Goal: Task Accomplishment & Management: Use online tool/utility

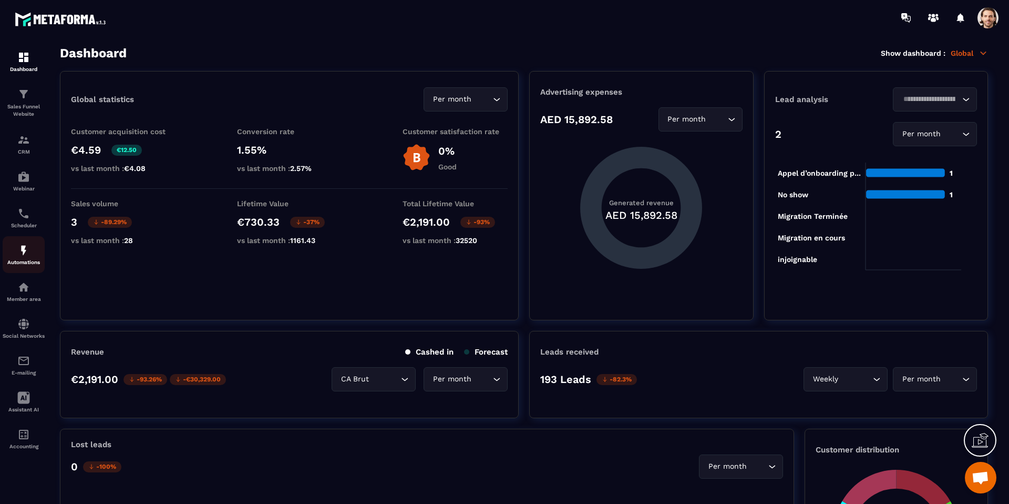
click at [35, 255] on div "Automations" at bounding box center [24, 254] width 42 height 21
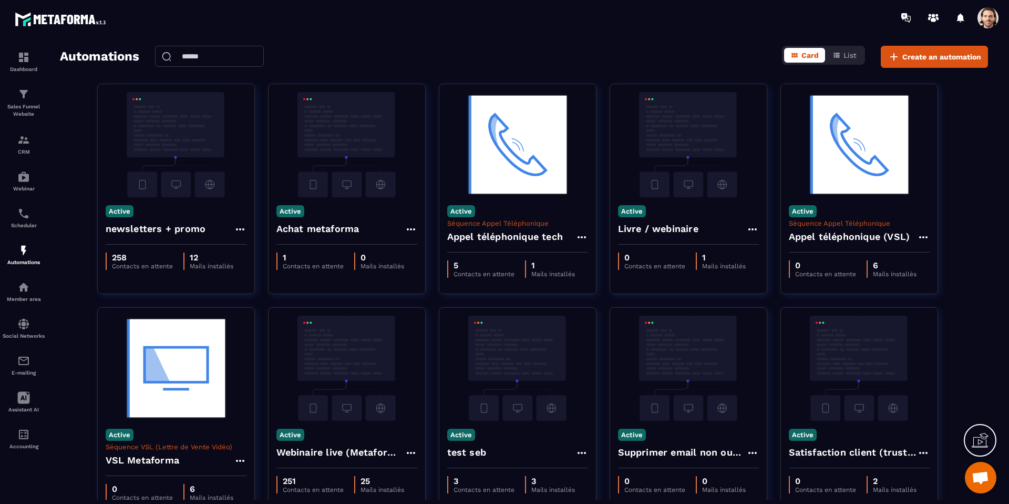
click at [220, 56] on input "text" at bounding box center [209, 56] width 109 height 21
click at [355, 55] on div "Automations Voir les archives Card List Create an automation" at bounding box center [524, 57] width 928 height 22
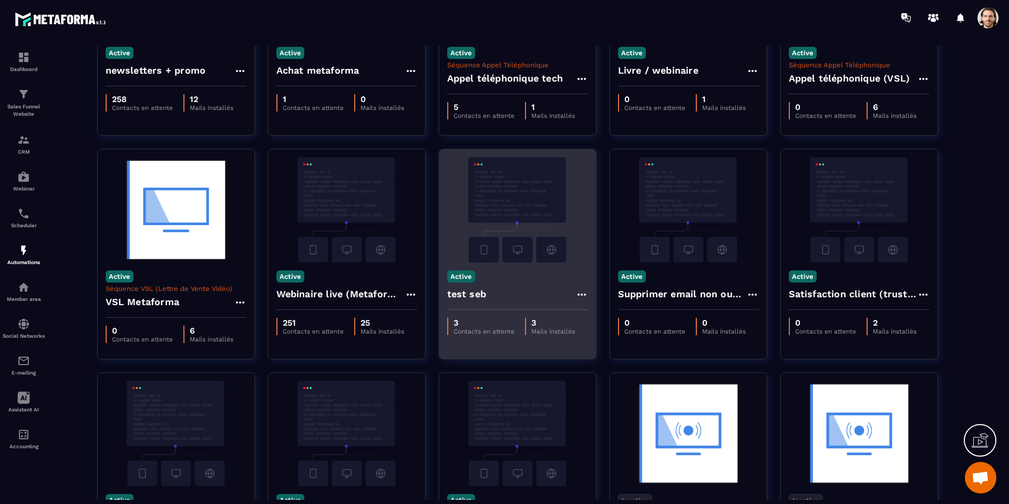
scroll to position [285, 0]
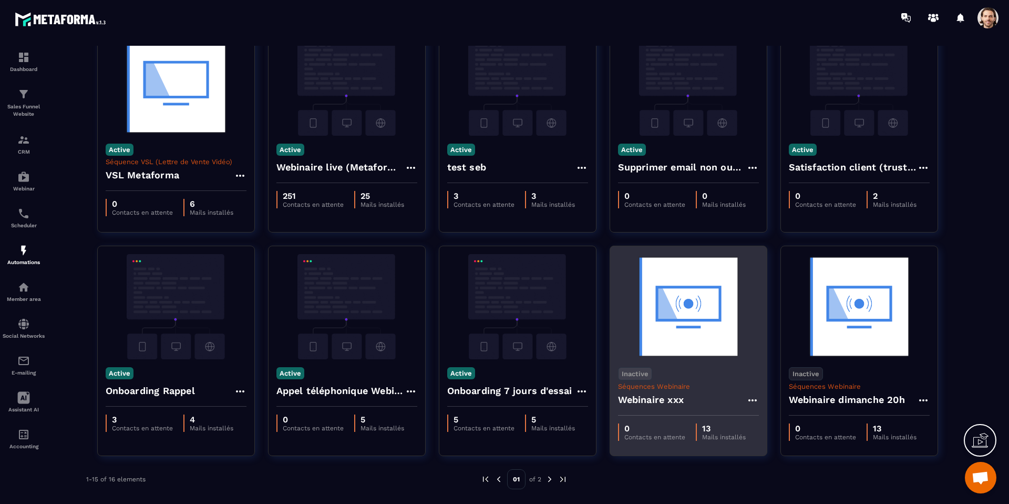
click at [754, 399] on icon at bounding box center [752, 400] width 13 height 13
click at [785, 464] on button "Delete" at bounding box center [782, 463] width 63 height 19
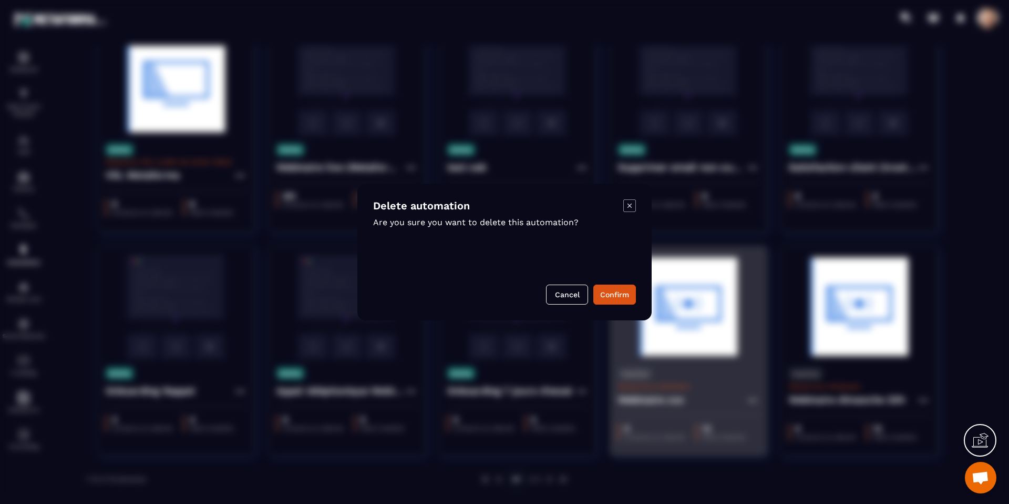
click at [626, 202] on icon "Modal window" at bounding box center [629, 205] width 13 height 13
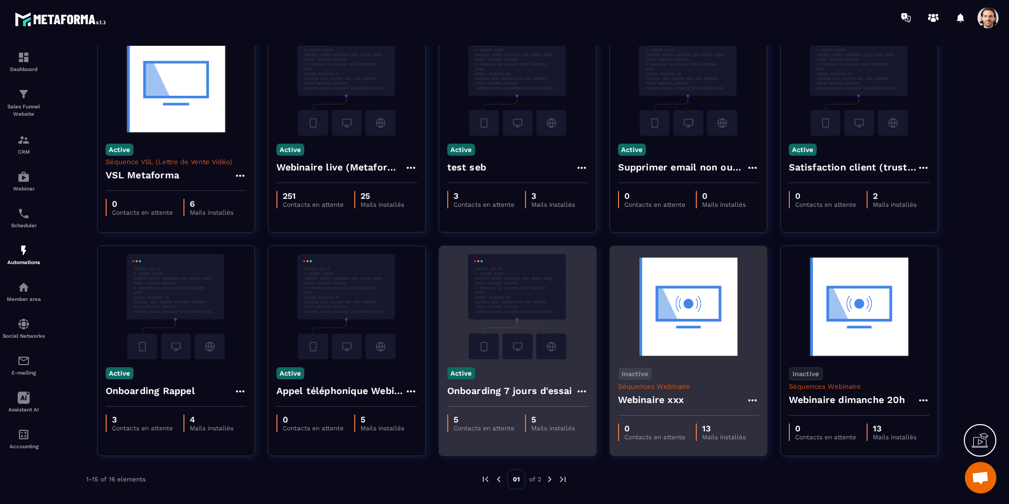
click at [509, 394] on h4 "Onboarding 7 jours d'essai" at bounding box center [509, 390] width 125 height 15
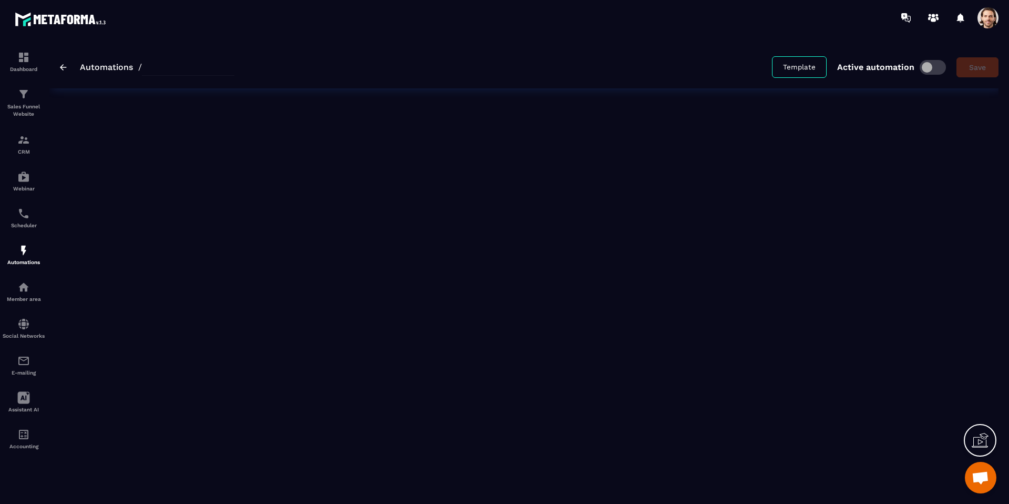
type input "**********"
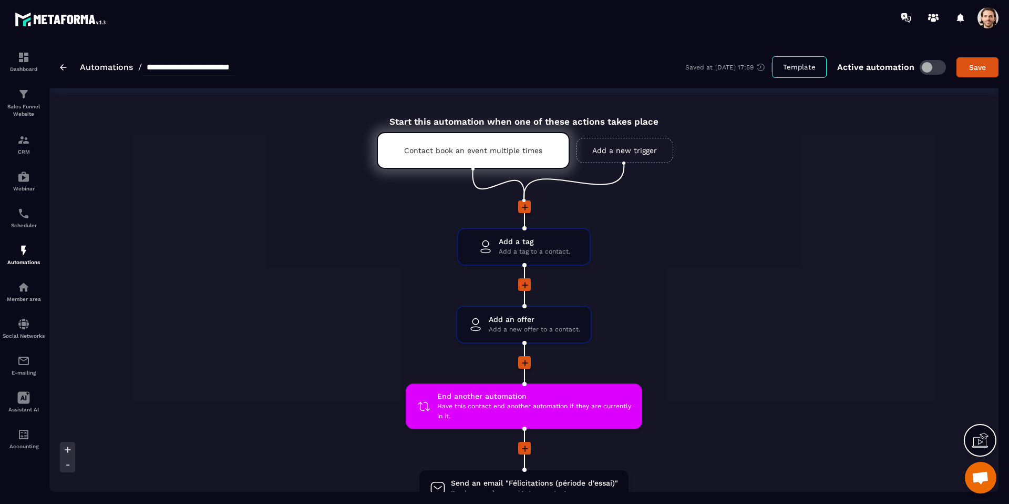
scroll to position [1, 0]
click at [527, 242] on span "Add a tag" at bounding box center [534, 241] width 71 height 10
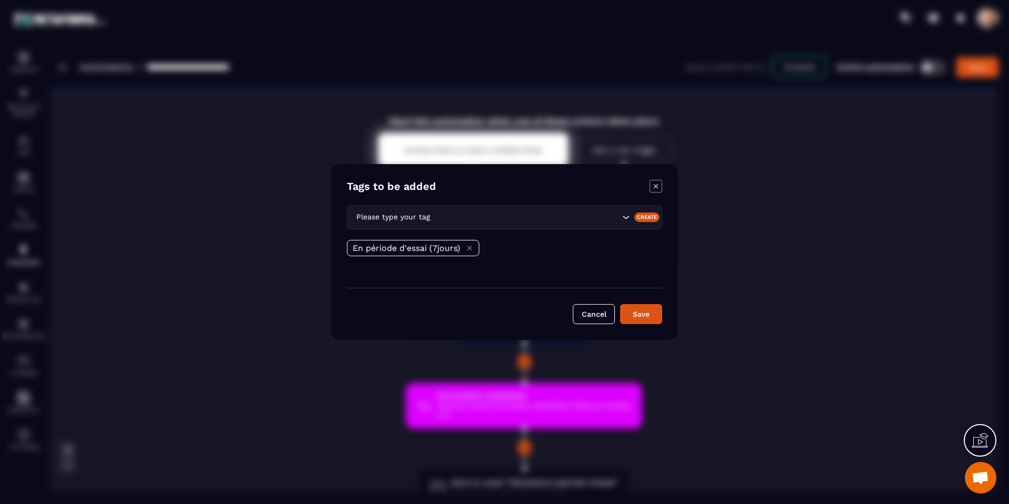
click at [656, 182] on icon "Modal window" at bounding box center [656, 186] width 13 height 13
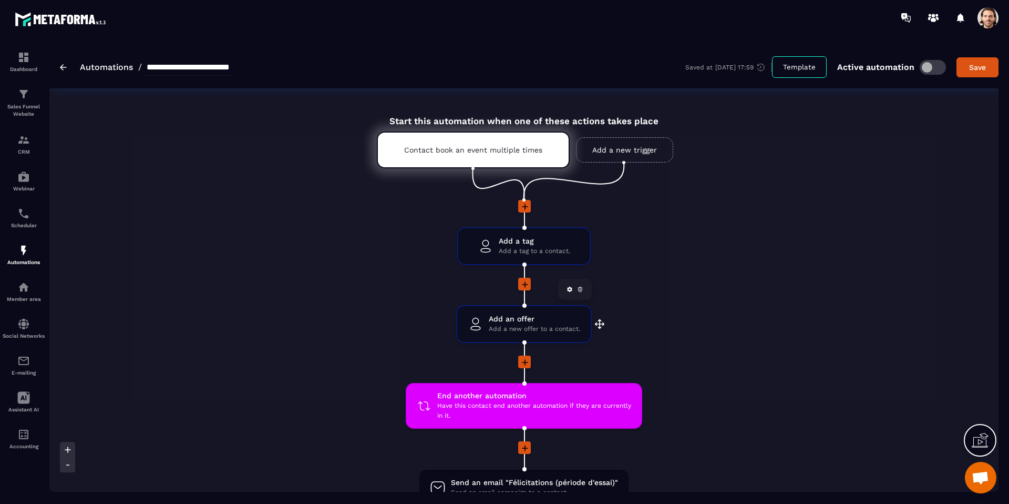
click at [533, 318] on span "Add an offer" at bounding box center [534, 319] width 91 height 10
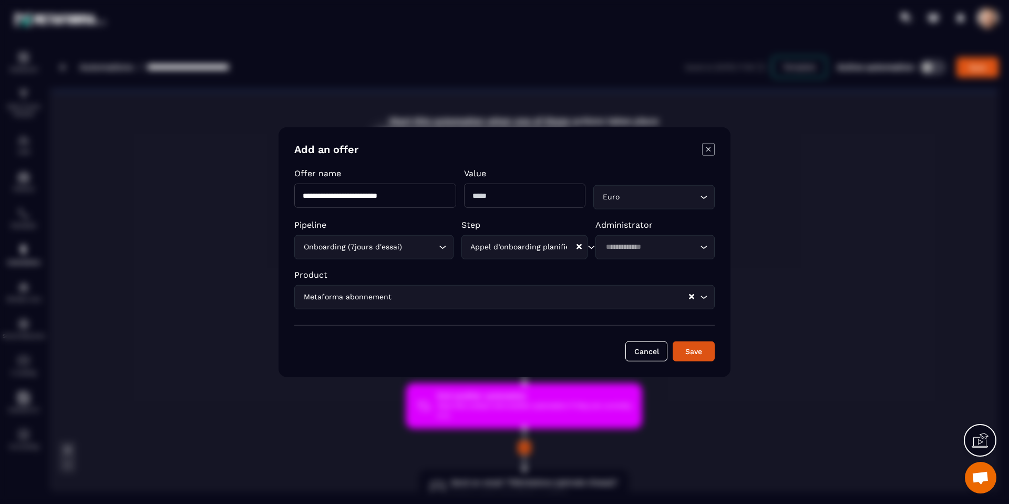
click at [711, 147] on icon "Modal window" at bounding box center [708, 149] width 13 height 13
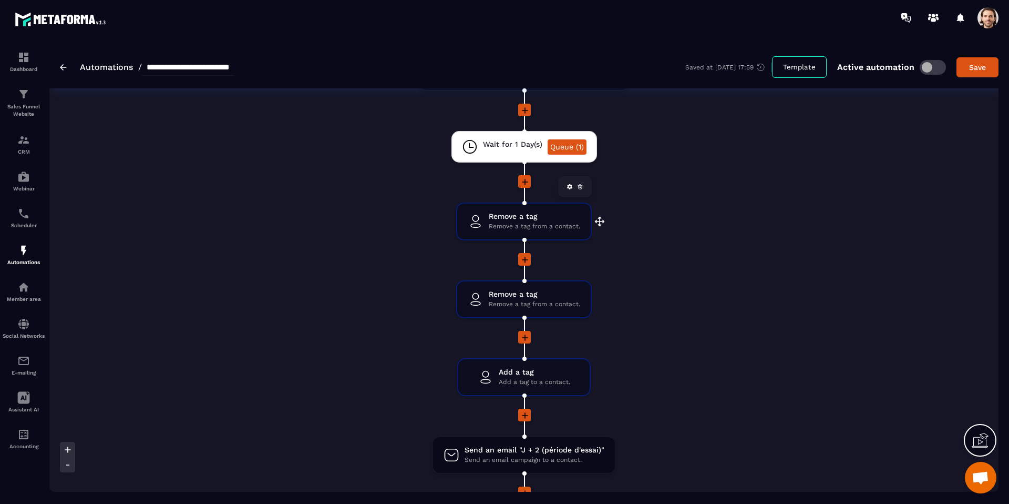
scroll to position [421, 0]
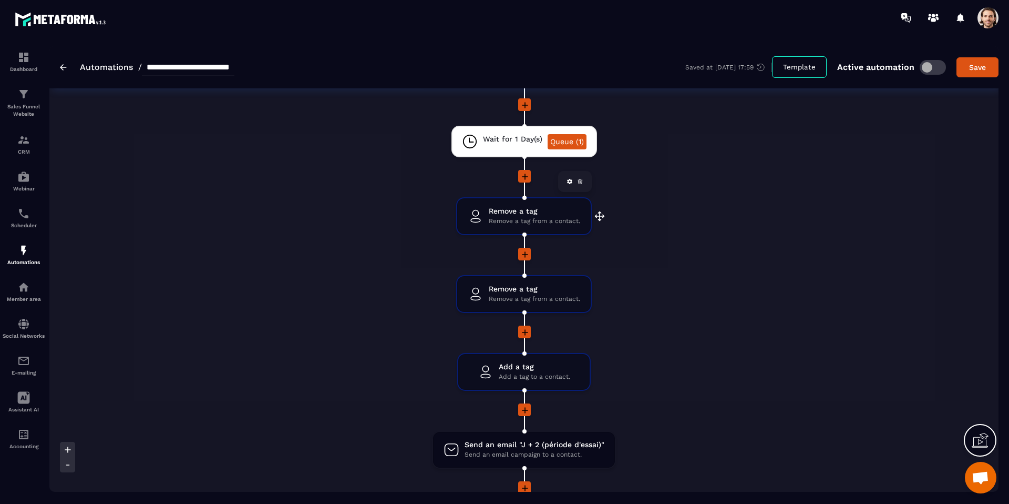
click at [518, 224] on span "Remove a tag from a contact." at bounding box center [534, 221] width 91 height 10
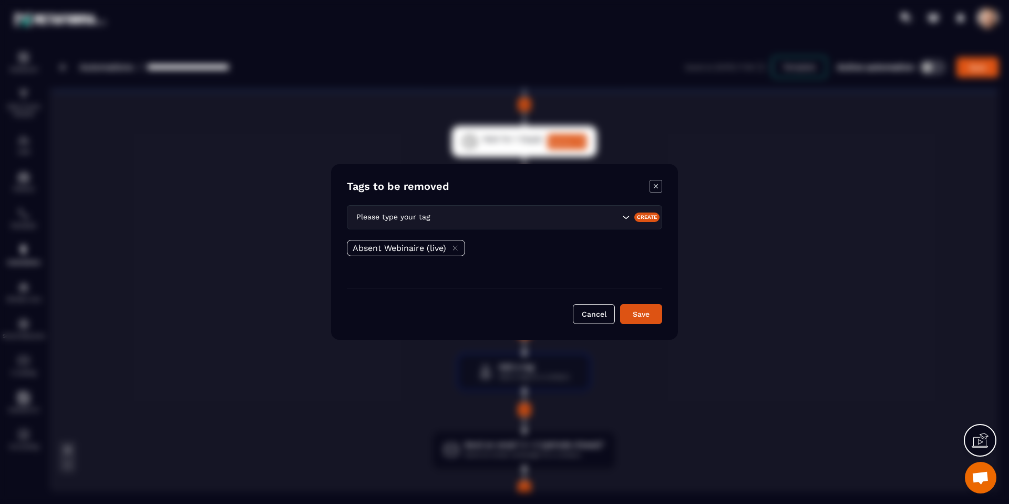
click at [655, 183] on icon "Modal window" at bounding box center [656, 186] width 13 height 13
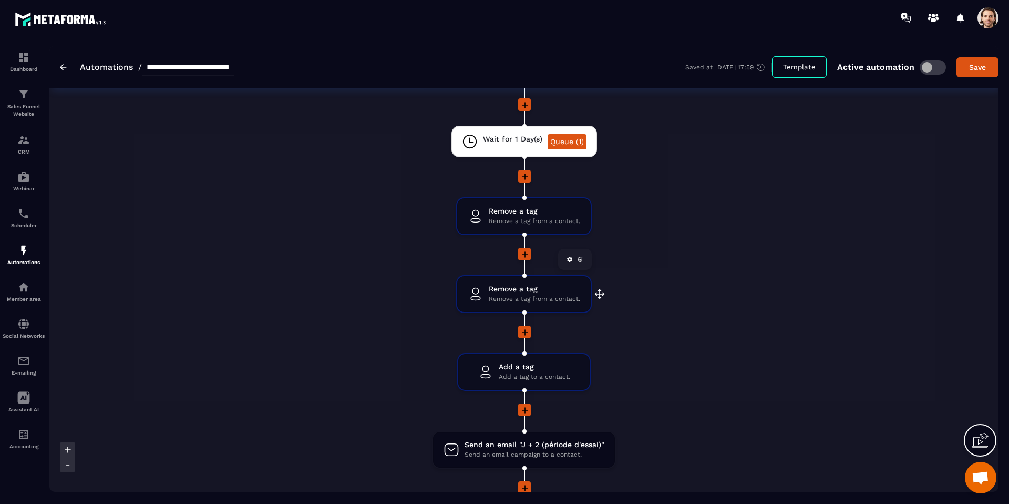
click at [514, 290] on span "Remove a tag" at bounding box center [534, 289] width 91 height 10
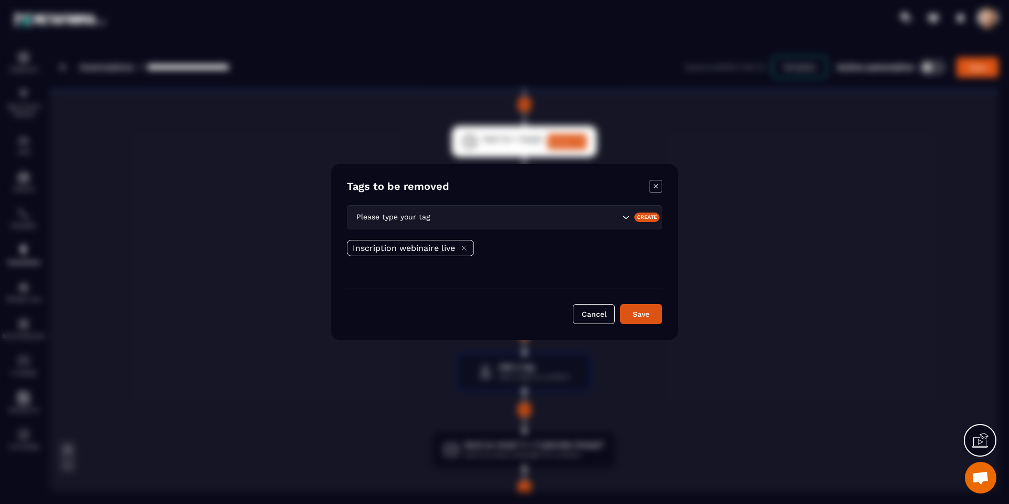
click at [653, 187] on icon "Modal window" at bounding box center [656, 186] width 13 height 13
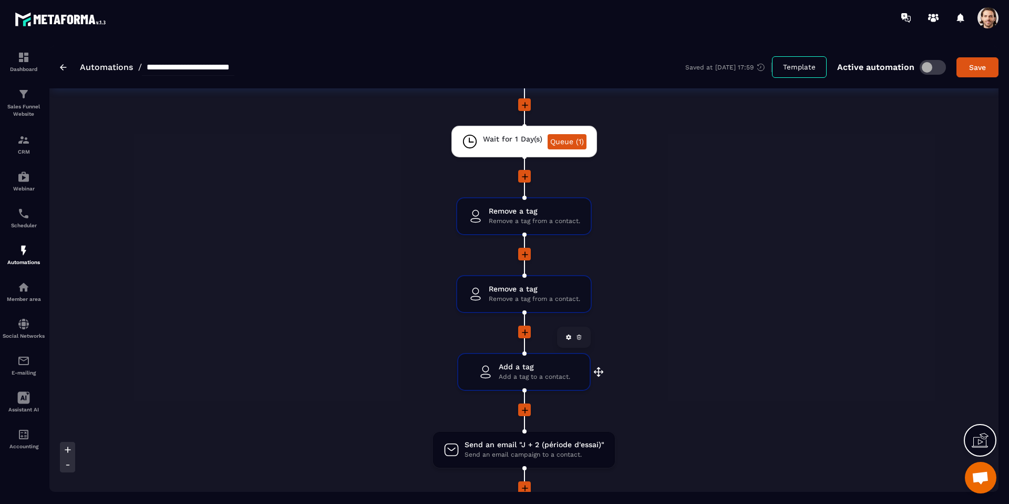
click at [529, 374] on span "Add a tag to a contact." at bounding box center [534, 377] width 71 height 10
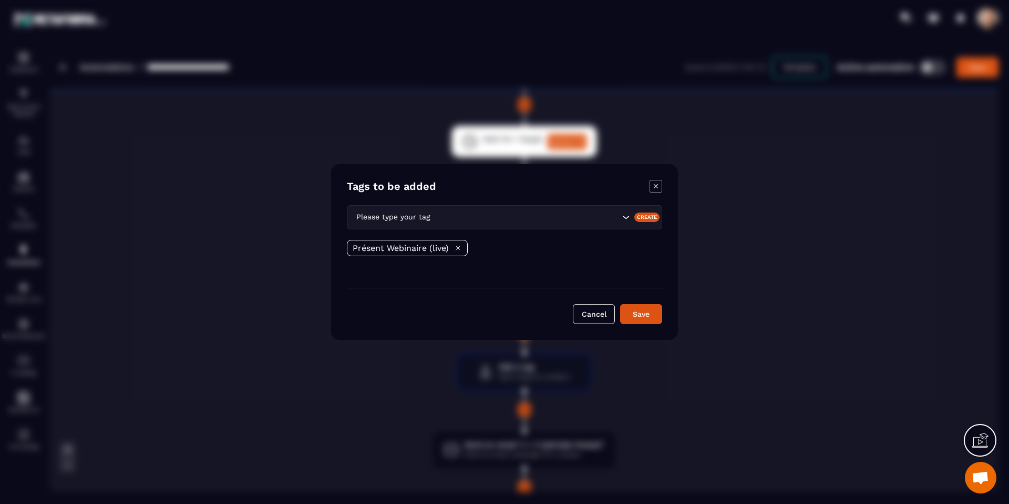
click at [651, 187] on icon "Modal window" at bounding box center [656, 186] width 13 height 13
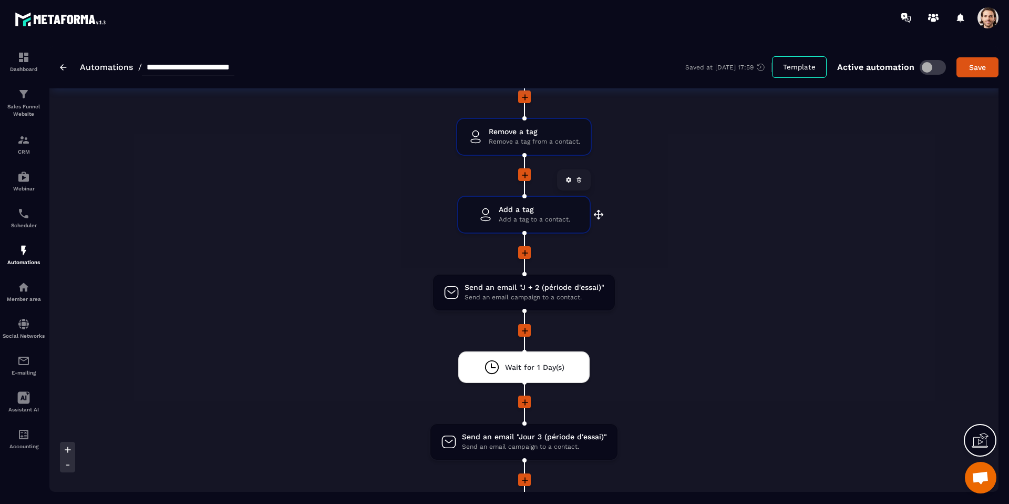
scroll to position [579, 0]
click at [519, 288] on span "Send an email "J + 2 (période d'essai)"" at bounding box center [535, 286] width 140 height 10
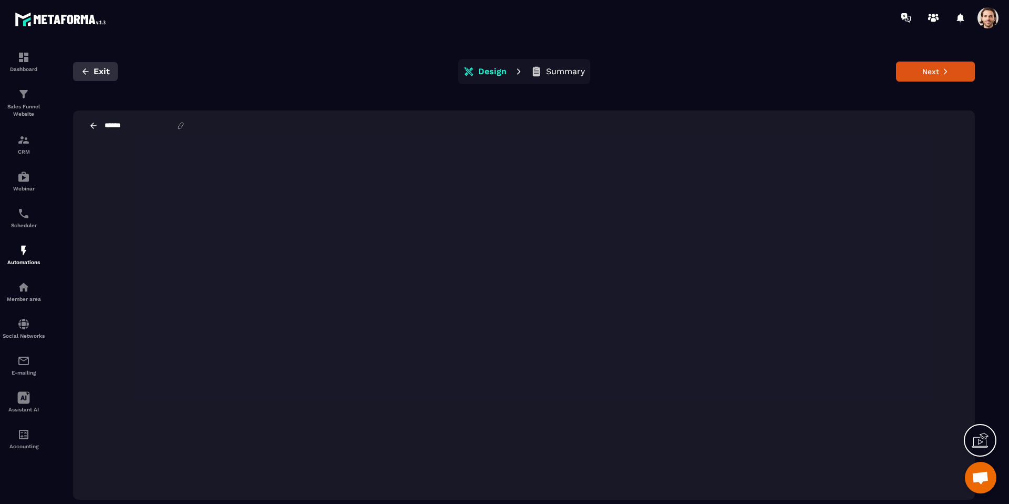
click at [83, 70] on icon "button" at bounding box center [85, 71] width 9 height 9
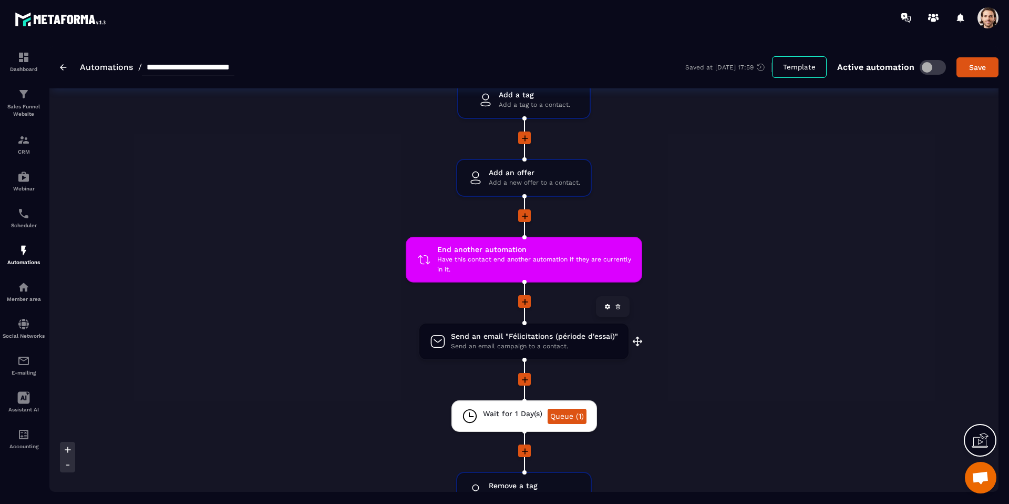
scroll to position [149, 0]
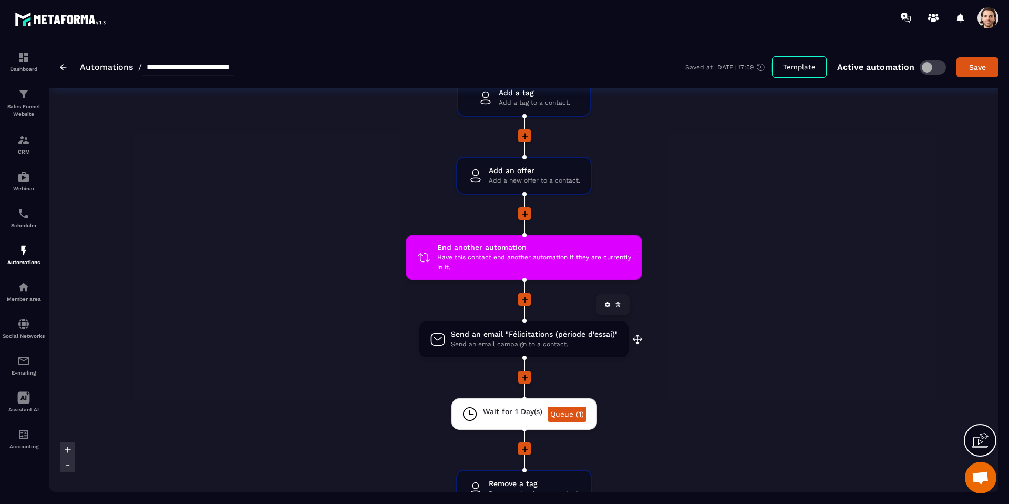
click at [525, 341] on span "Send an email campaign to a contact." at bounding box center [534, 344] width 167 height 10
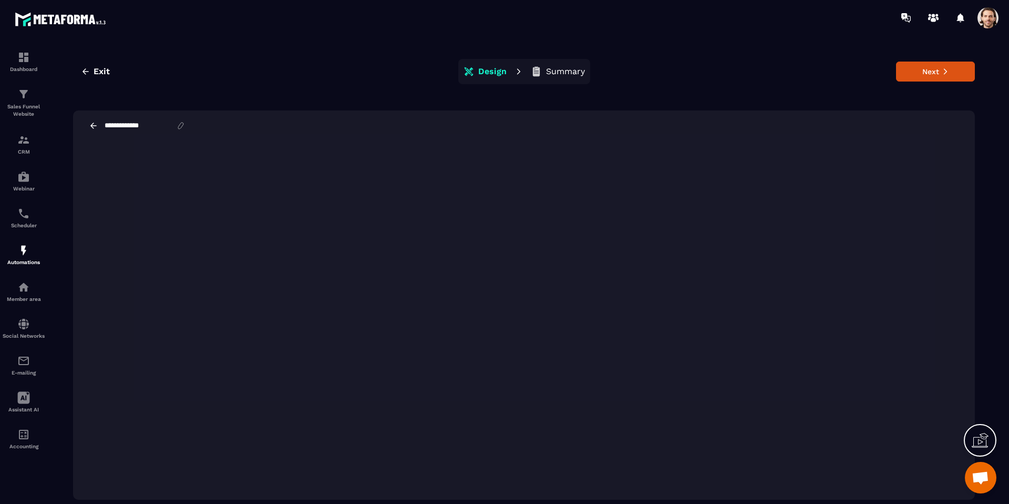
click at [719, 63] on div "Exit Design Summary Next" at bounding box center [524, 71] width 902 height 25
click at [97, 75] on span "Exit" at bounding box center [102, 71] width 16 height 11
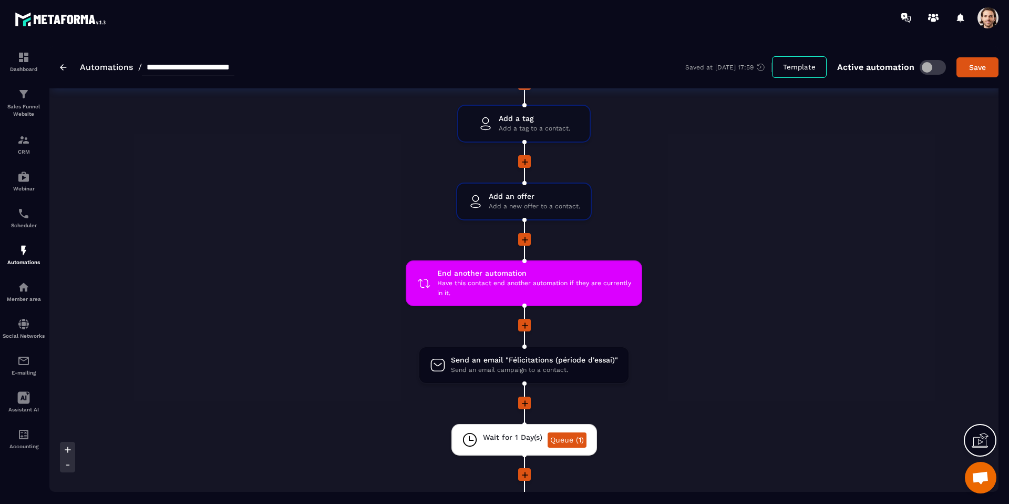
scroll to position [118, 0]
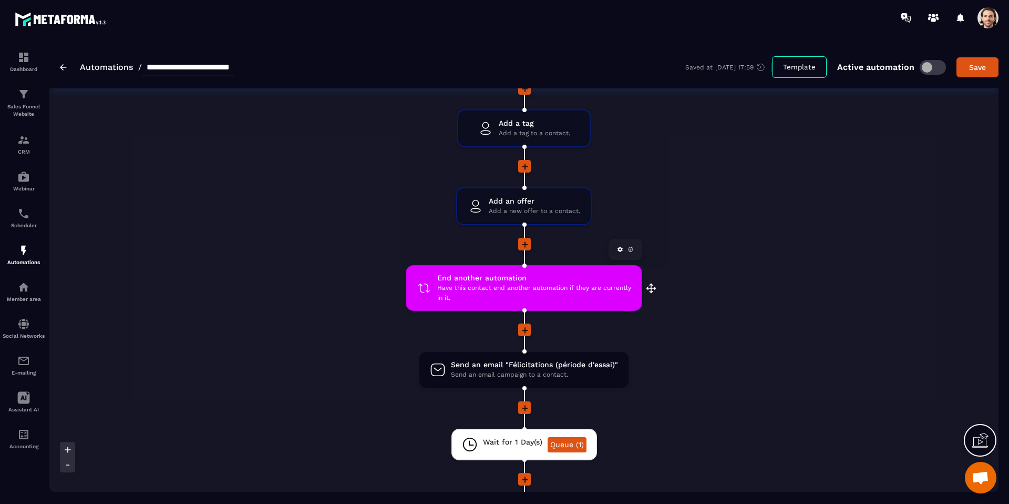
click at [529, 294] on span "Have this contact end another automation if they are currently in it." at bounding box center [534, 293] width 194 height 20
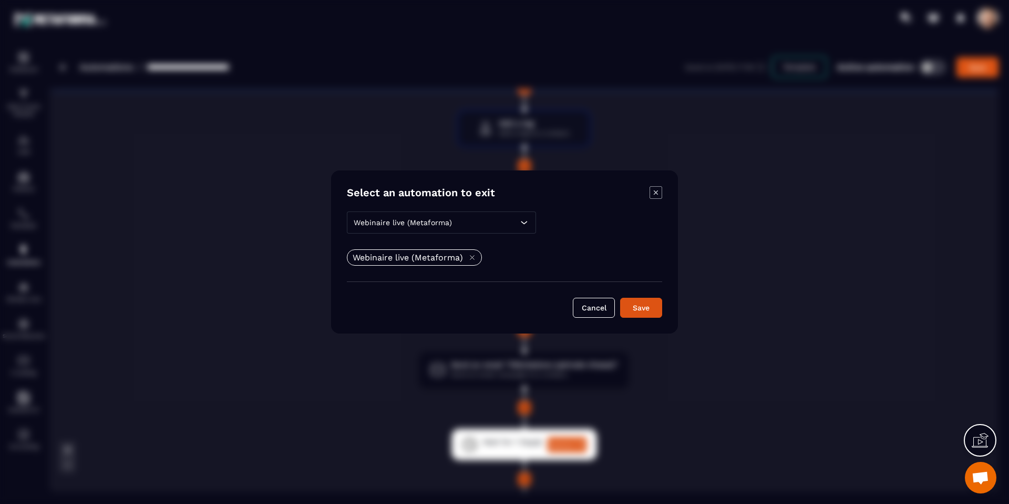
click at [653, 192] on icon "Modal window" at bounding box center [656, 192] width 13 height 13
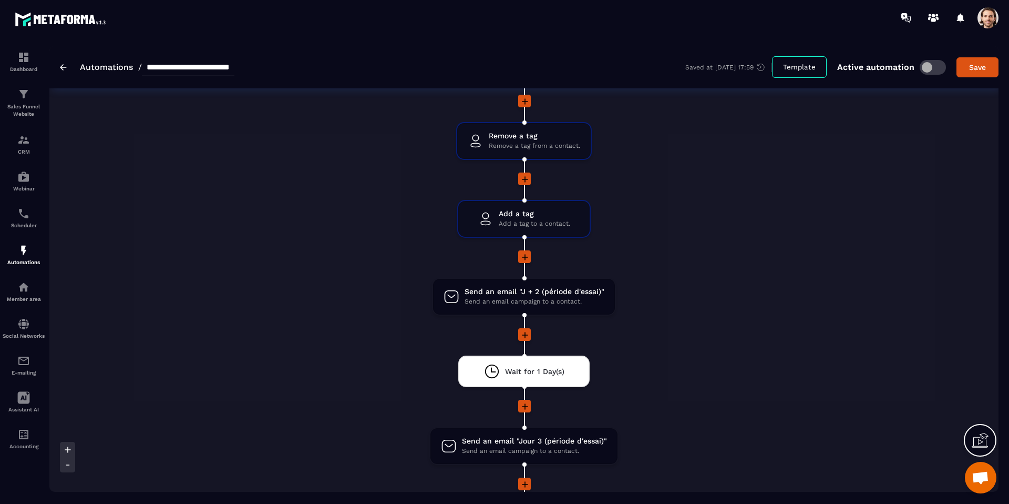
scroll to position [582, 0]
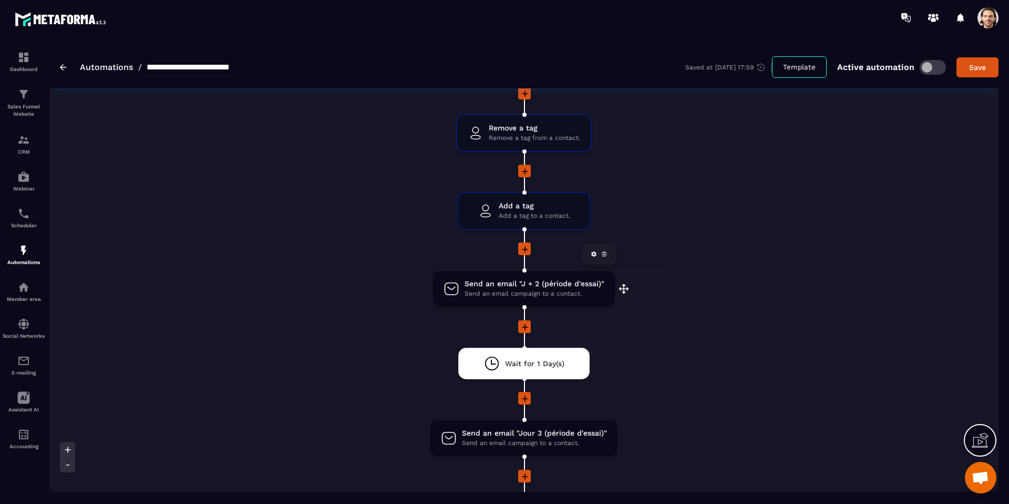
click at [539, 286] on span "Send an email "J + 2 (période d'essai)"" at bounding box center [535, 284] width 140 height 10
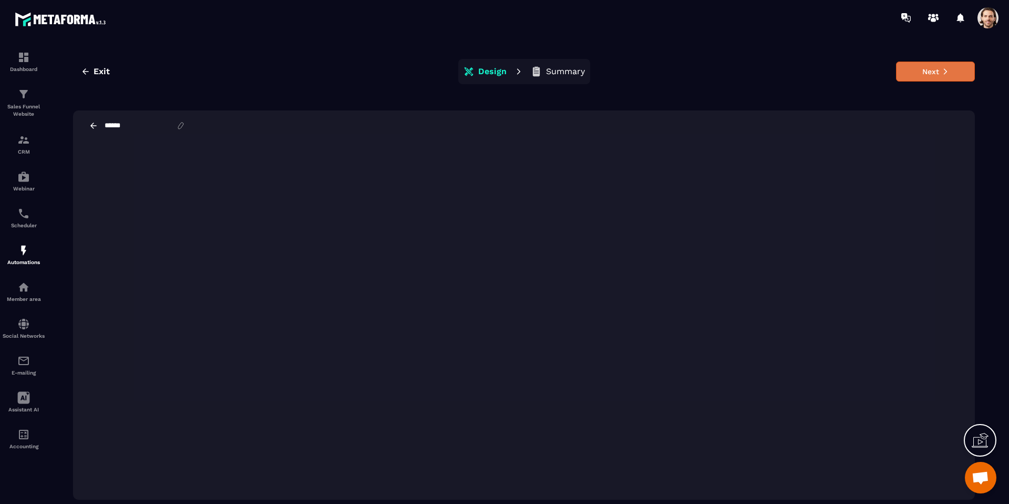
click at [941, 73] on button "Next" at bounding box center [935, 71] width 79 height 20
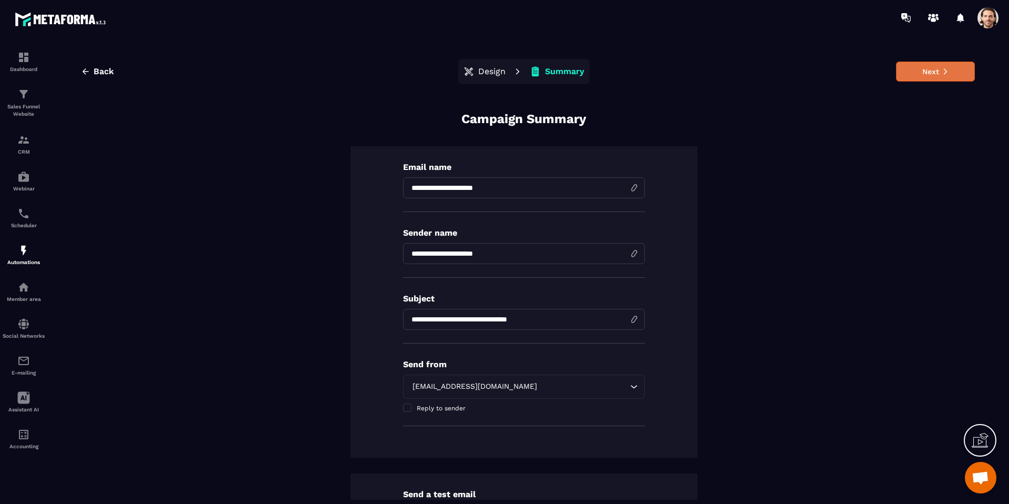
click at [936, 75] on button "Next" at bounding box center [935, 71] width 79 height 20
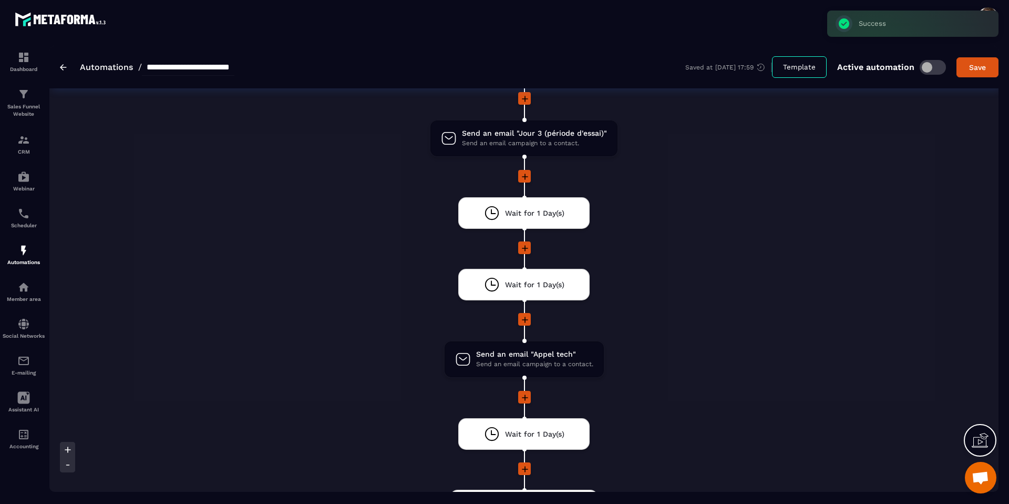
scroll to position [883, 0]
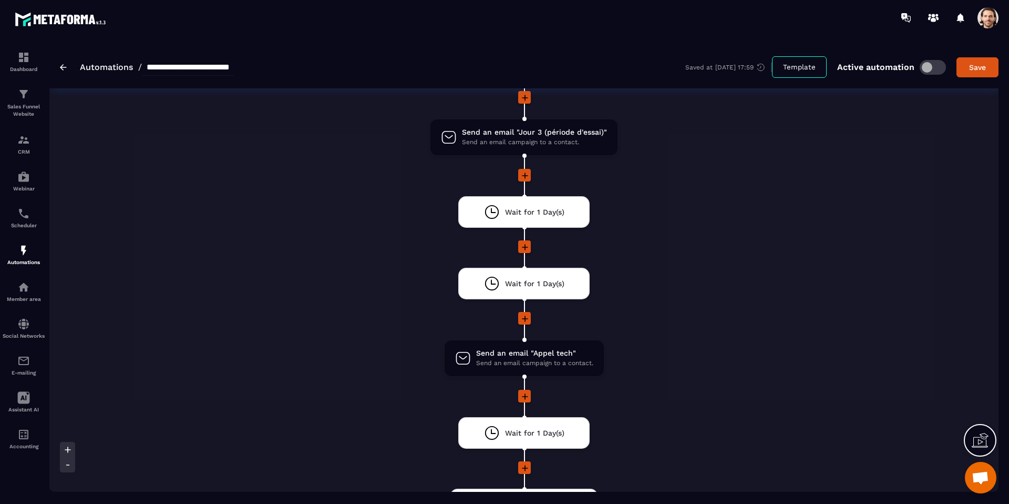
click at [527, 247] on icon at bounding box center [525, 247] width 6 height 6
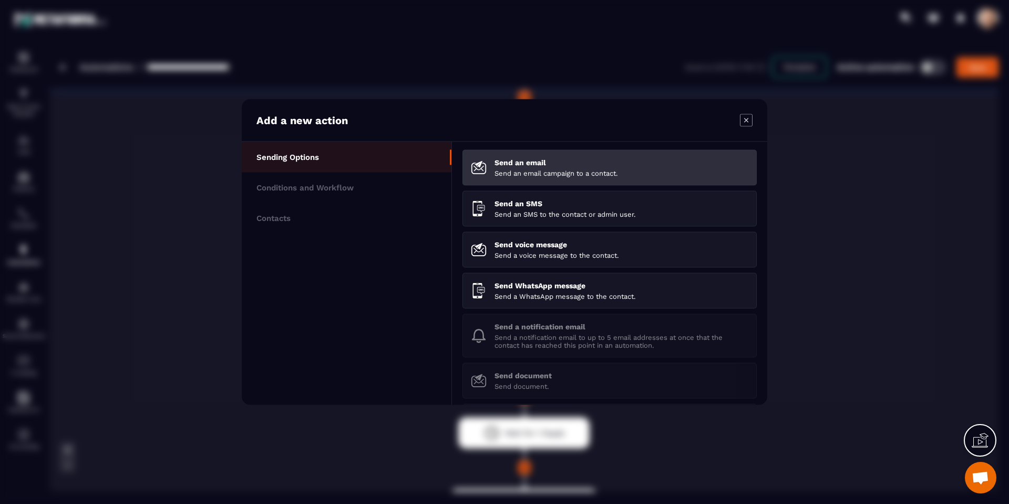
click at [511, 171] on p "Send an email campaign to a contact." at bounding box center [622, 173] width 254 height 8
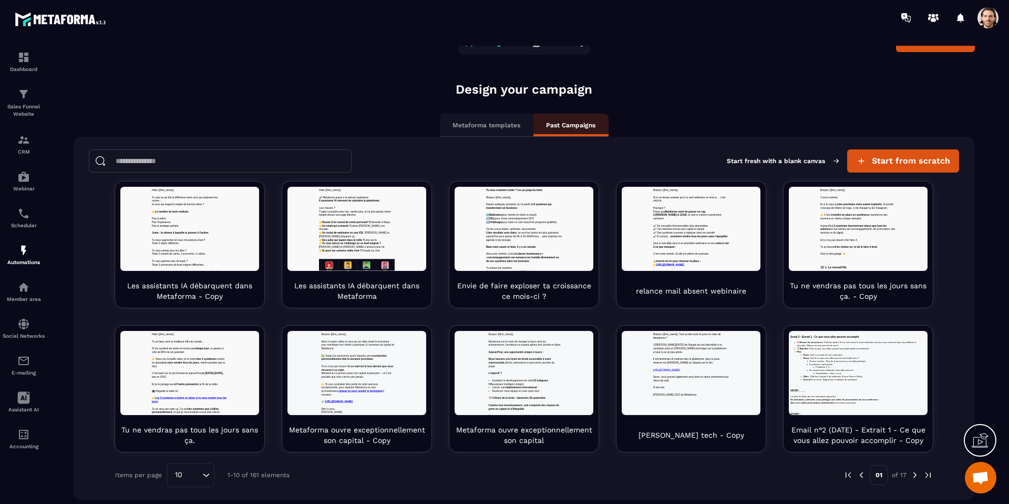
click at [926, 478] on img at bounding box center [928, 474] width 9 height 9
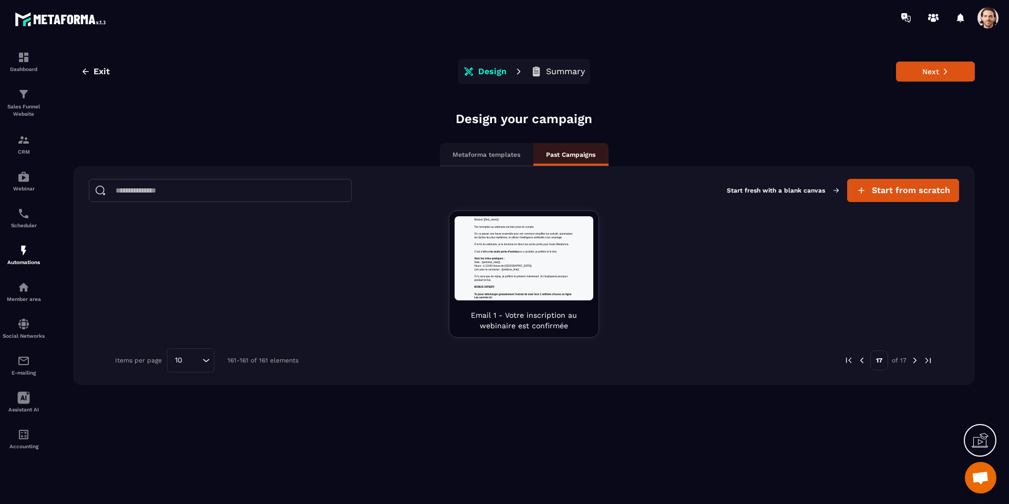
click at [863, 360] on img at bounding box center [861, 359] width 9 height 9
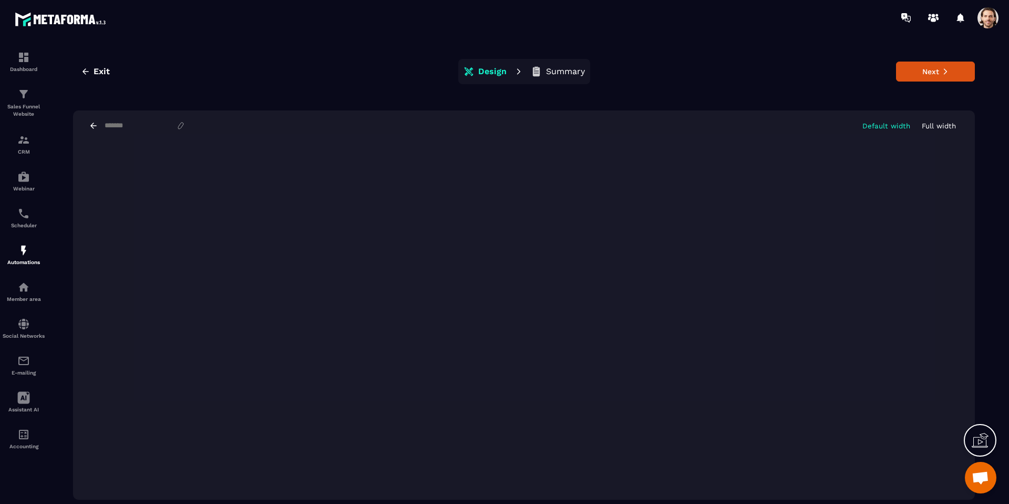
click at [978, 22] on div at bounding box center [988, 17] width 21 height 21
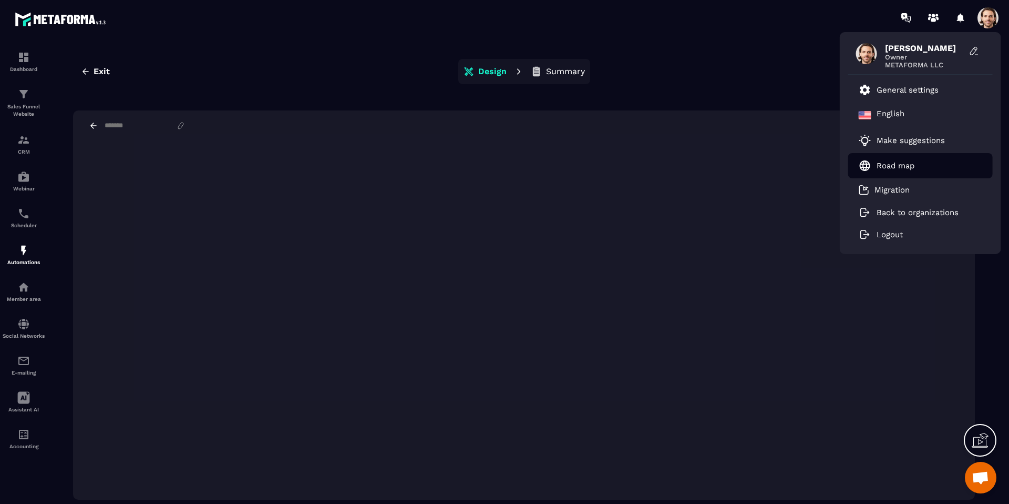
click at [897, 168] on p "Road map" at bounding box center [896, 165] width 38 height 9
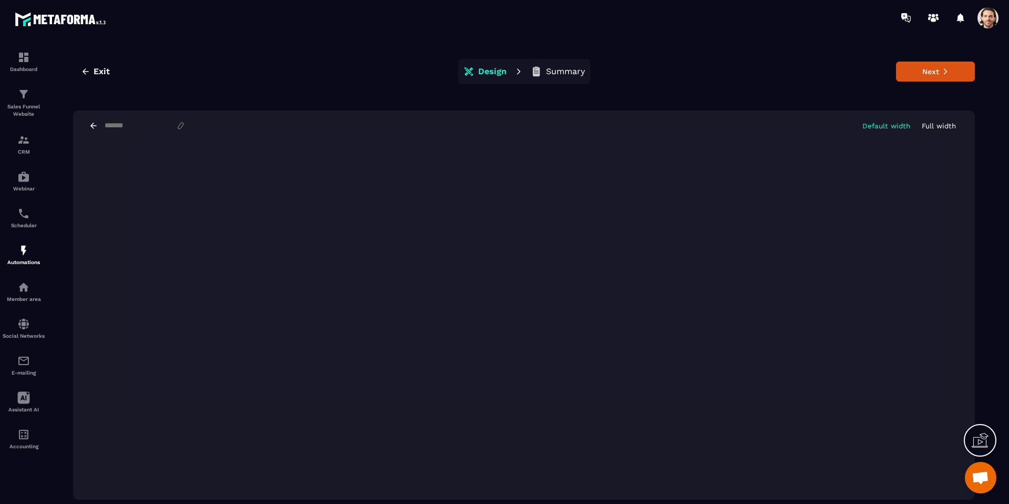
click at [124, 127] on input at bounding box center [140, 125] width 73 height 8
paste input "**********"
type input "**********"
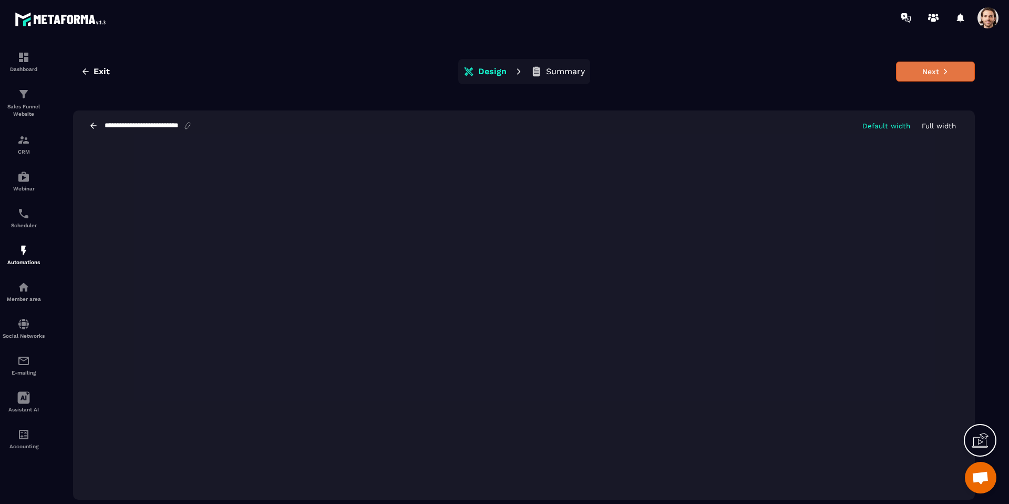
click at [935, 74] on button "Next" at bounding box center [935, 71] width 79 height 20
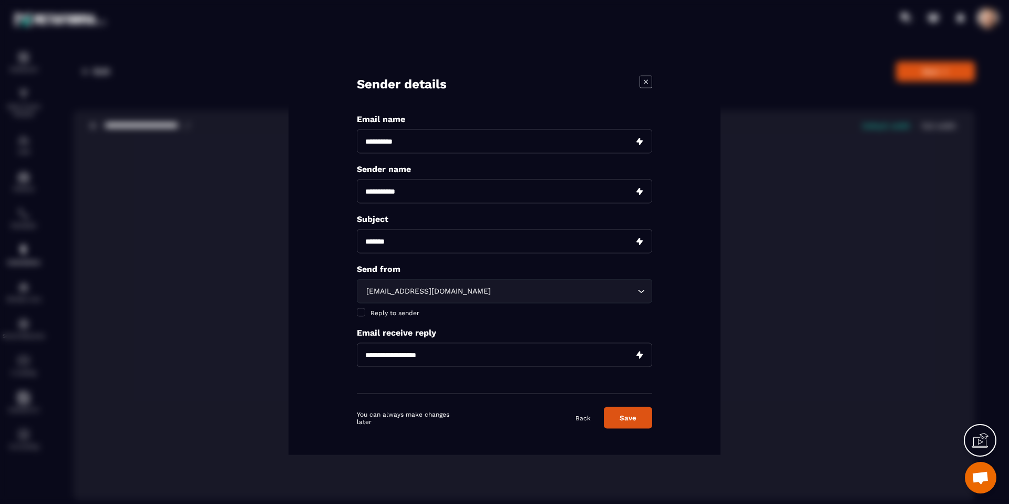
click at [416, 146] on input "Modal window" at bounding box center [504, 141] width 295 height 24
paste input "**********"
type input "**********"
click at [416, 236] on input "Modal window" at bounding box center [504, 241] width 295 height 24
paste input "**********"
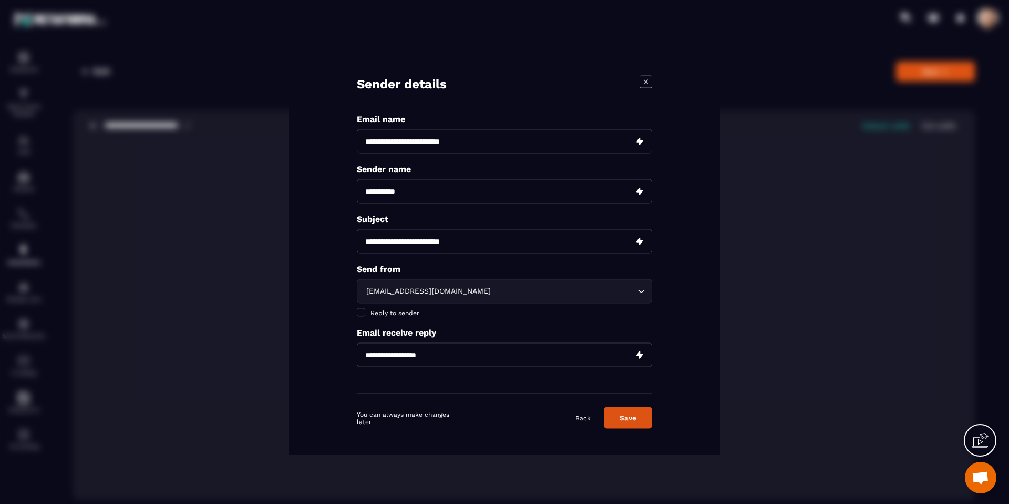
type input "**********"
click at [408, 296] on div "[EMAIL_ADDRESS][DOMAIN_NAME]" at bounding box center [499, 291] width 273 height 12
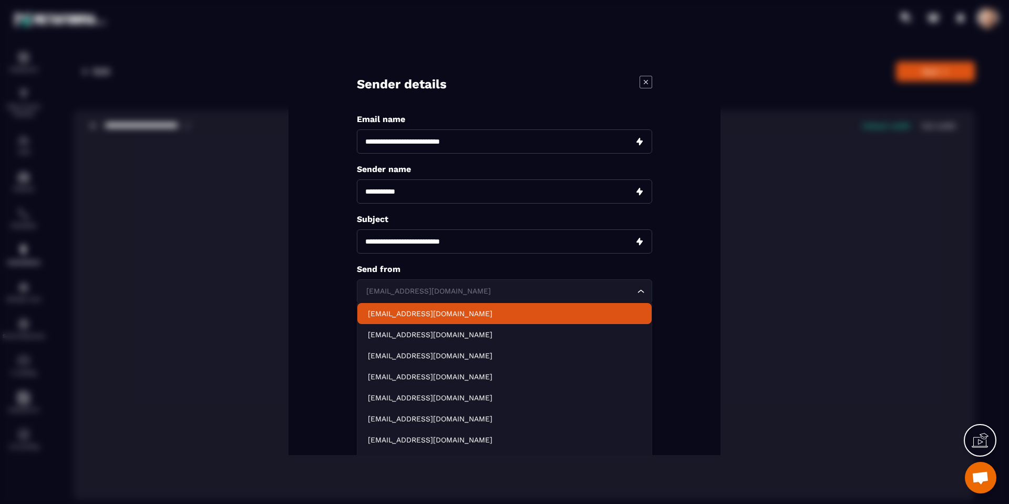
click at [411, 314] on p "[EMAIL_ADDRESS][DOMAIN_NAME]" at bounding box center [504, 313] width 273 height 11
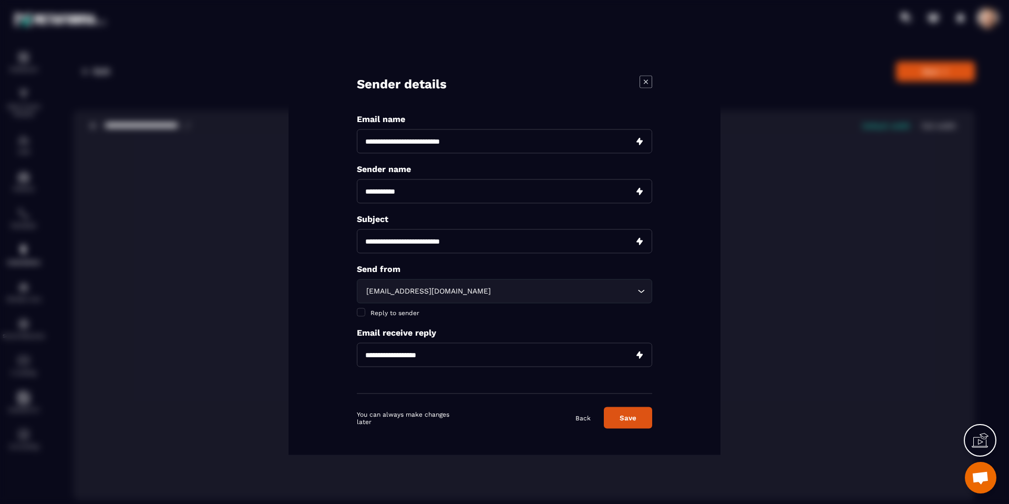
click at [377, 293] on div "[EMAIL_ADDRESS][DOMAIN_NAME]" at bounding box center [499, 291] width 273 height 12
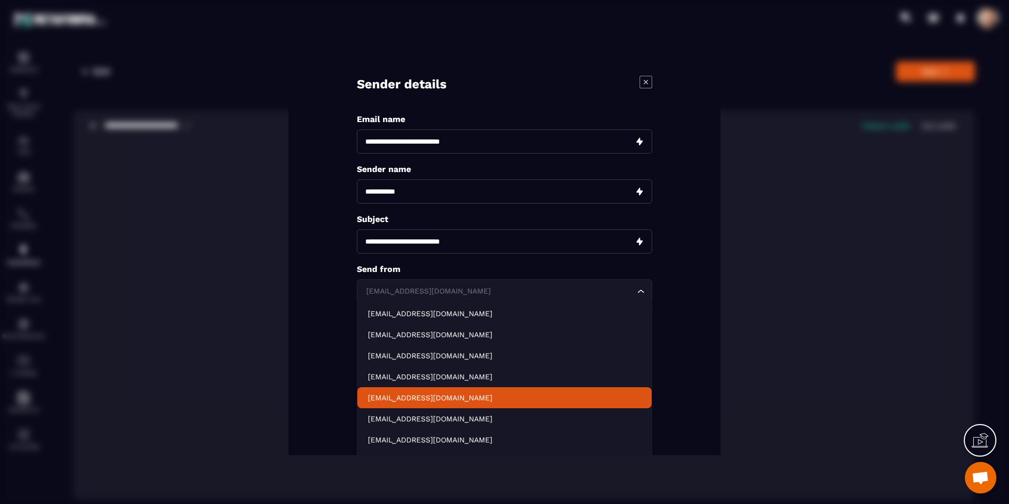
click at [420, 392] on p "[EMAIL_ADDRESS][DOMAIN_NAME]" at bounding box center [504, 397] width 273 height 11
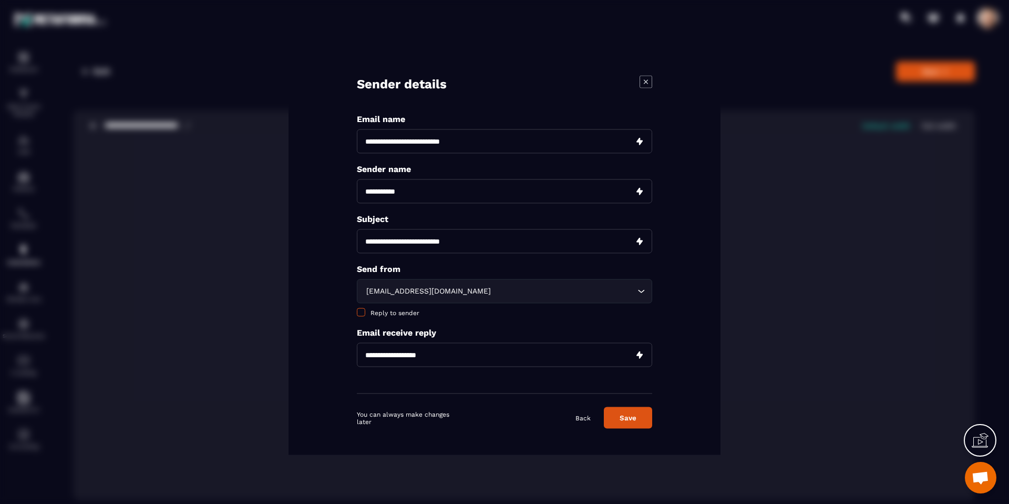
click at [358, 310] on span "Modal window" at bounding box center [361, 312] width 8 height 8
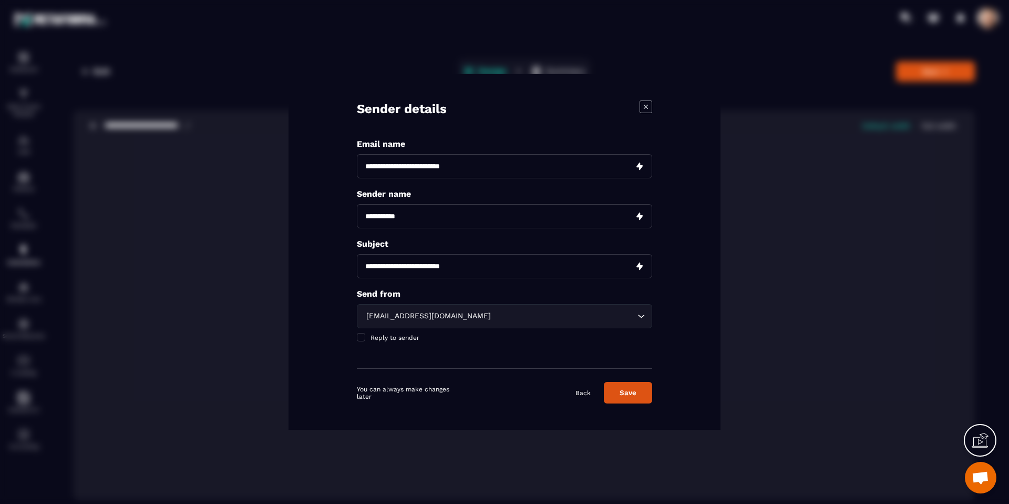
click at [391, 209] on input "Modal window" at bounding box center [504, 216] width 295 height 24
type input "**********"
click at [424, 172] on input "**********" at bounding box center [504, 166] width 295 height 24
click at [624, 389] on button "Save" at bounding box center [628, 393] width 48 height 22
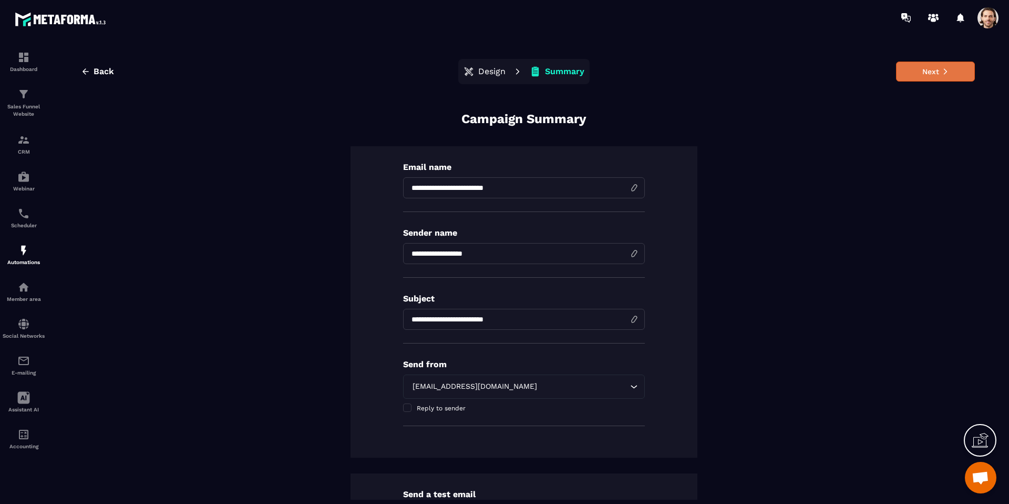
click at [933, 74] on button "Next" at bounding box center [935, 71] width 79 height 20
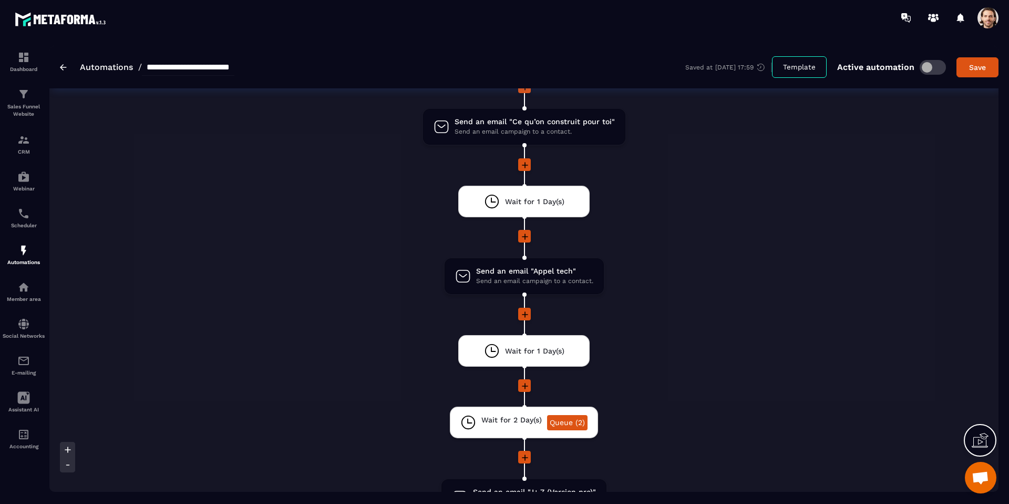
scroll to position [1039, 0]
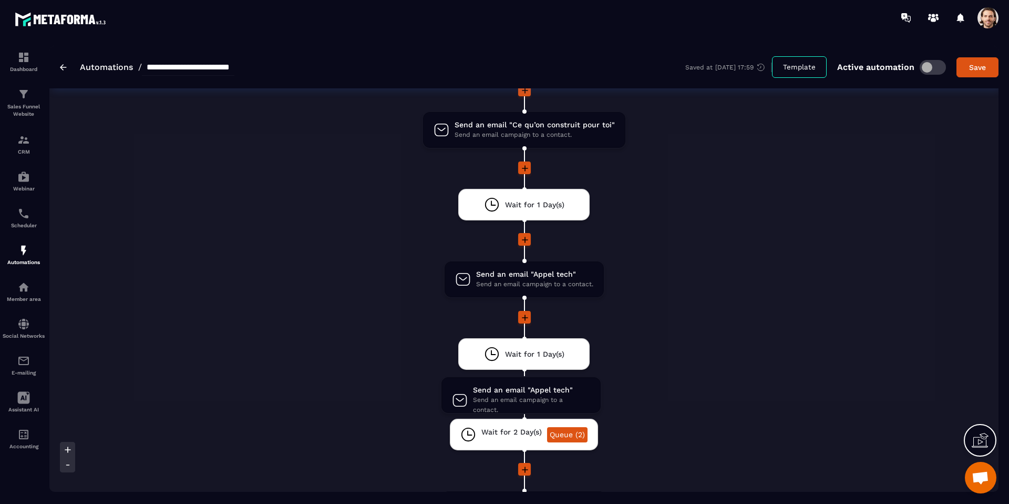
drag, startPoint x: 530, startPoint y: 286, endPoint x: 526, endPoint y: 398, distance: 112.0
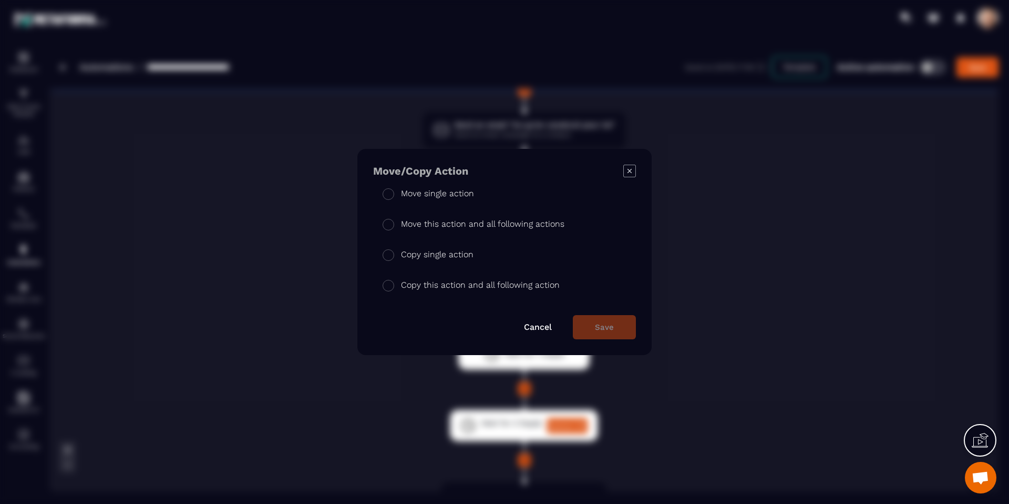
drag, startPoint x: 461, startPoint y: 194, endPoint x: 516, endPoint y: 234, distance: 67.8
click at [461, 195] on p "Move single action" at bounding box center [437, 193] width 73 height 13
click at [582, 322] on button "Save" at bounding box center [604, 327] width 63 height 24
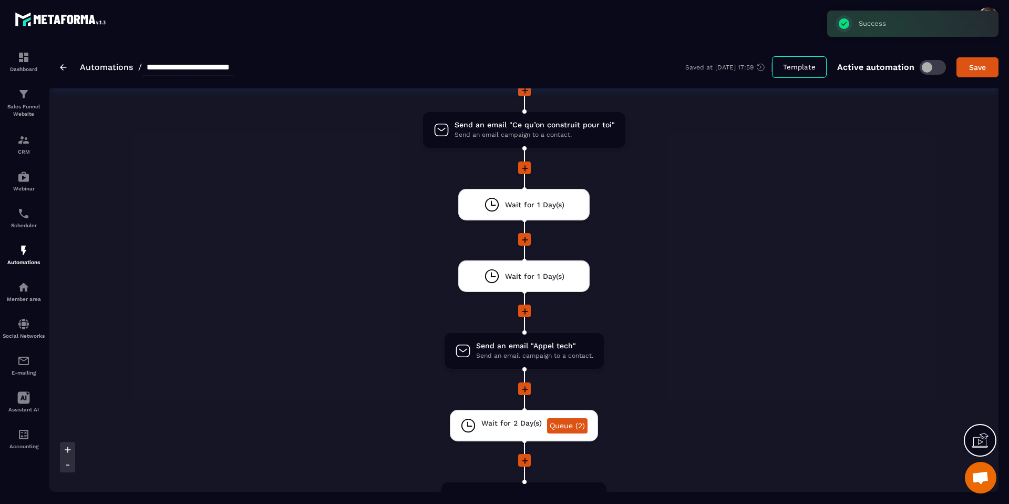
click at [525, 239] on icon at bounding box center [525, 240] width 6 height 6
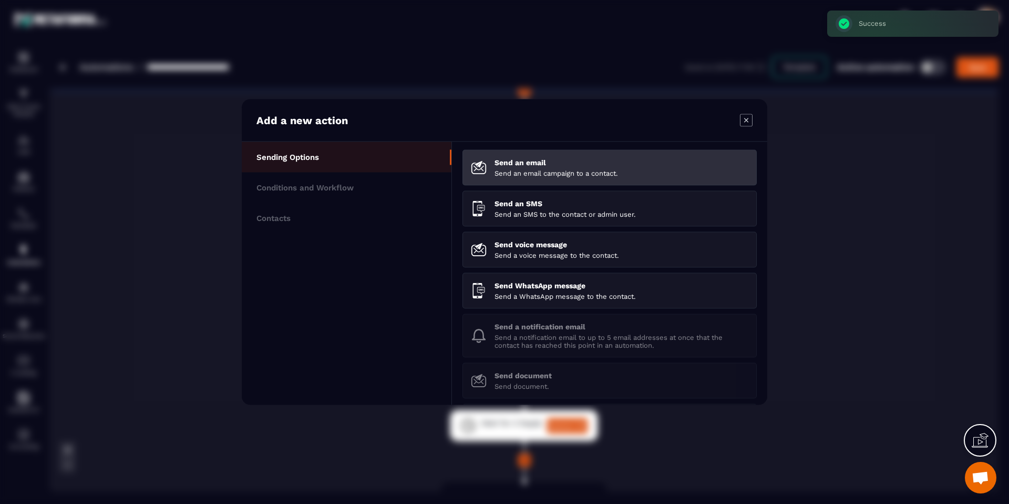
click at [509, 179] on li "Send an email Send an email campaign to a contact." at bounding box center [610, 168] width 294 height 36
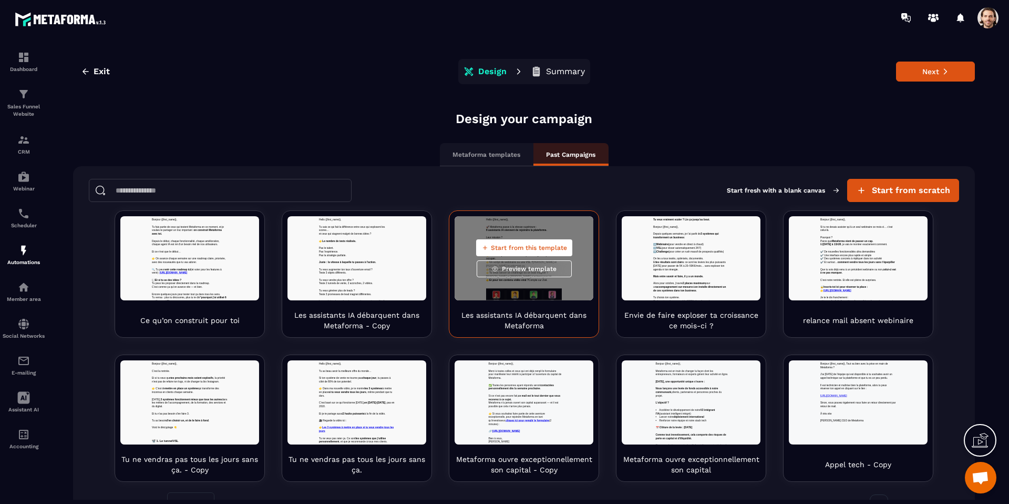
click at [524, 250] on span "Start from this template" at bounding box center [529, 247] width 76 height 8
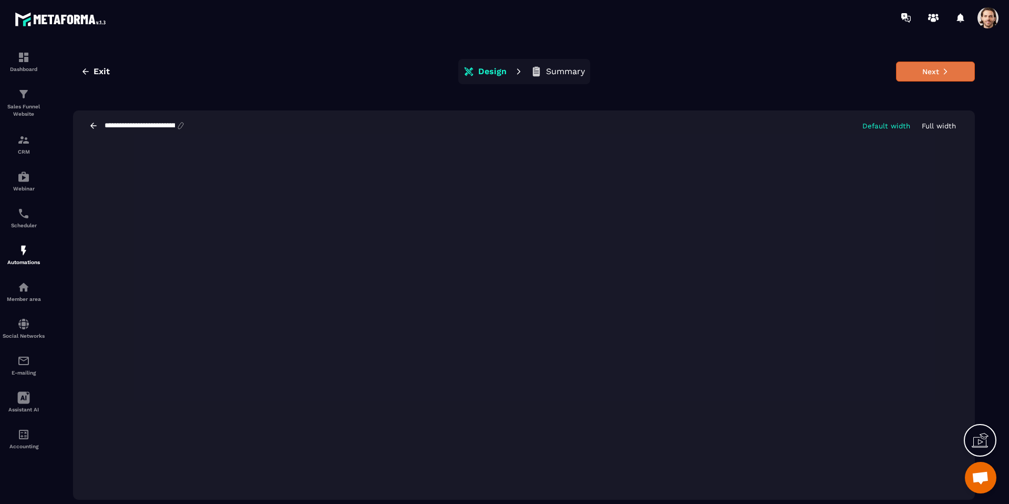
click at [942, 73] on icon at bounding box center [945, 71] width 7 height 7
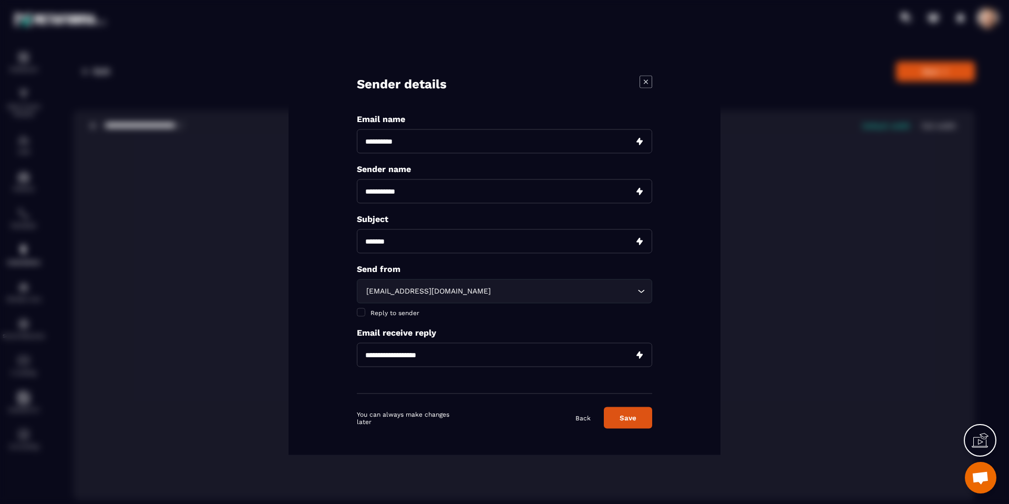
click at [449, 140] on input "Modal window" at bounding box center [504, 141] width 295 height 24
type input "**********"
click at [649, 80] on icon "Modal window" at bounding box center [646, 82] width 13 height 13
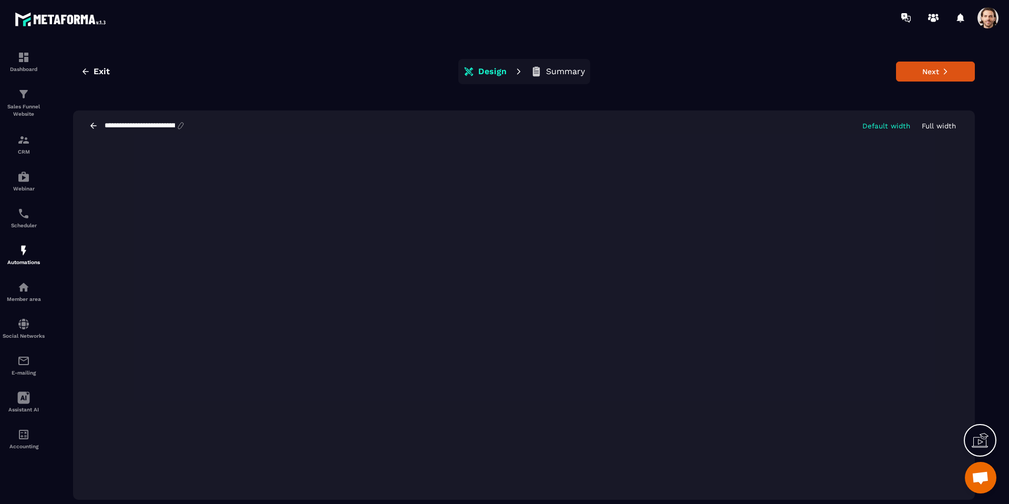
click at [133, 121] on input "**********" at bounding box center [140, 125] width 73 height 8
click at [135, 125] on input "**********" at bounding box center [140, 125] width 73 height 8
click at [919, 71] on button "Next" at bounding box center [935, 71] width 79 height 20
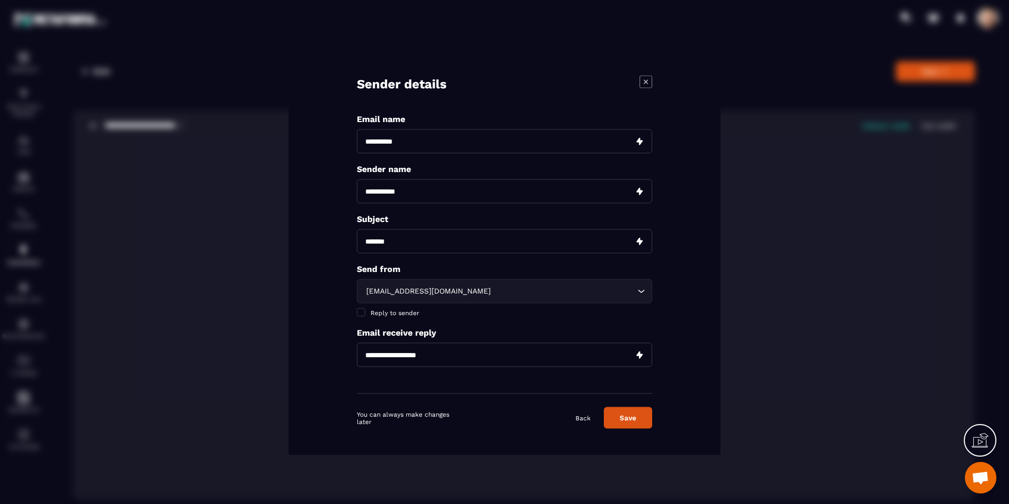
click at [430, 240] on input "Modal window" at bounding box center [504, 241] width 295 height 24
paste input "**********"
drag, startPoint x: 580, startPoint y: 243, endPoint x: 530, endPoint y: 241, distance: 50.5
click at [530, 241] on input "**********" at bounding box center [504, 241] width 295 height 24
type input "**********"
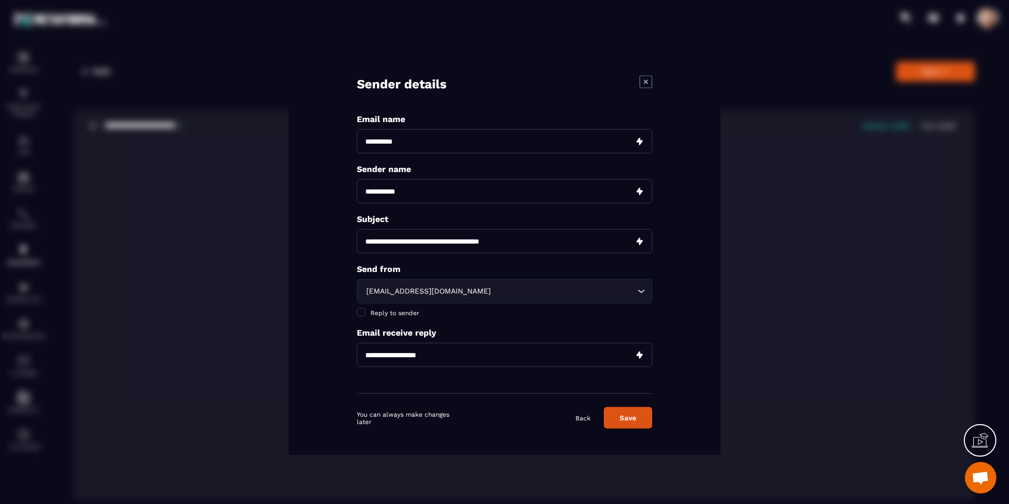
click at [455, 140] on input "Modal window" at bounding box center [504, 141] width 295 height 24
paste input "**********"
type input "**********"
click at [438, 193] on input "Modal window" at bounding box center [504, 191] width 295 height 24
type input "**********"
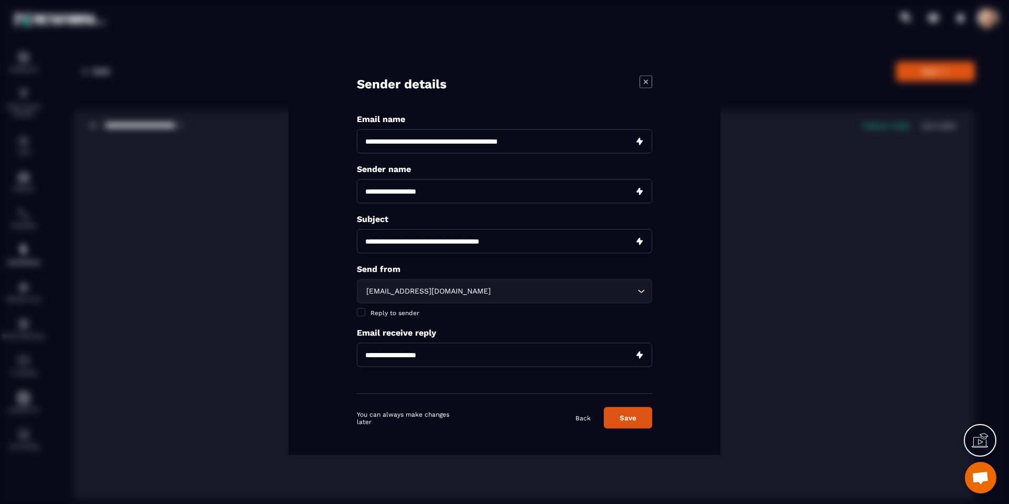
click at [444, 296] on div "[EMAIL_ADDRESS][DOMAIN_NAME] Loading..." at bounding box center [504, 291] width 295 height 24
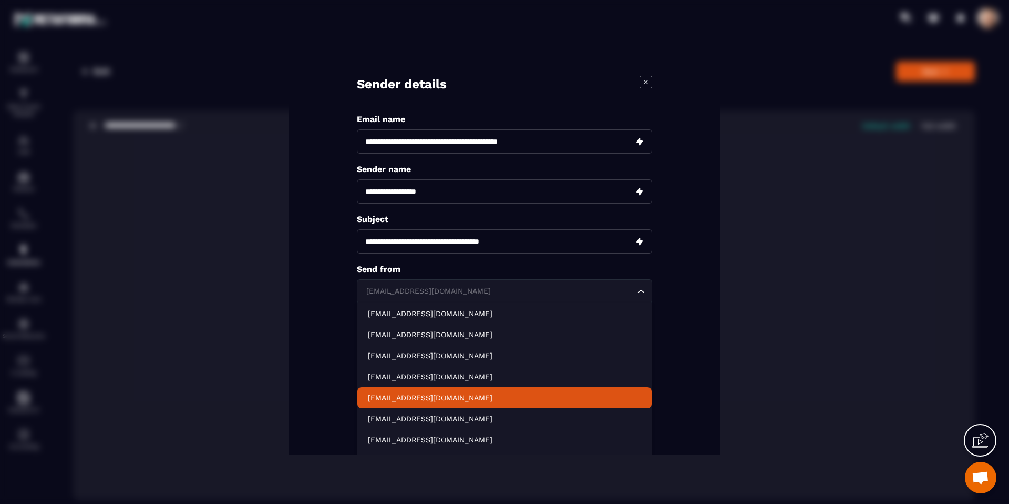
click at [454, 399] on p "[EMAIL_ADDRESS][DOMAIN_NAME]" at bounding box center [504, 397] width 273 height 11
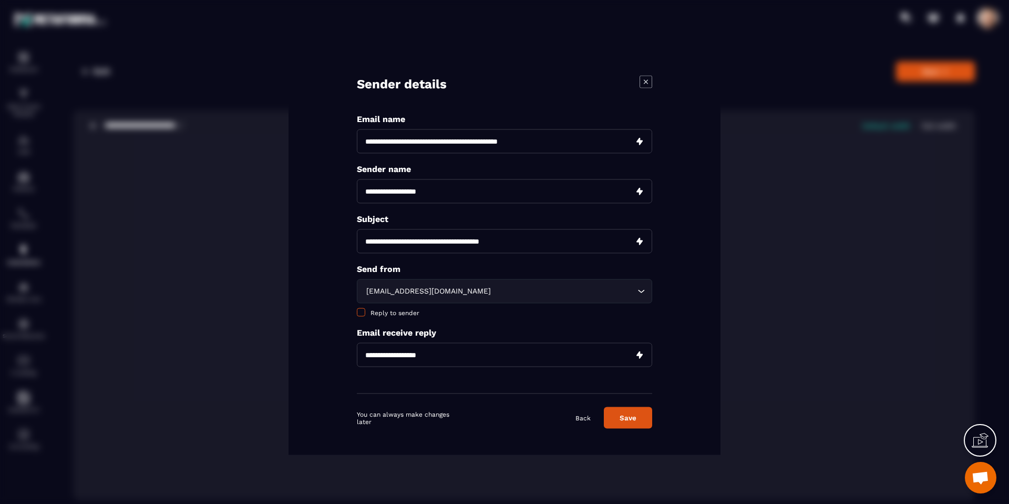
click at [360, 312] on span "Modal window" at bounding box center [361, 312] width 8 height 8
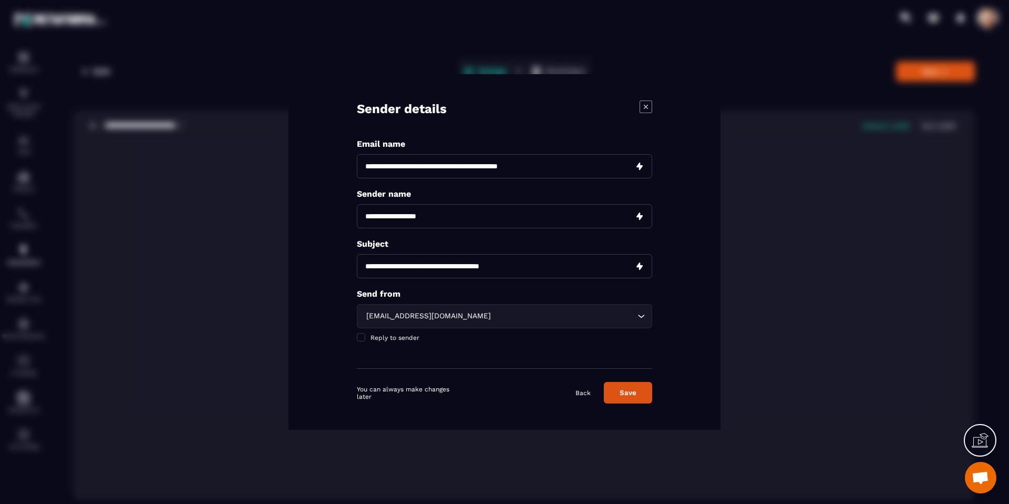
click at [627, 390] on button "Save" at bounding box center [628, 393] width 48 height 22
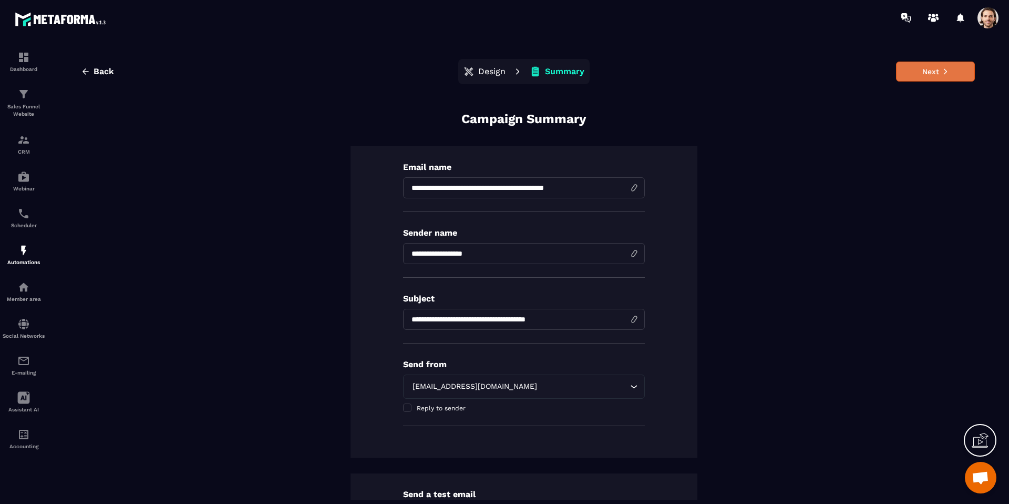
click at [944, 71] on icon at bounding box center [945, 71] width 7 height 7
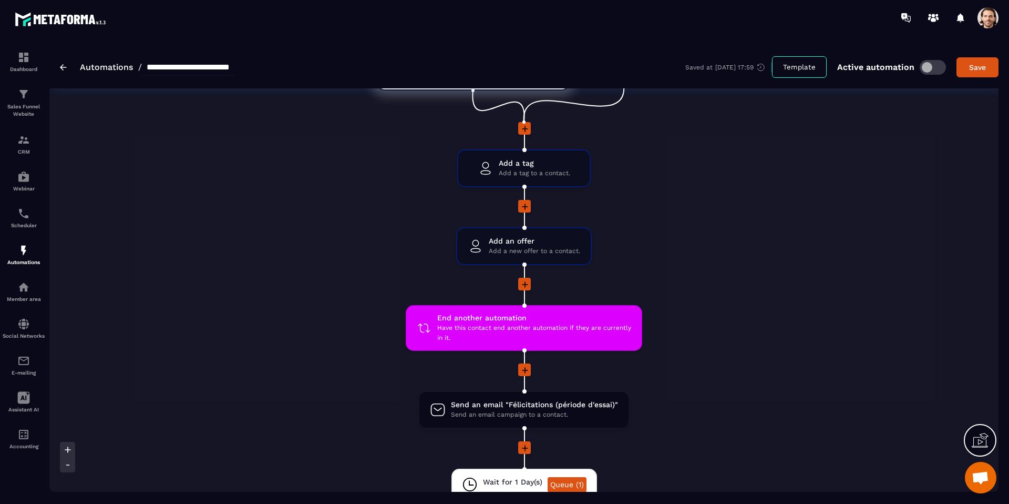
scroll to position [93, 0]
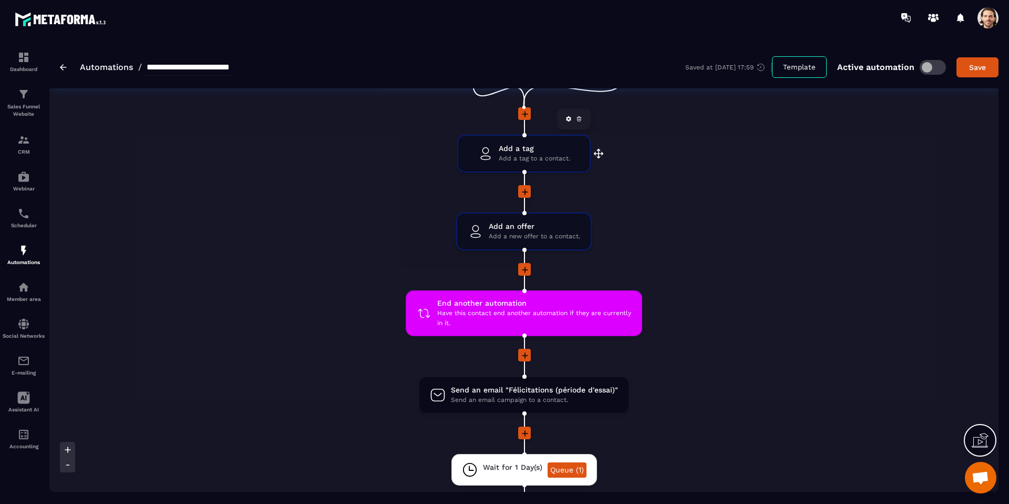
click at [530, 156] on span "Add a tag to a contact." at bounding box center [534, 158] width 71 height 10
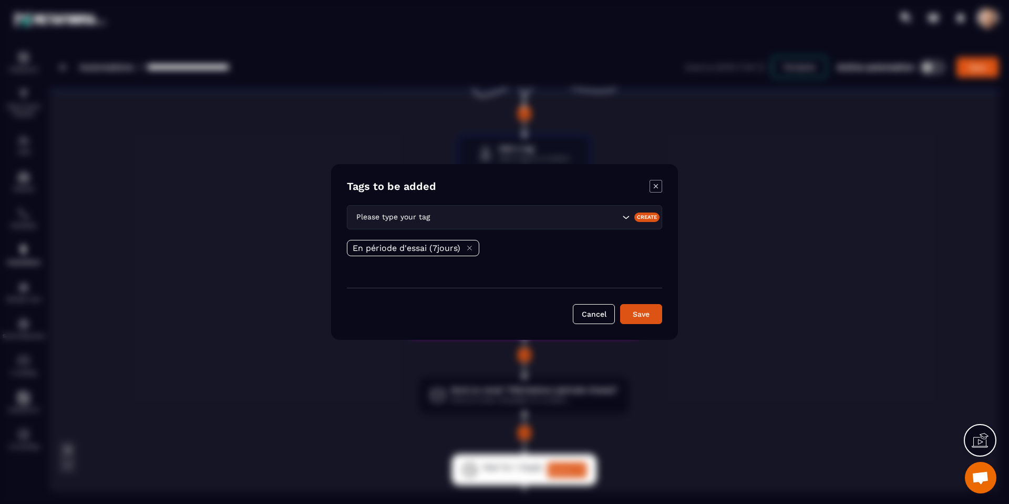
click at [655, 182] on icon "Modal window" at bounding box center [656, 186] width 13 height 13
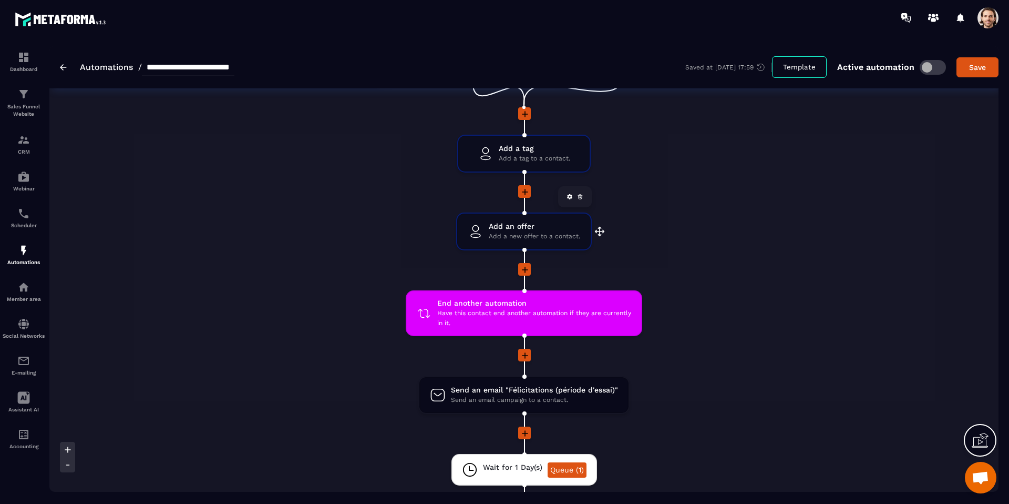
click at [517, 231] on span "Add a new offer to a contact." at bounding box center [534, 236] width 91 height 10
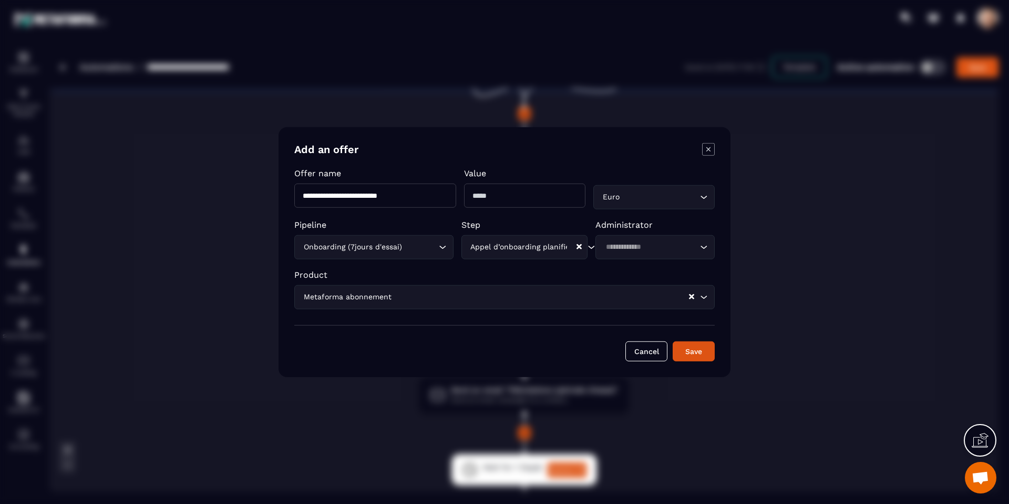
click at [709, 146] on icon "Modal window" at bounding box center [708, 149] width 13 height 13
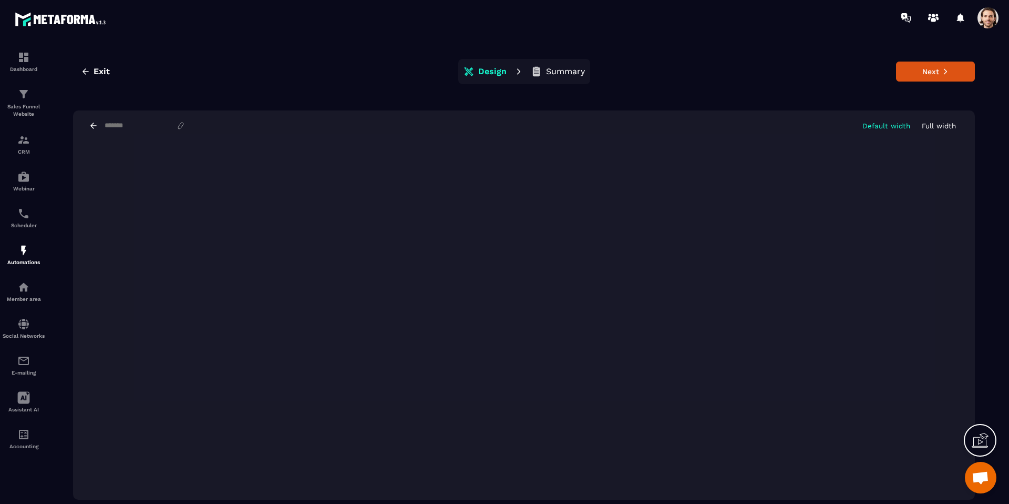
scroll to position [24, 0]
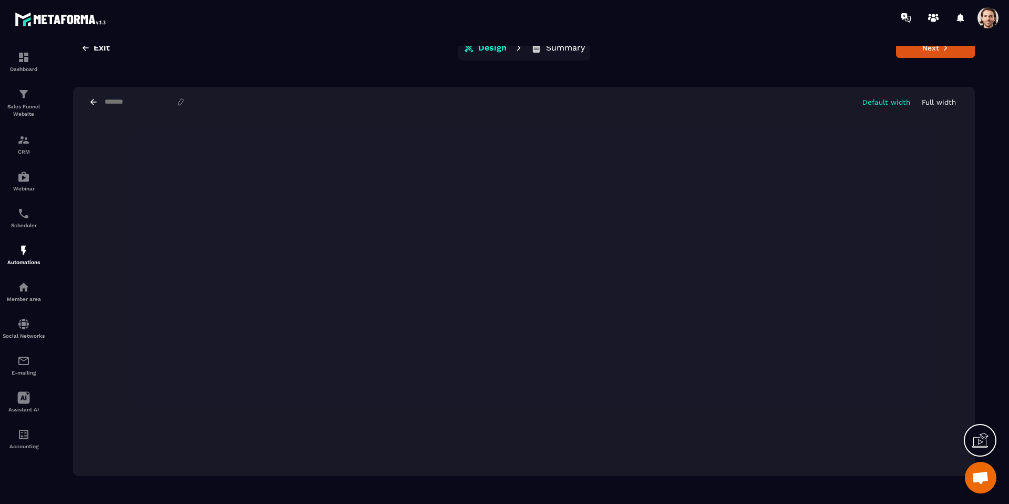
click at [144, 102] on input at bounding box center [140, 102] width 73 height 8
paste input "**********"
type input "**********"
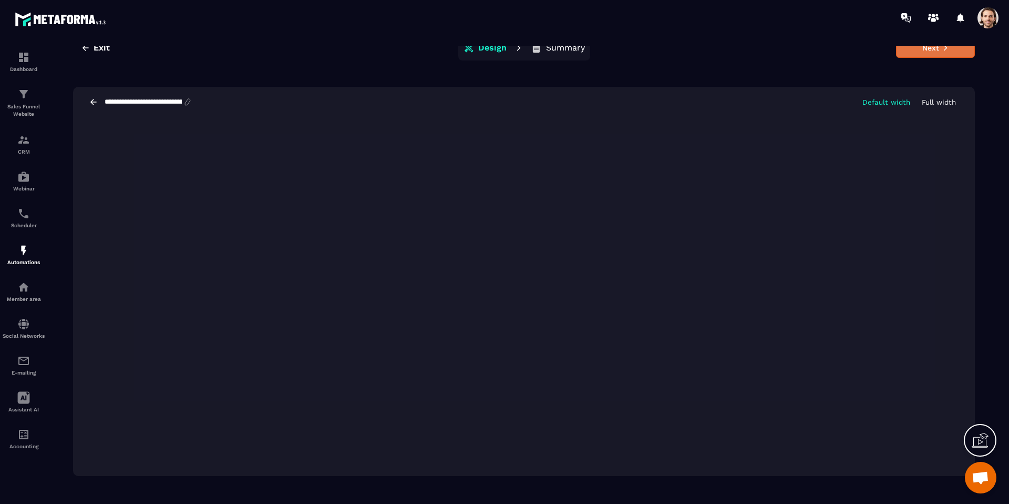
click at [928, 50] on button "Next" at bounding box center [935, 48] width 79 height 20
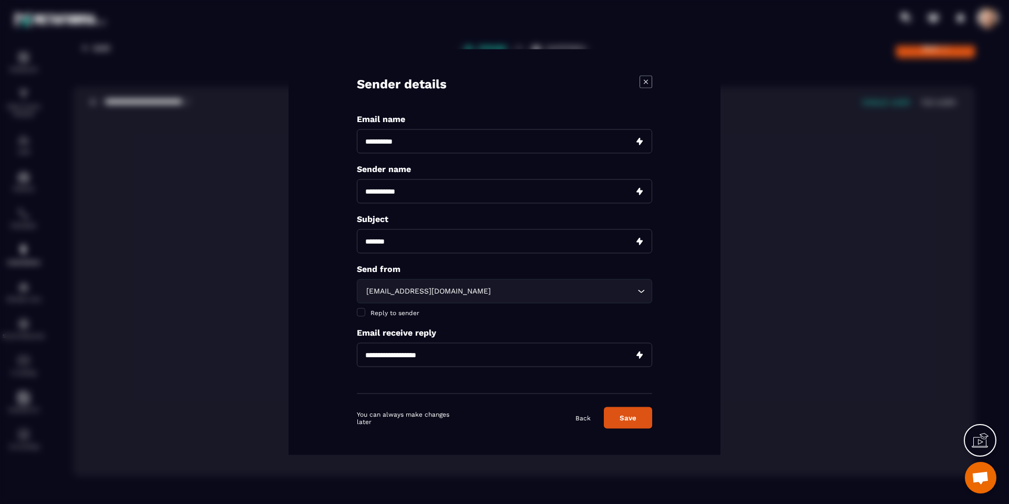
click at [414, 247] on input "Modal window" at bounding box center [504, 241] width 295 height 24
paste input "**********"
click at [484, 242] on input "**********" at bounding box center [504, 241] width 295 height 24
type input "**********"
click at [448, 285] on div "[EMAIL_ADDRESS][DOMAIN_NAME]" at bounding box center [499, 291] width 273 height 12
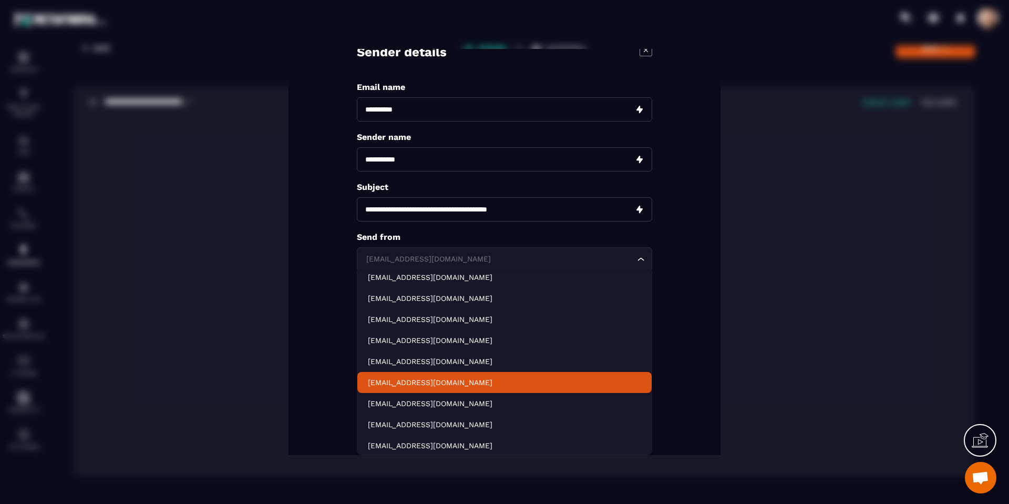
scroll to position [22, 0]
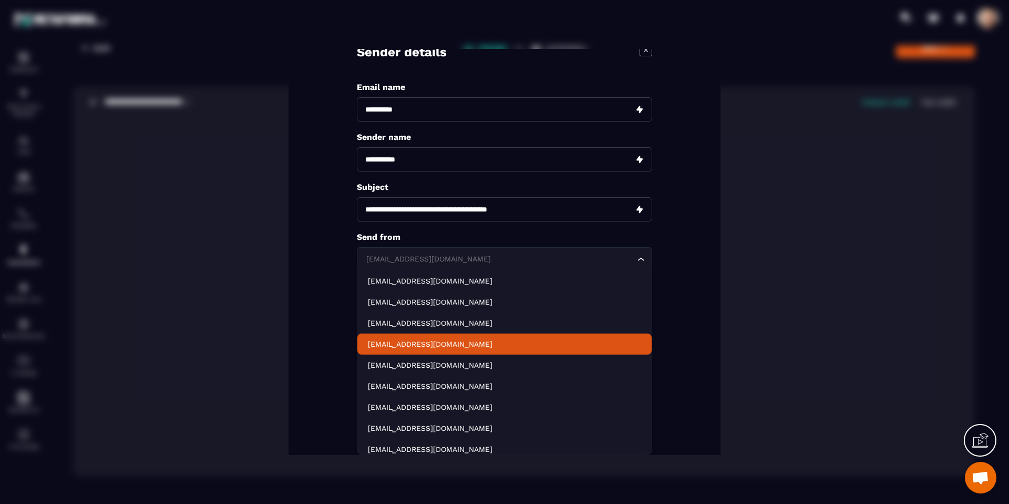
click at [424, 338] on p "[EMAIL_ADDRESS][DOMAIN_NAME]" at bounding box center [504, 343] width 273 height 11
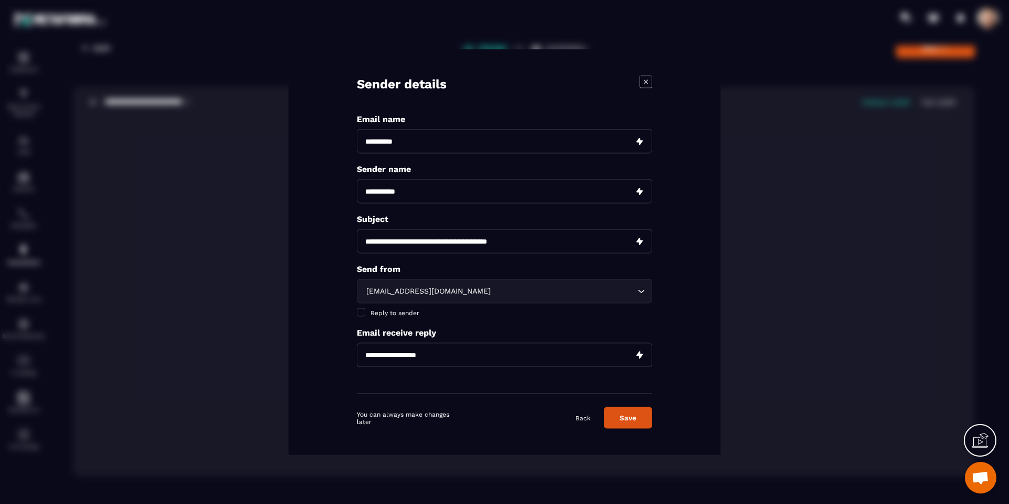
scroll to position [0, 0]
click at [395, 311] on span "Reply to sender" at bounding box center [395, 312] width 49 height 7
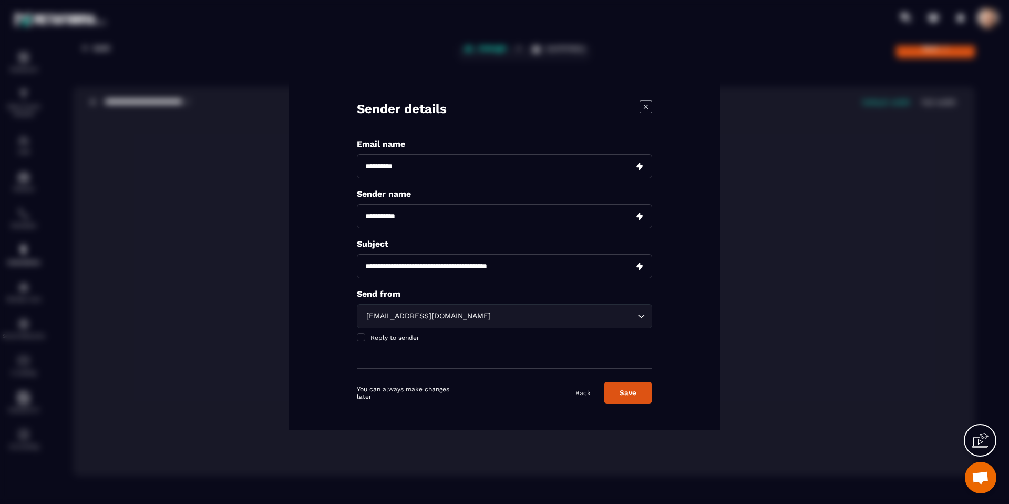
click at [413, 216] on input "Modal window" at bounding box center [504, 216] width 295 height 24
type input "**********"
click at [445, 165] on input "Modal window" at bounding box center [504, 166] width 295 height 24
type input "*"
paste input "**********"
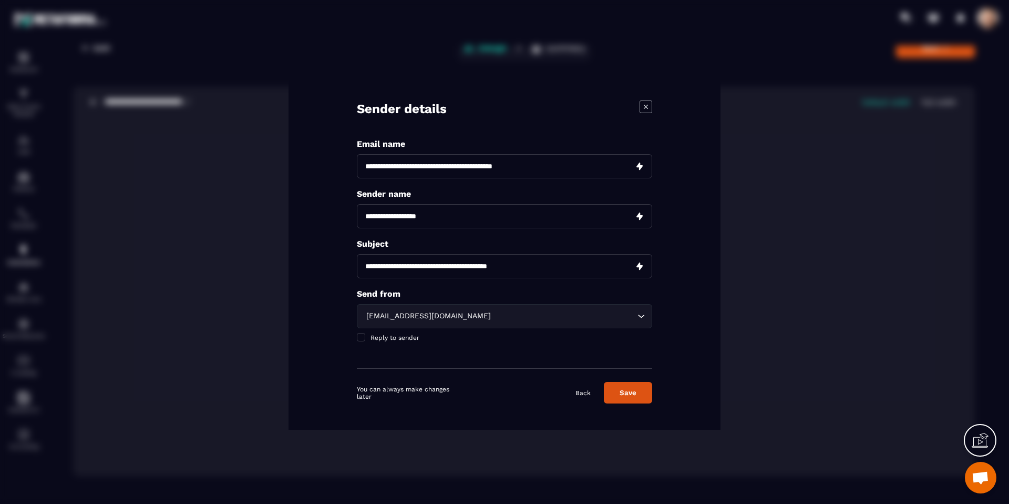
type input "**********"
click at [638, 390] on button "Save" at bounding box center [628, 393] width 48 height 22
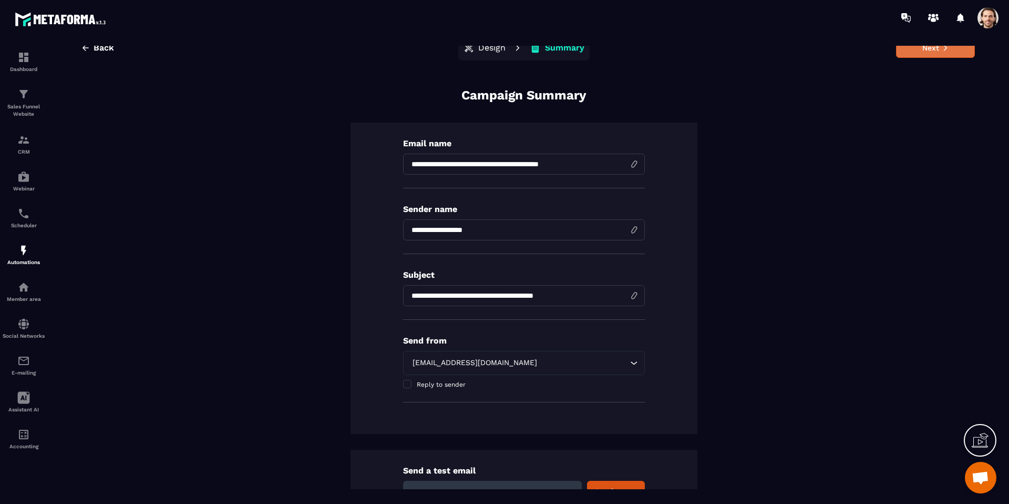
click at [930, 54] on button "Next" at bounding box center [935, 48] width 79 height 20
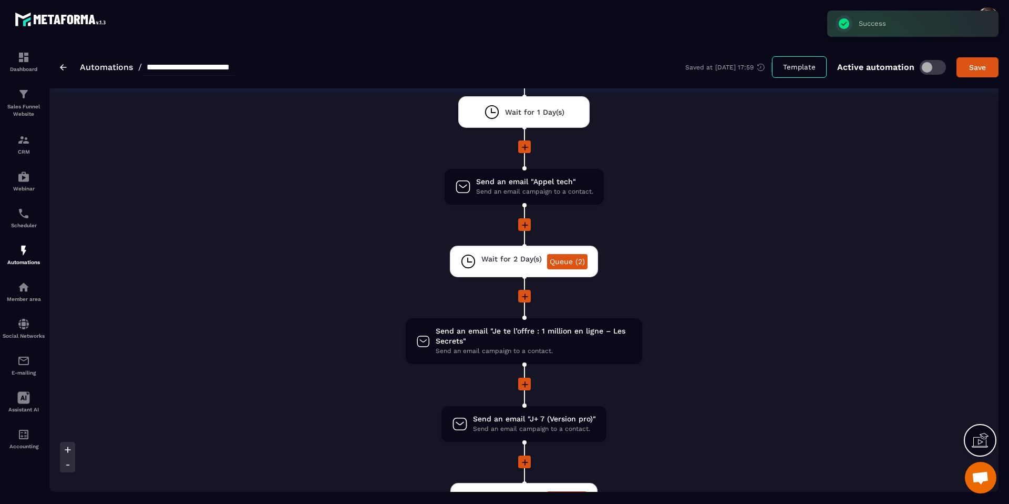
scroll to position [1337, 0]
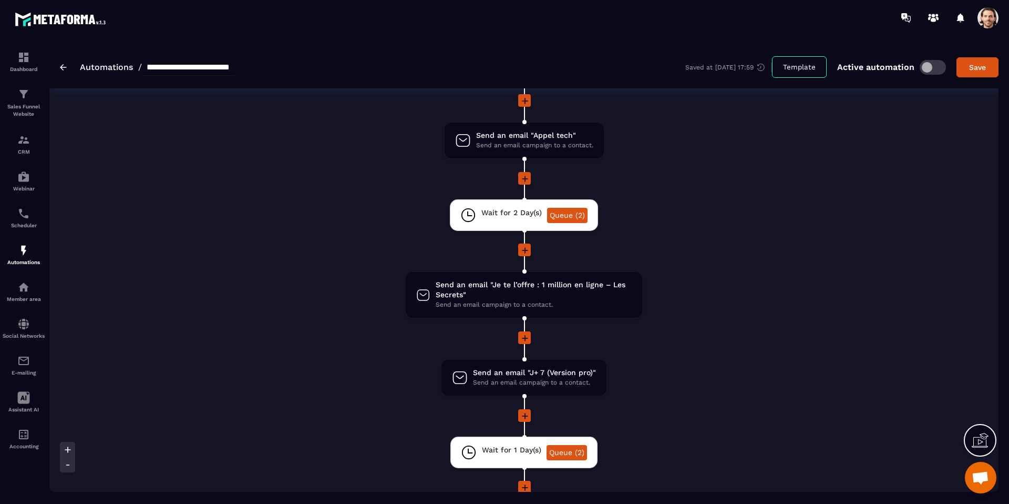
click at [528, 336] on icon at bounding box center [525, 338] width 11 height 11
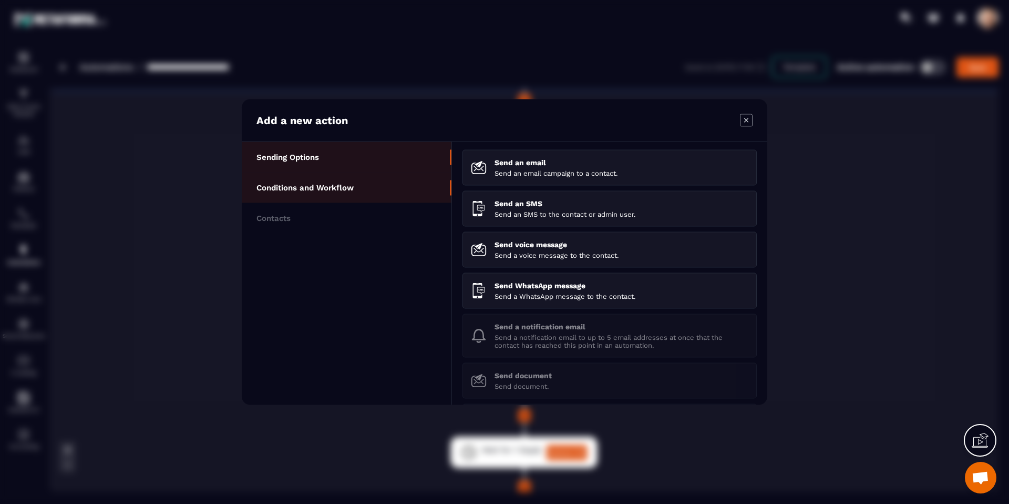
click at [368, 188] on li "Conditions and Workflow" at bounding box center [347, 187] width 210 height 30
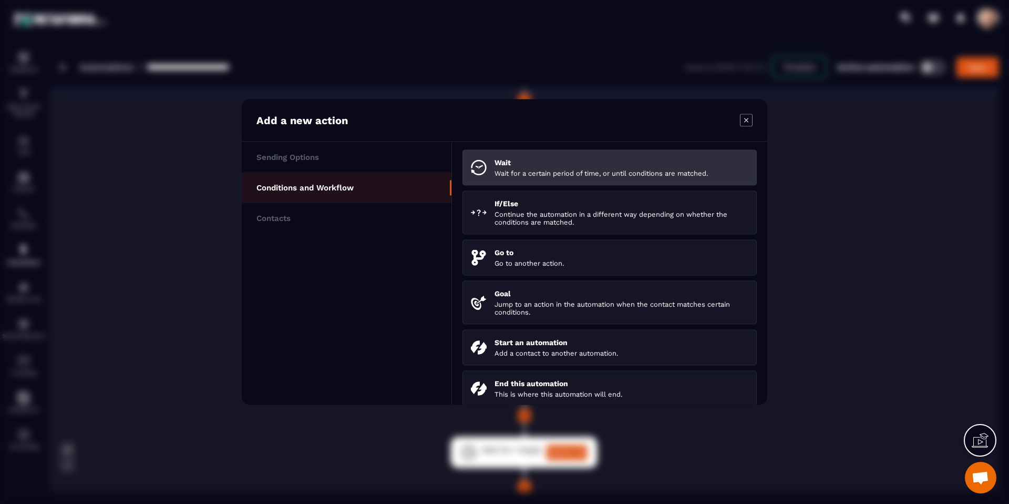
click at [536, 160] on p "Wait" at bounding box center [622, 162] width 254 height 8
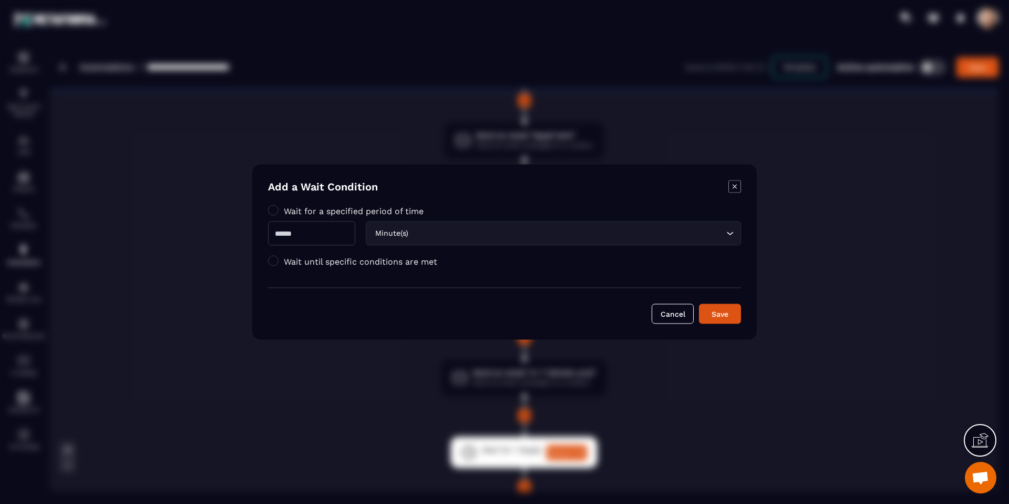
click at [322, 233] on input "Modal window" at bounding box center [311, 233] width 87 height 24
type input "*"
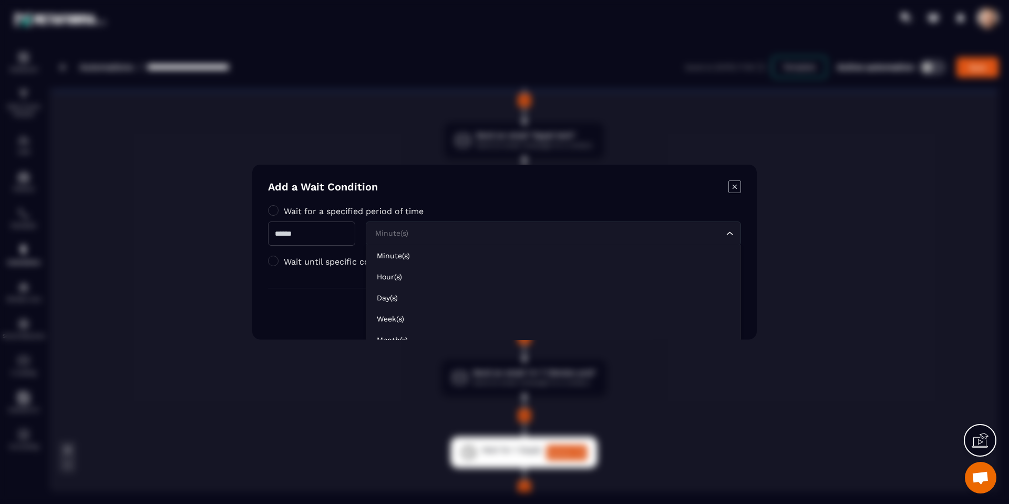
click at [449, 241] on div "Minute(s) Loading..." at bounding box center [553, 233] width 375 height 24
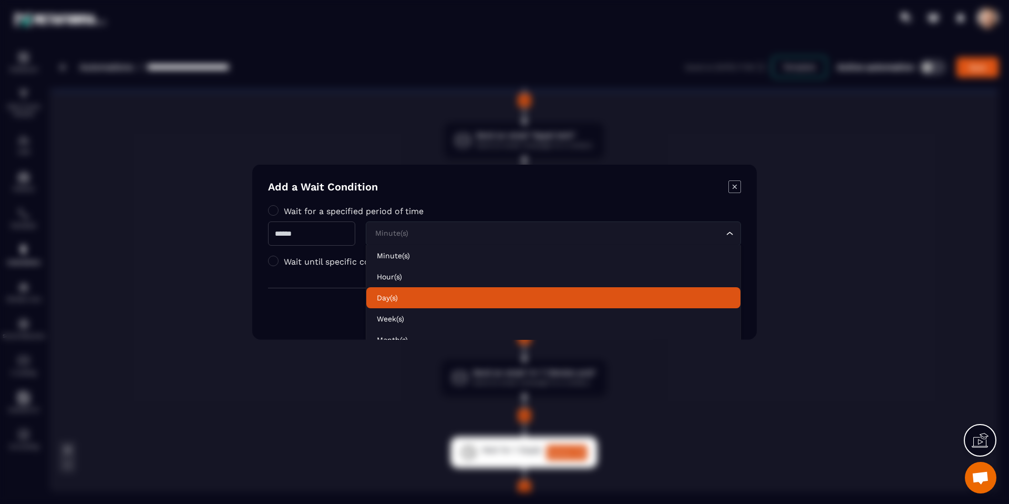
click at [443, 295] on p "Day(s)" at bounding box center [553, 297] width 353 height 11
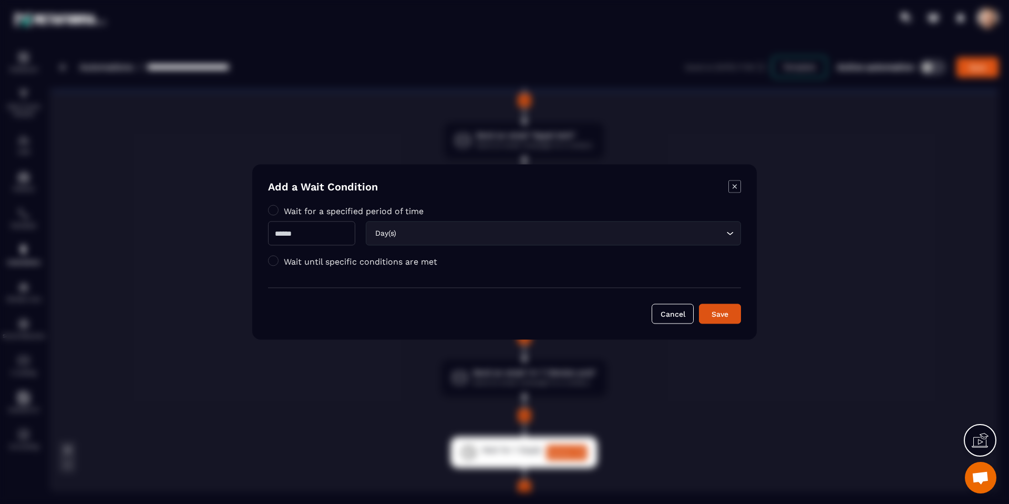
click at [719, 314] on div "Save" at bounding box center [720, 314] width 28 height 11
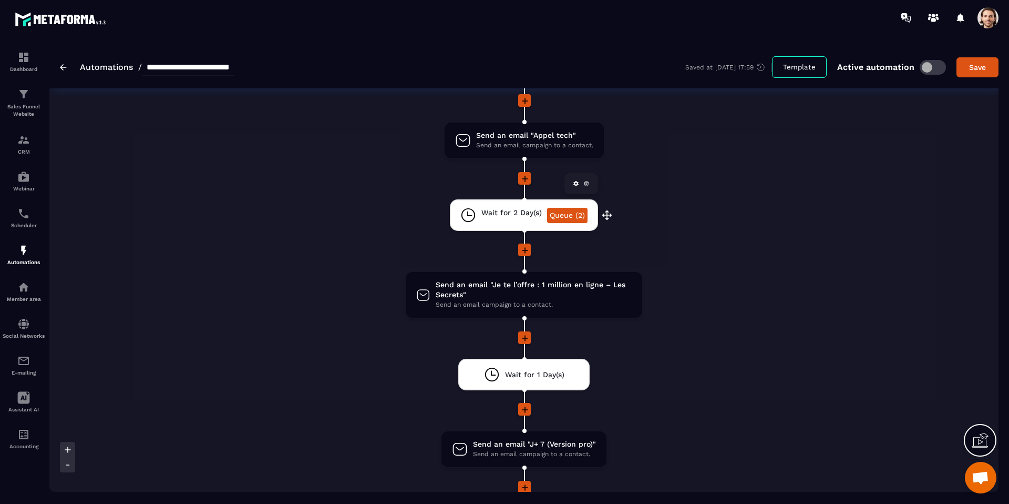
click at [504, 222] on div "Wait for 2 Day(s)" at bounding box center [511, 215] width 60 height 15
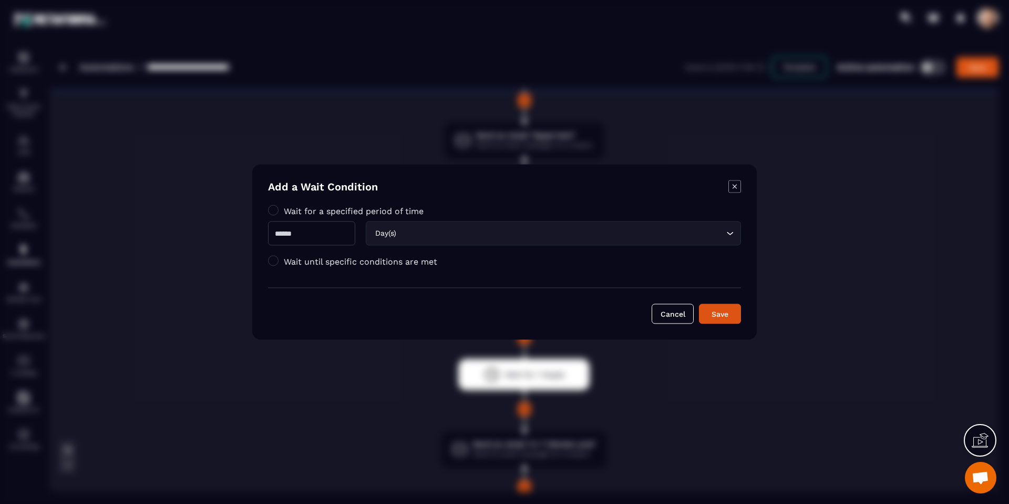
click at [332, 228] on input "*" at bounding box center [311, 233] width 87 height 24
type input "*"
click at [714, 319] on div "Save" at bounding box center [720, 314] width 28 height 11
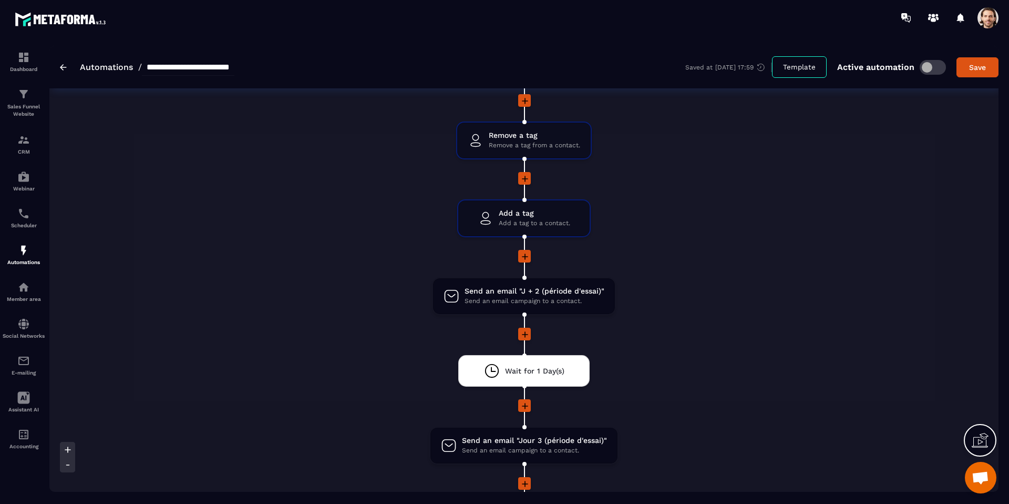
scroll to position [592, 0]
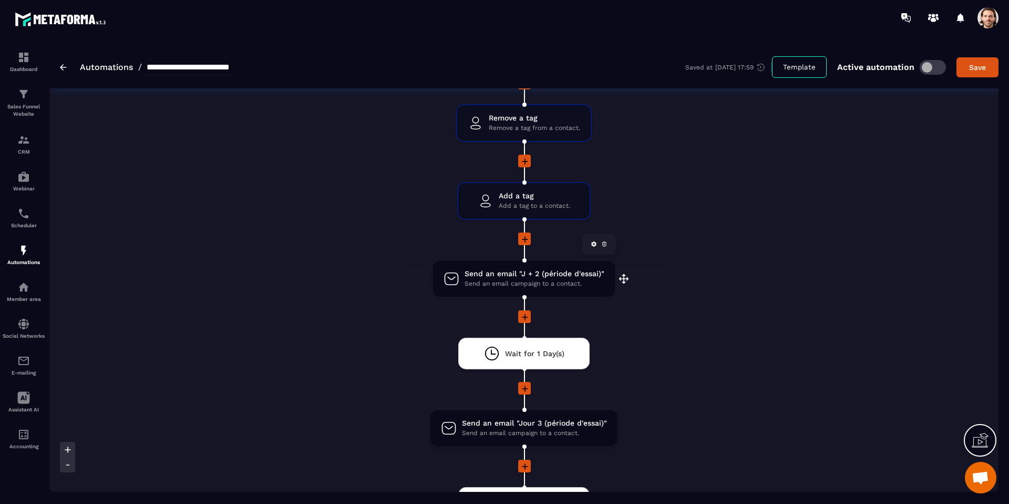
click at [535, 274] on span "Send an email "J + 2 (période d'essai)"" at bounding box center [535, 274] width 140 height 10
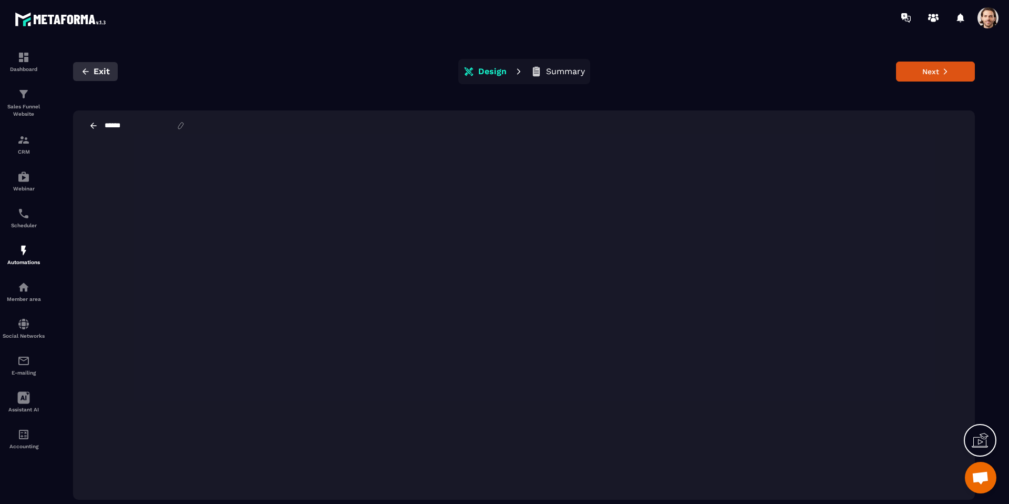
click at [84, 74] on icon "button" at bounding box center [85, 71] width 9 height 9
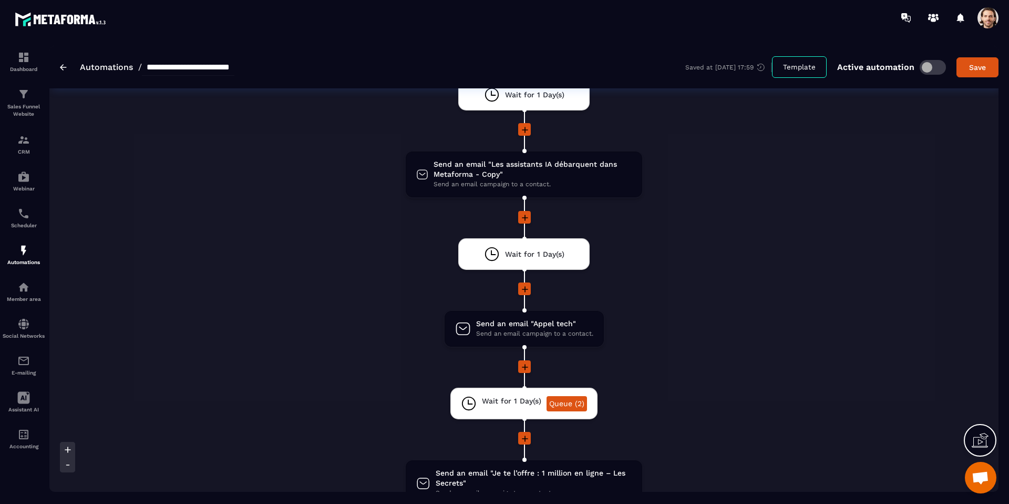
scroll to position [1145, 0]
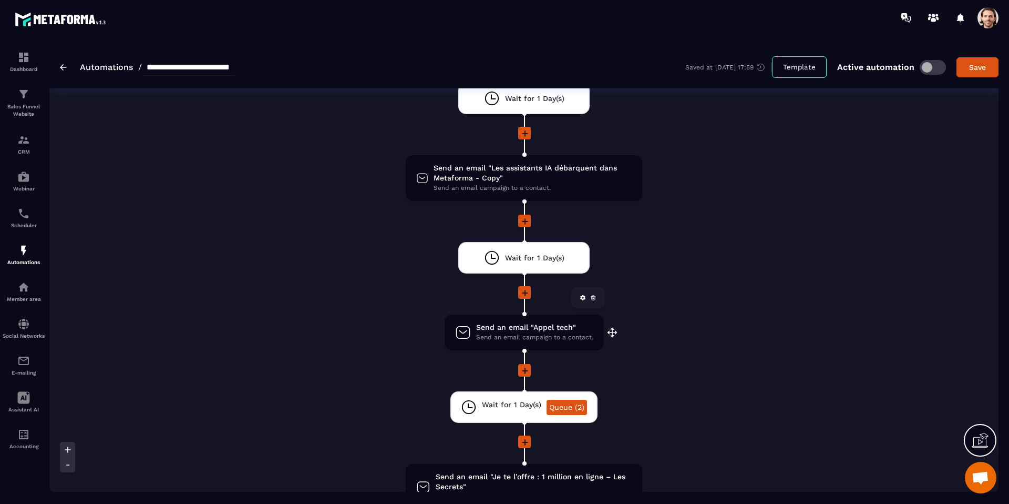
click at [553, 325] on span "Send an email "Appel tech"" at bounding box center [534, 327] width 117 height 10
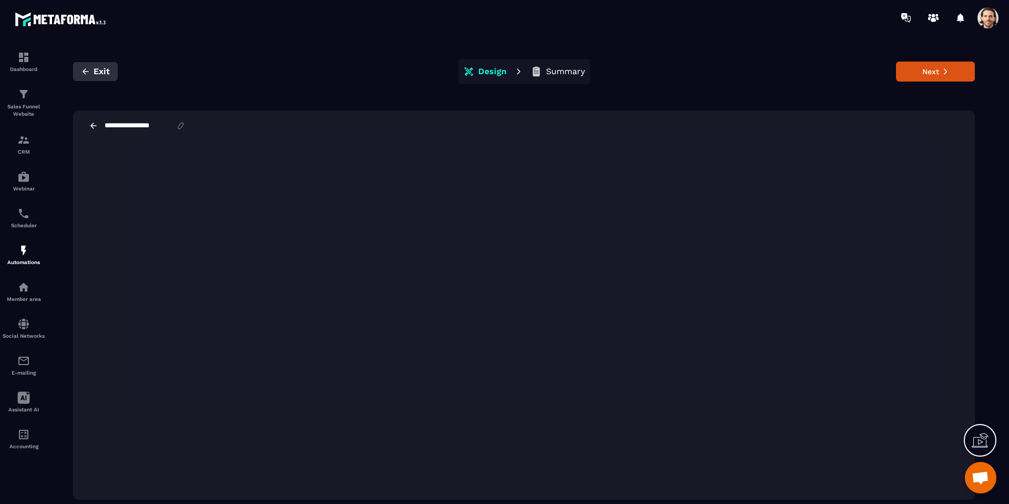
click at [92, 75] on button "Exit" at bounding box center [95, 71] width 45 height 19
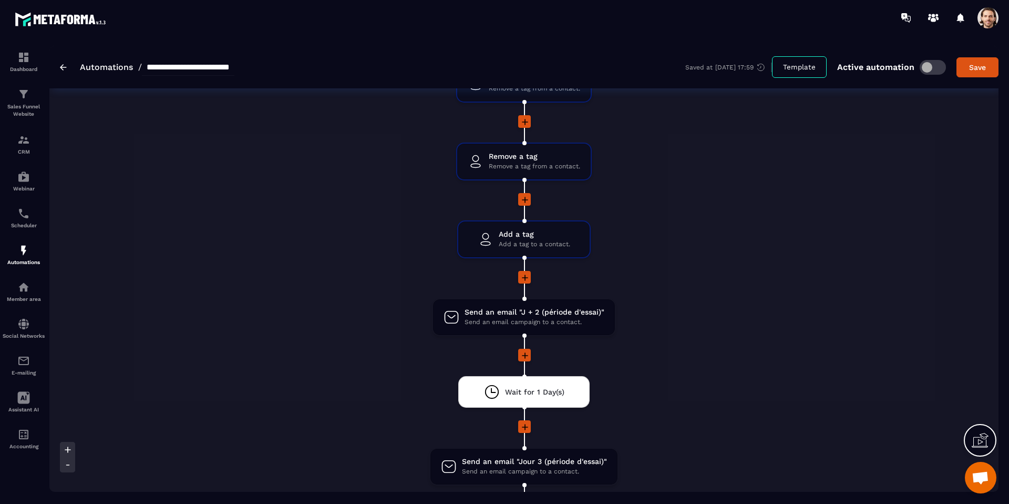
scroll to position [571, 0]
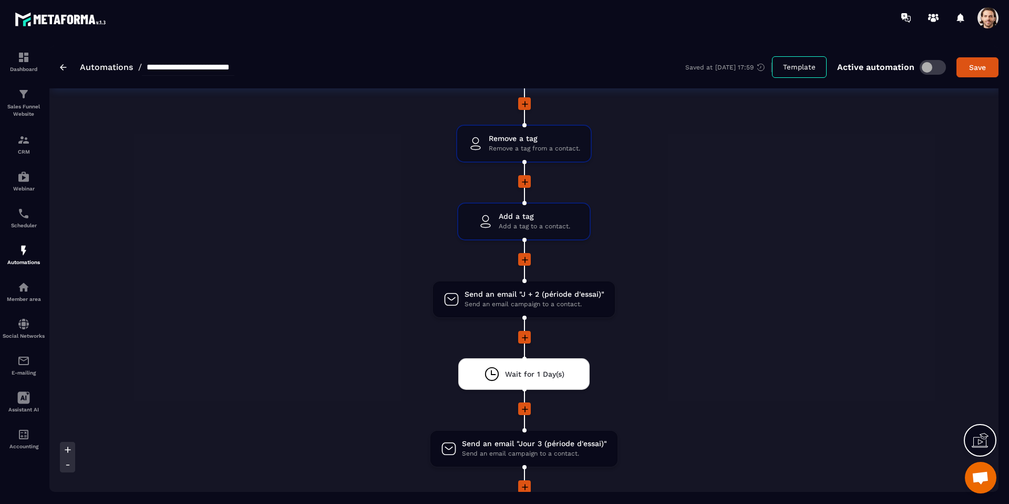
click at [523, 335] on icon at bounding box center [525, 337] width 11 height 11
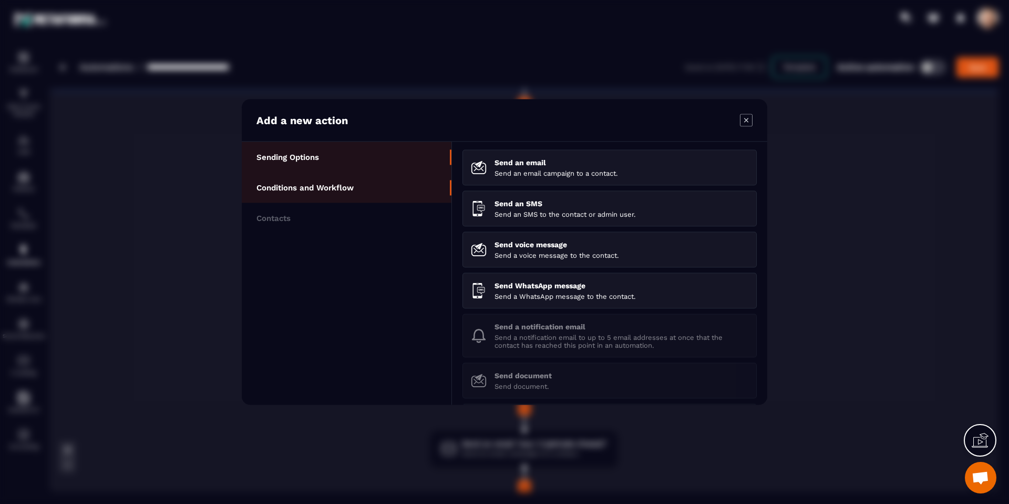
click at [365, 189] on li "Conditions and Workflow" at bounding box center [347, 187] width 210 height 30
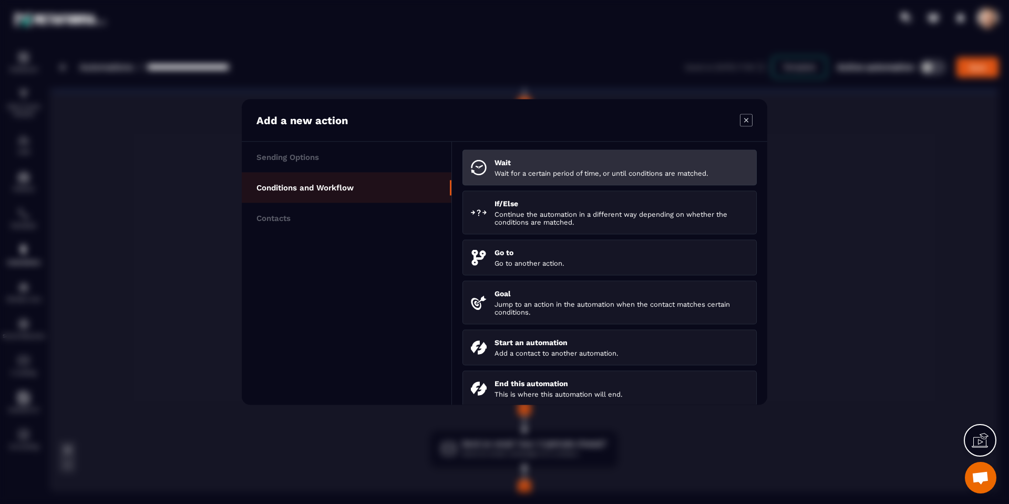
click at [508, 159] on p "Wait" at bounding box center [622, 162] width 254 height 8
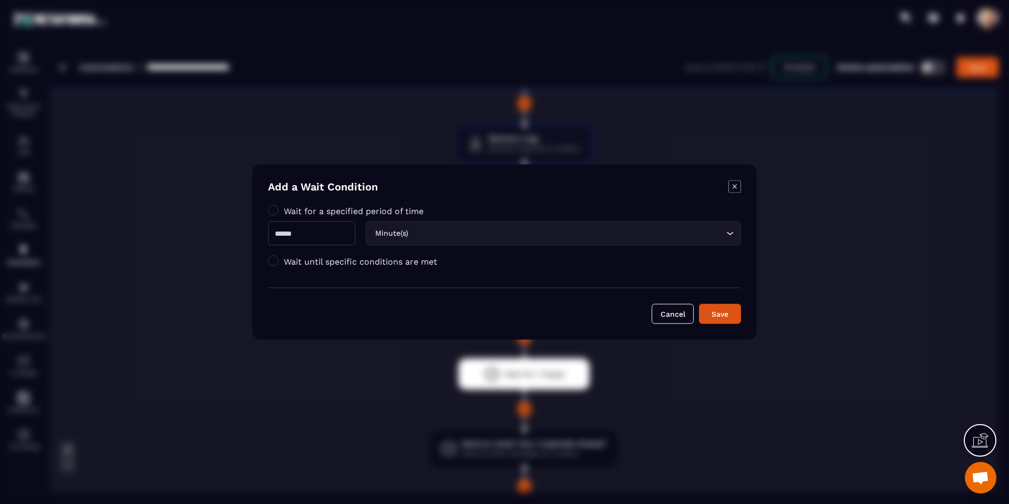
click at [344, 240] on input "Modal window" at bounding box center [311, 233] width 87 height 24
click at [444, 233] on input "Search for option" at bounding box center [567, 234] width 313 height 12
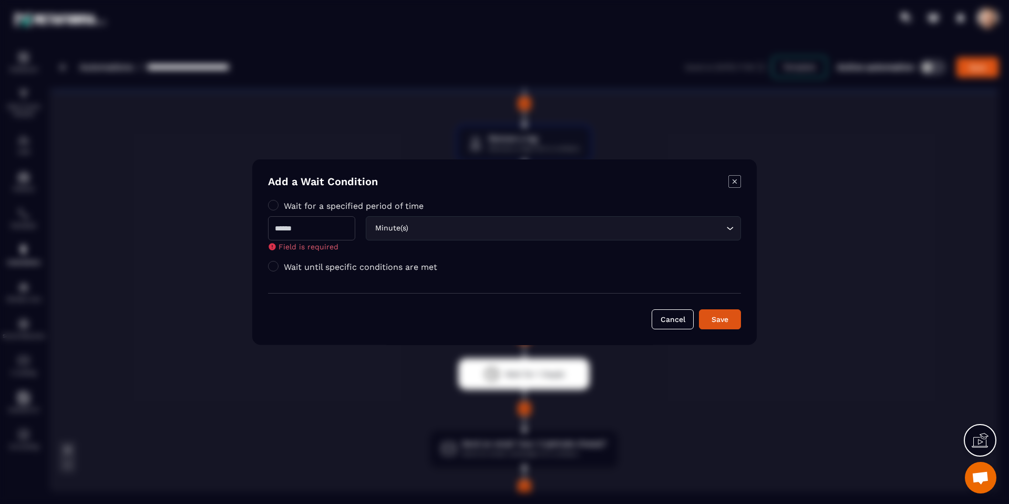
click at [739, 179] on icon "Modal window" at bounding box center [735, 181] width 13 height 13
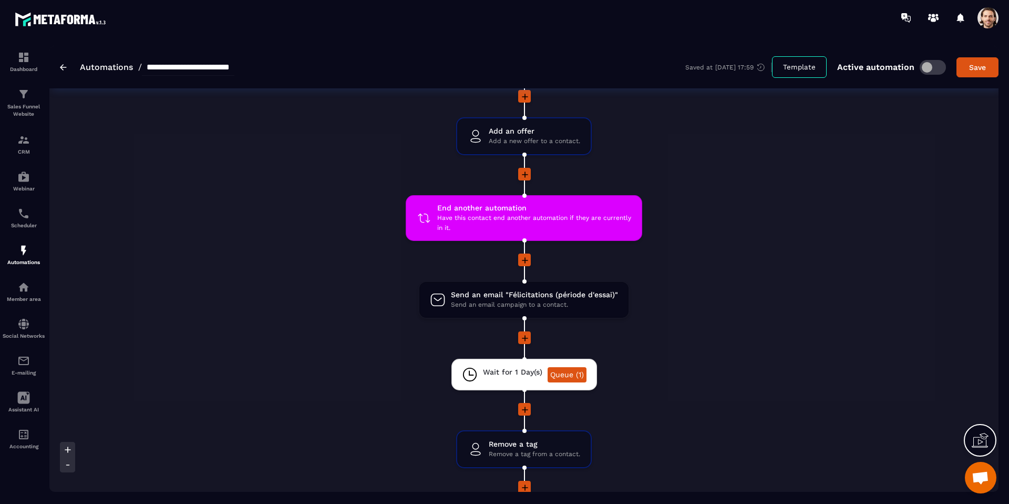
scroll to position [195, 0]
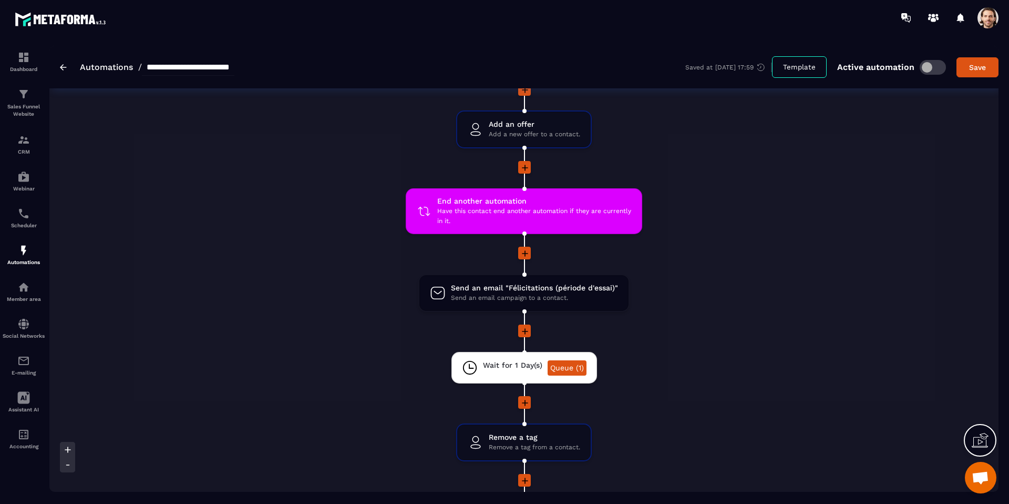
click at [525, 332] on icon at bounding box center [525, 331] width 11 height 11
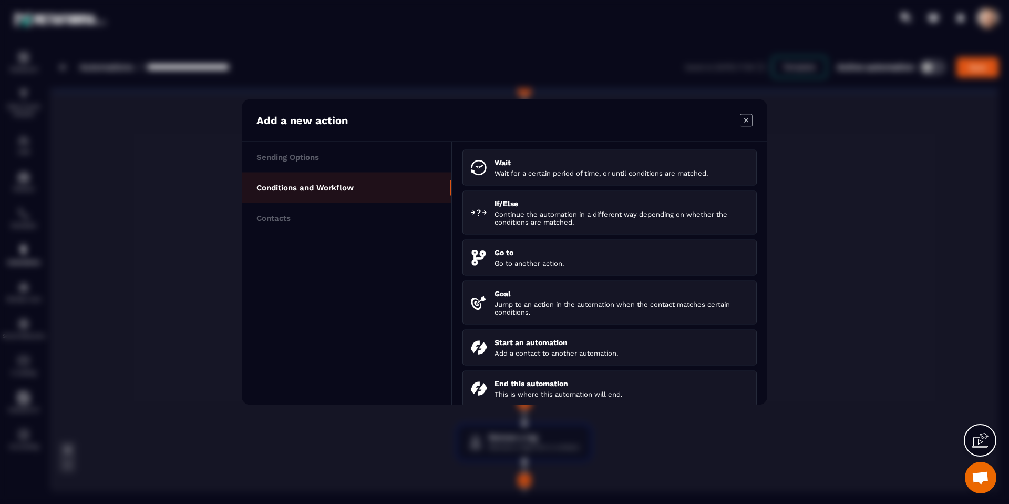
click at [743, 119] on icon "Modal window" at bounding box center [746, 120] width 13 height 13
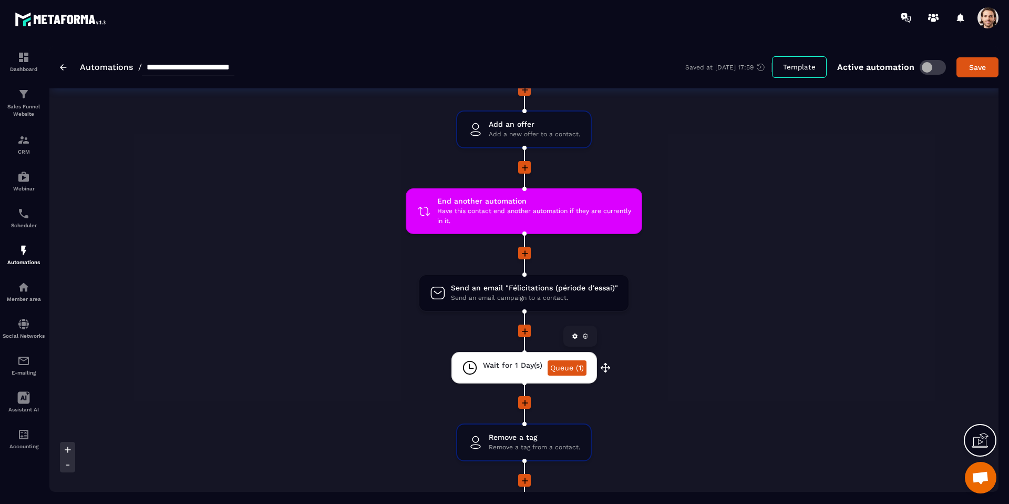
click at [508, 366] on span "Wait for 1 Day(s)" at bounding box center [512, 365] width 59 height 10
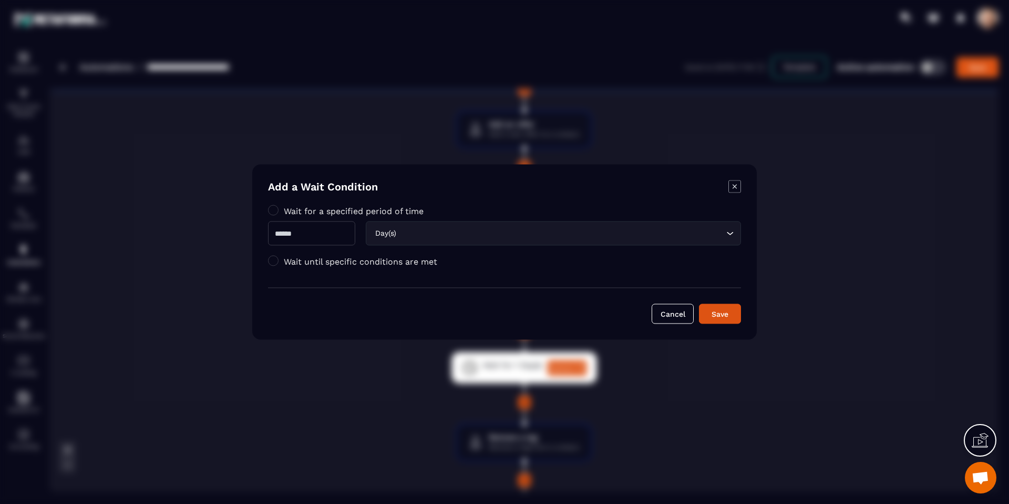
click at [415, 231] on input "Search for option" at bounding box center [560, 234] width 325 height 12
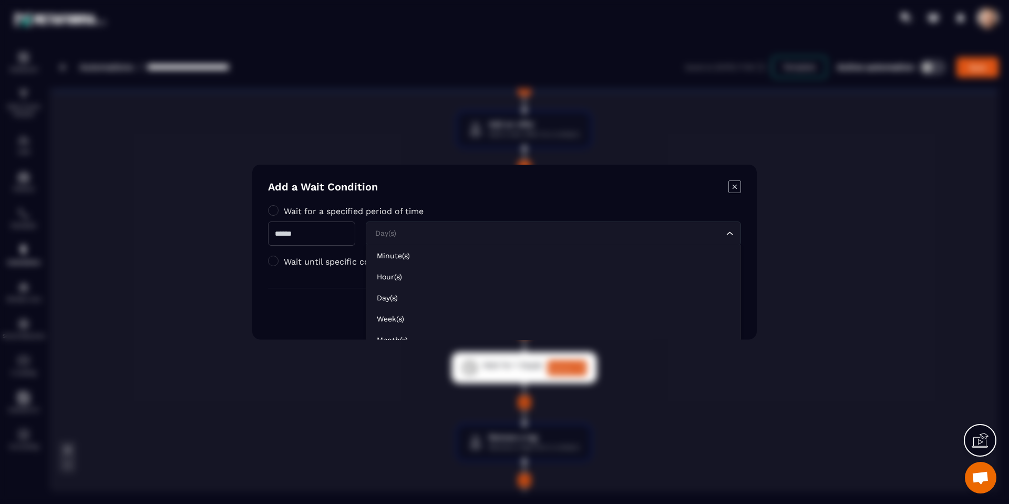
click at [444, 203] on form "Add a Wait Condition Wait for a specified period of time * Day(s) Loading... Mi…" at bounding box center [504, 251] width 473 height 143
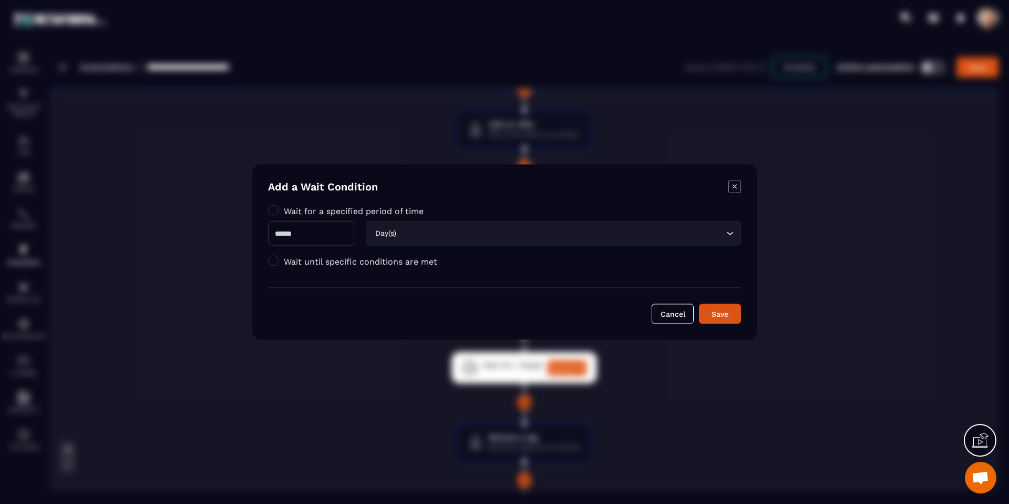
click at [307, 262] on label "Wait until specific conditions are met" at bounding box center [360, 261] width 153 height 10
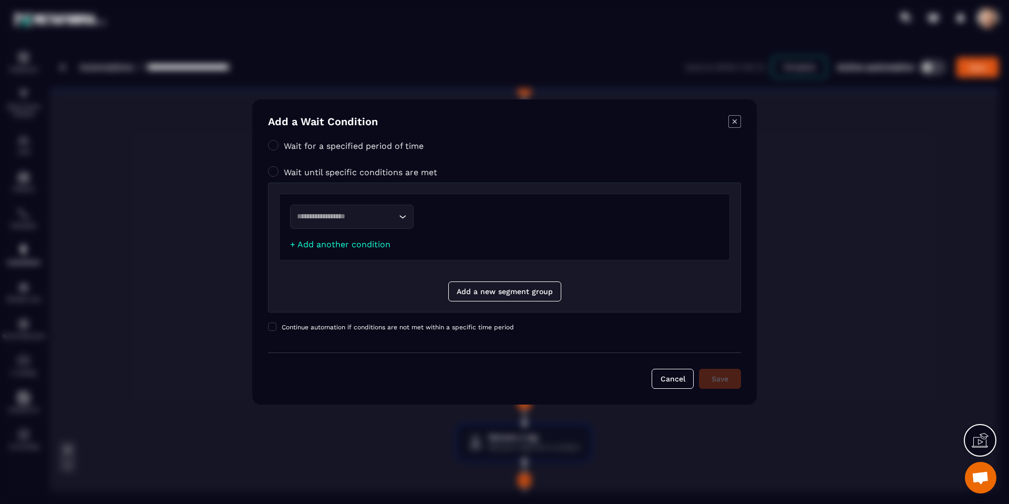
click at [344, 221] on input "Search for option" at bounding box center [346, 217] width 99 height 12
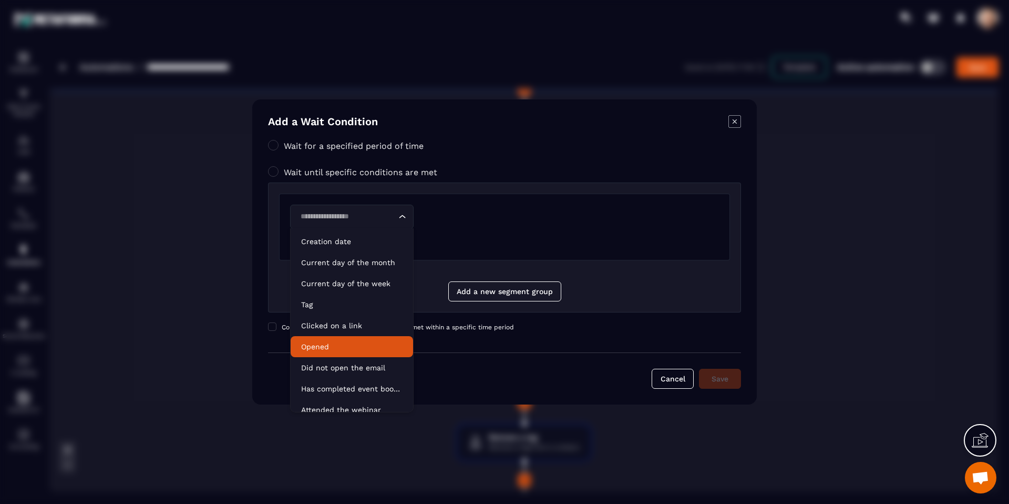
scroll to position [53, 0]
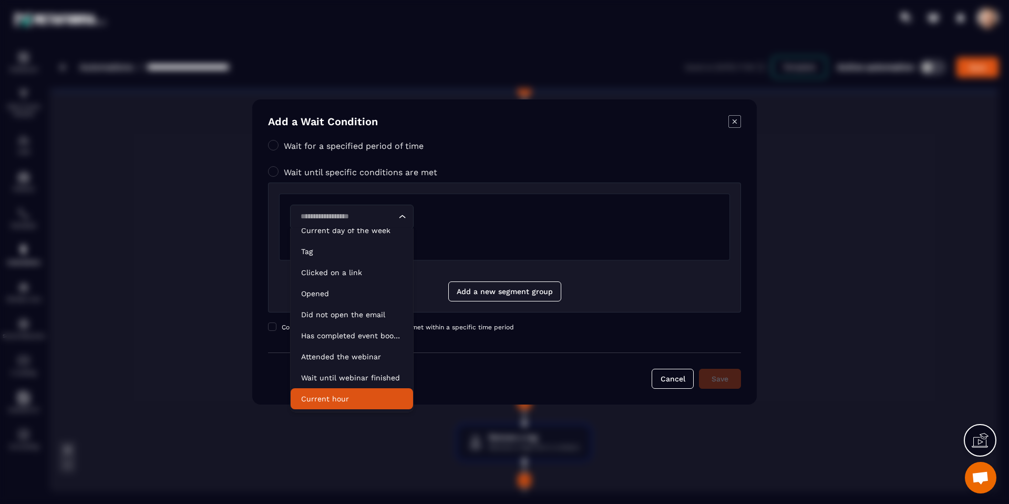
click at [343, 392] on li "Current hour" at bounding box center [352, 398] width 122 height 21
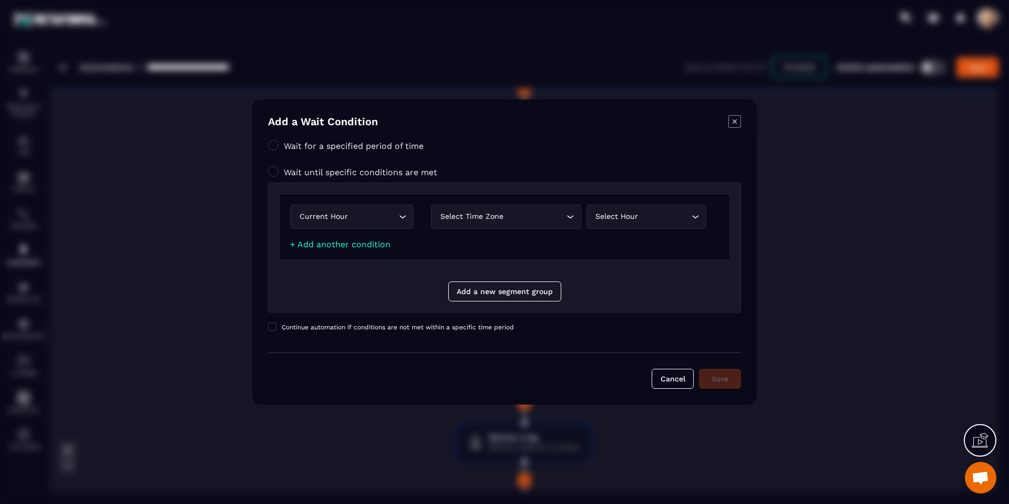
click at [505, 213] on div "Select time zone" at bounding box center [501, 217] width 128 height 12
click at [506, 242] on p "Contact time zone" at bounding box center [506, 238] width 128 height 11
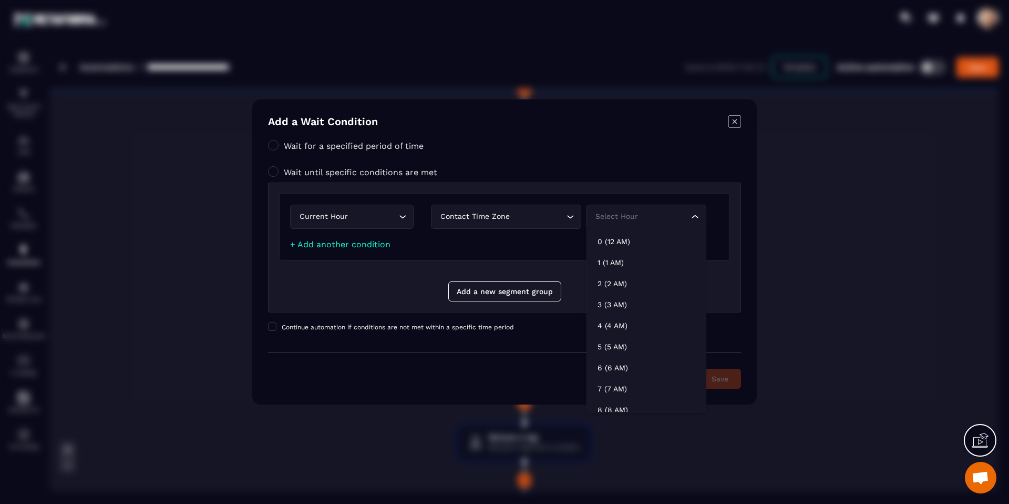
click at [619, 222] on div "Select hour Loading..." at bounding box center [647, 216] width 120 height 24
click at [625, 250] on p "8 (8 AM)" at bounding box center [647, 252] width 98 height 11
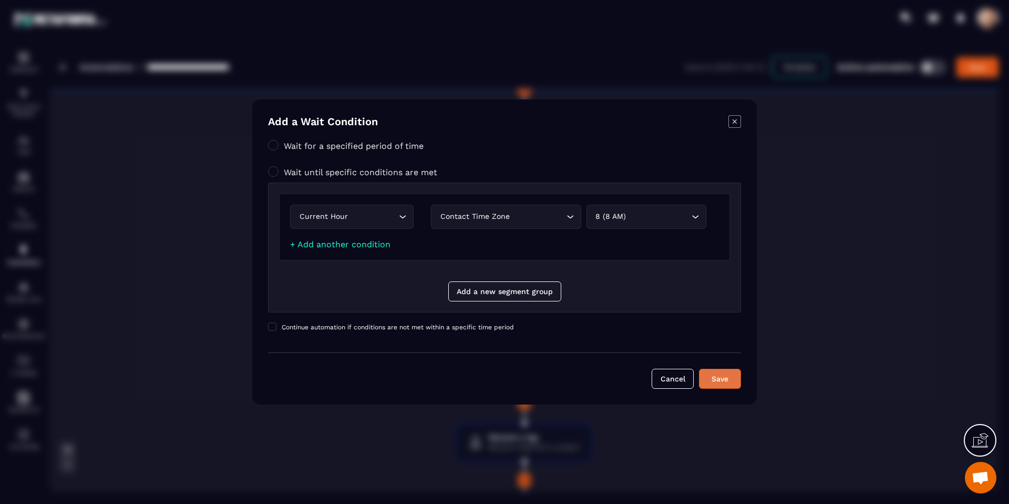
click at [726, 378] on div "Save" at bounding box center [720, 378] width 28 height 11
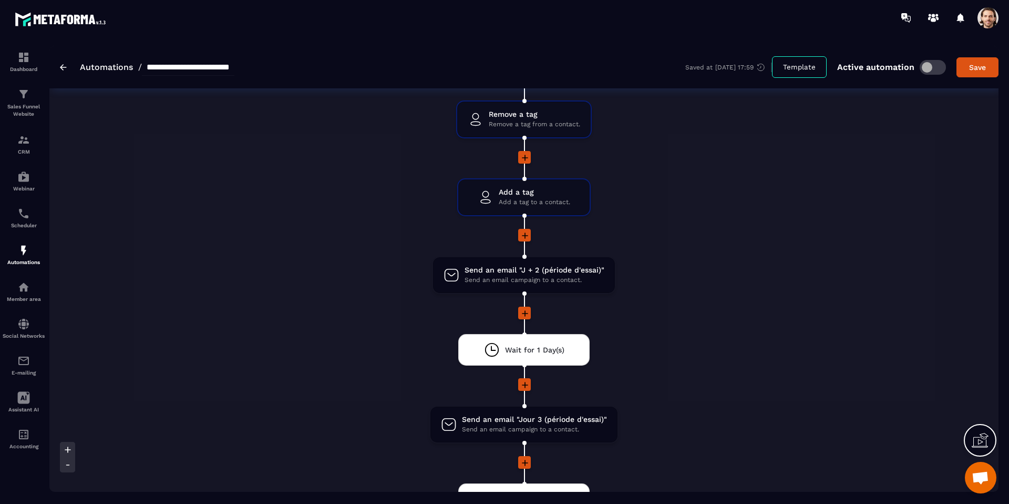
scroll to position [611, 0]
click at [524, 311] on icon at bounding box center [525, 312] width 6 height 6
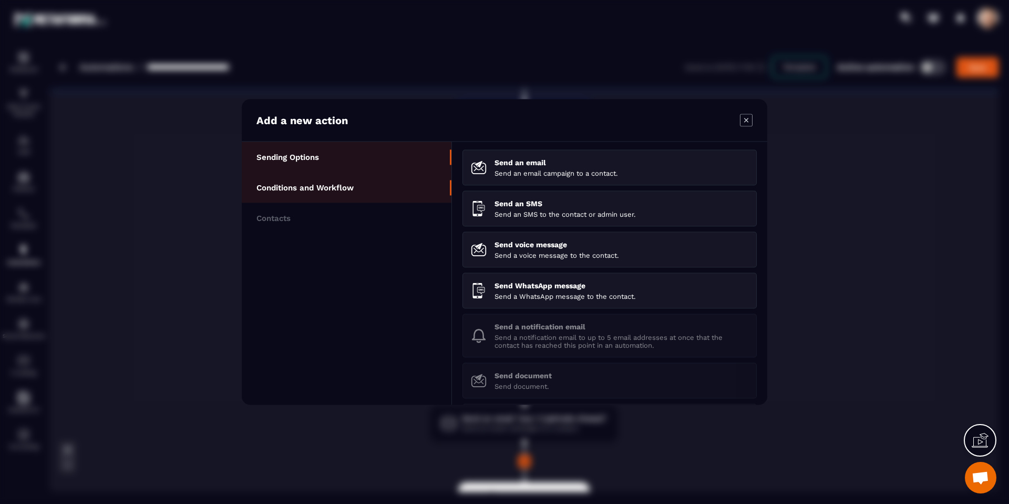
click at [351, 186] on p "Conditions and Workflow" at bounding box center [305, 187] width 97 height 9
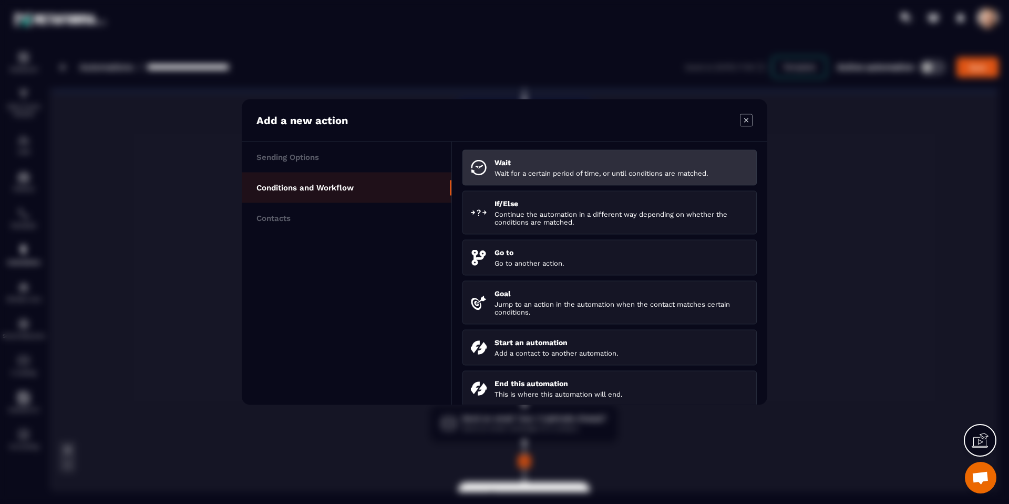
click at [516, 167] on div "Wait Wait for a certain period of time, or until conditions are matched." at bounding box center [622, 167] width 254 height 19
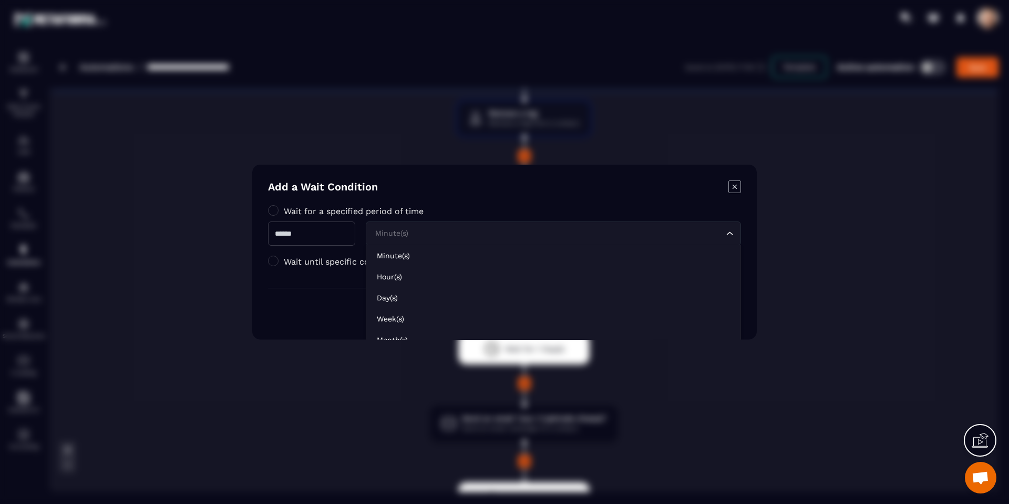
click at [413, 223] on div "Minute(s) Loading..." at bounding box center [553, 233] width 375 height 24
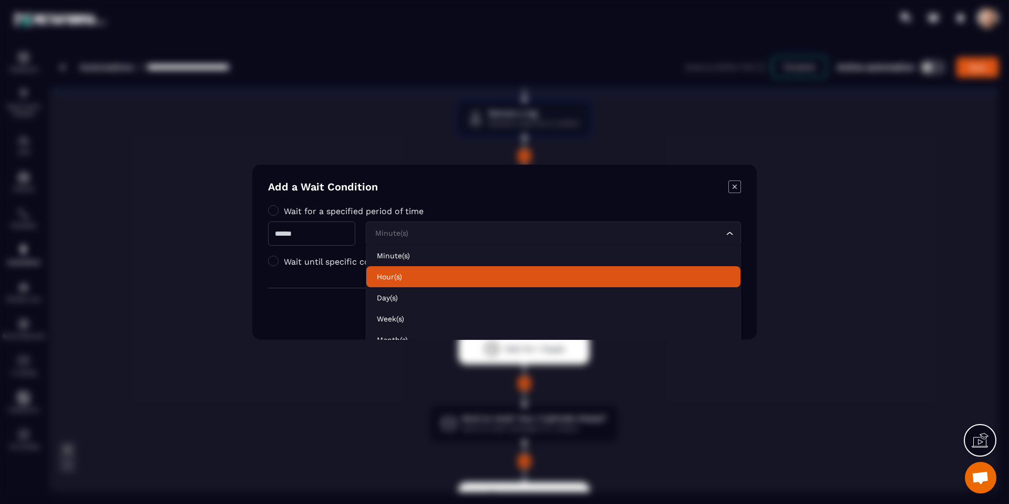
click at [413, 278] on p "Hour(s)" at bounding box center [553, 276] width 353 height 11
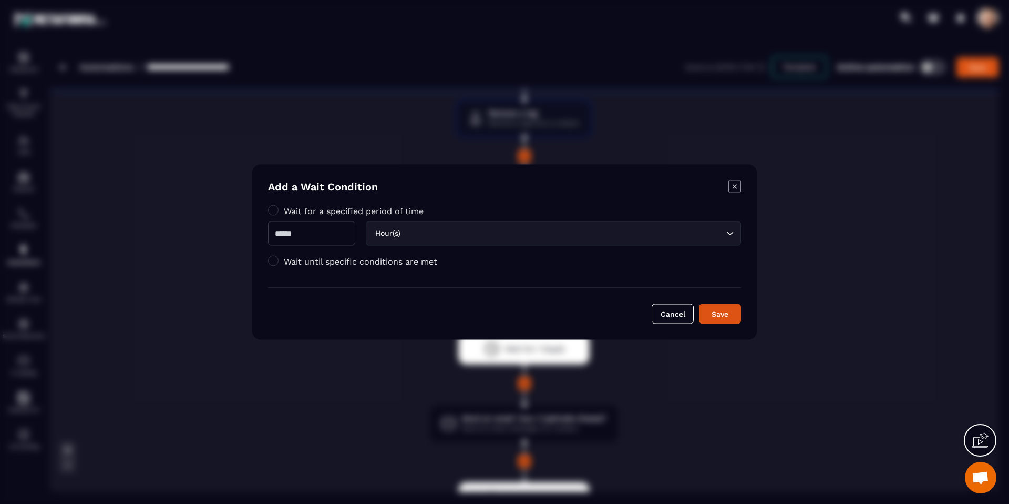
click at [335, 237] on input "Modal window" at bounding box center [311, 233] width 87 height 24
type input "*"
click at [711, 306] on button "Save" at bounding box center [720, 314] width 42 height 20
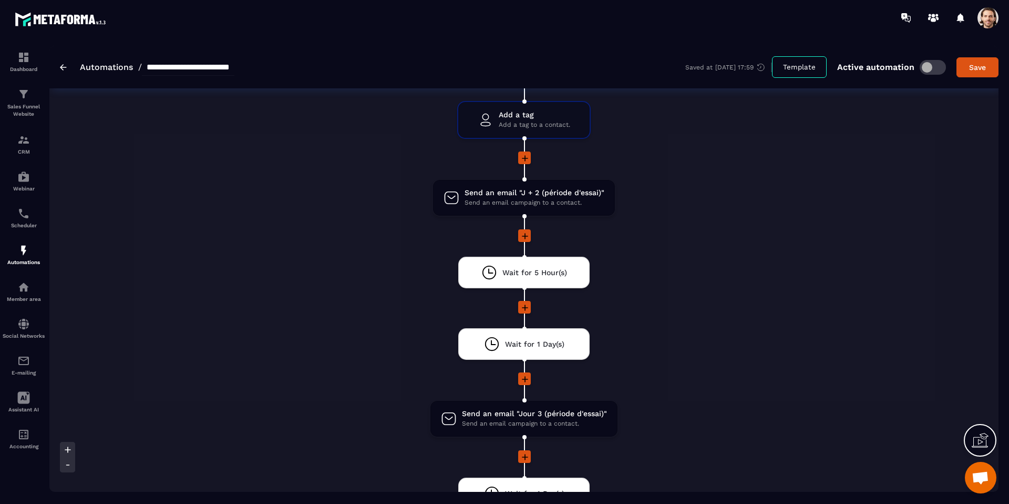
scroll to position [688, 0]
click at [527, 305] on icon at bounding box center [525, 306] width 11 height 11
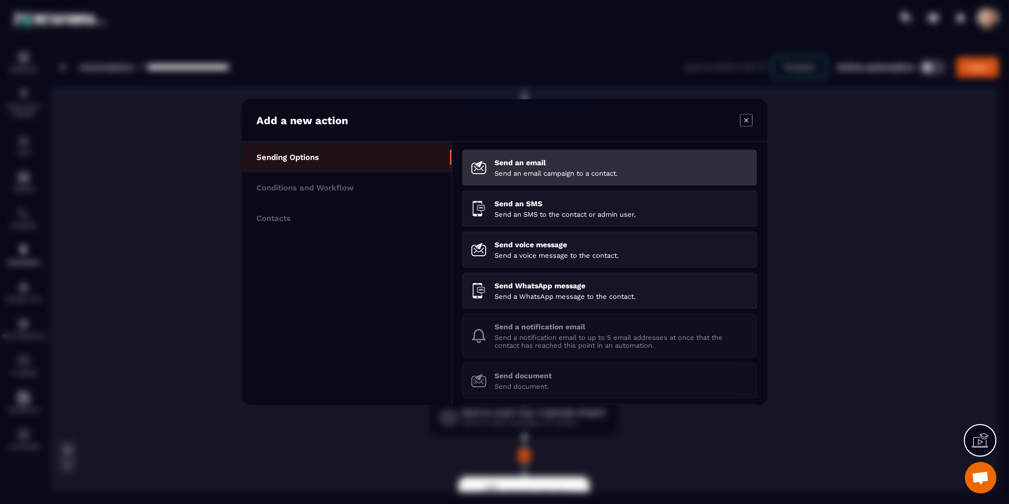
click at [541, 172] on p "Send an email campaign to a contact." at bounding box center [622, 173] width 254 height 8
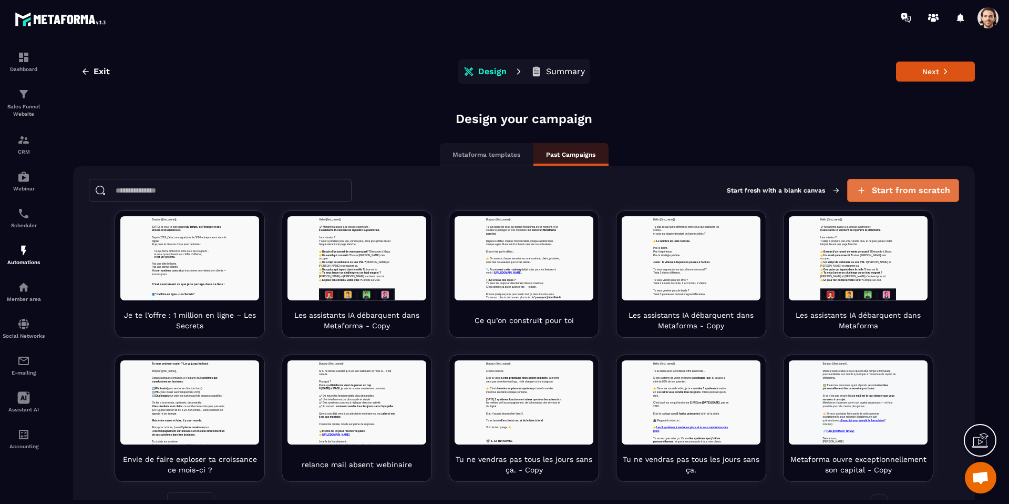
click at [888, 195] on span "Start from scratch" at bounding box center [911, 190] width 78 height 11
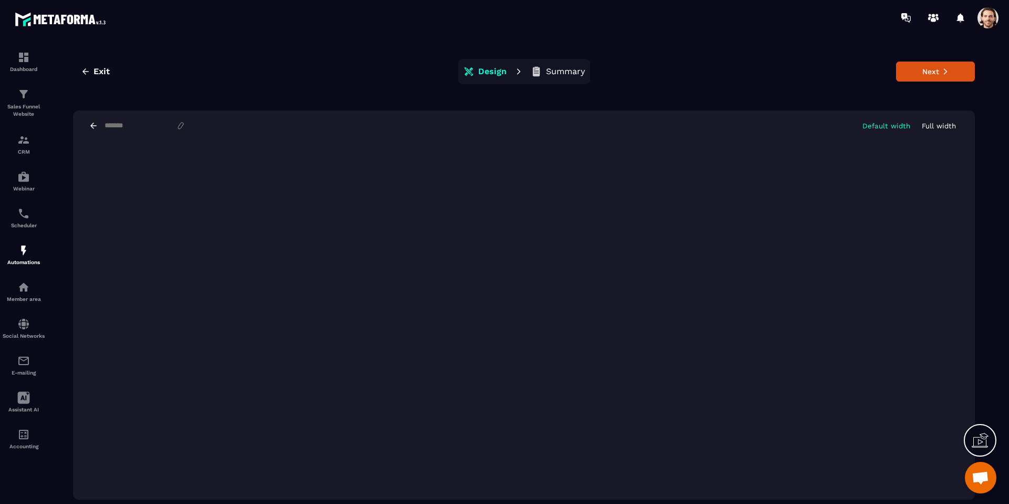
click at [131, 129] on input at bounding box center [140, 125] width 73 height 8
paste input "**********"
type input "**********"
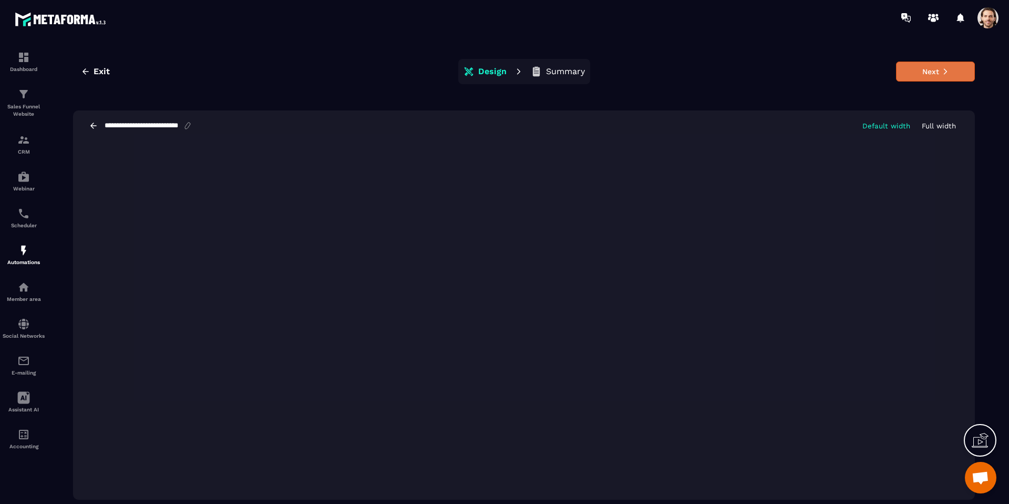
click at [928, 78] on button "Next" at bounding box center [935, 71] width 79 height 20
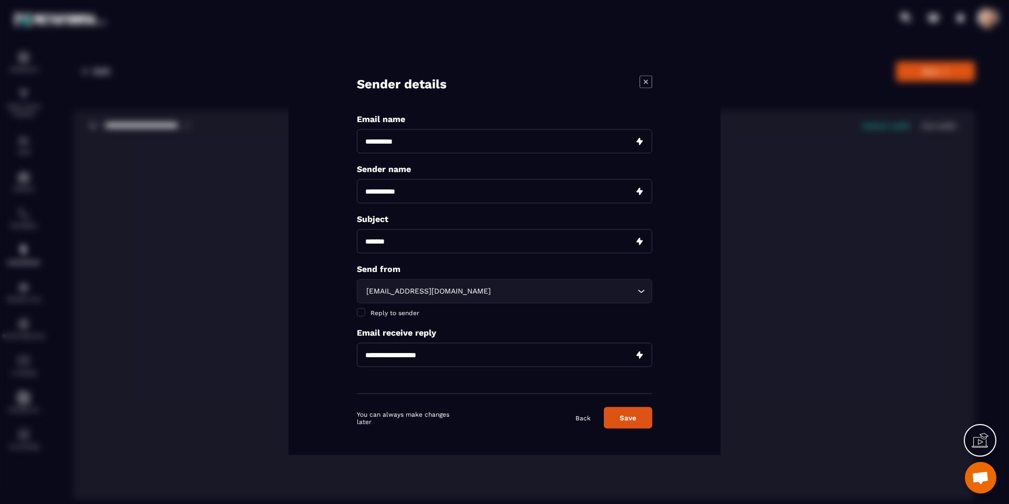
click at [420, 362] on input "Modal window" at bounding box center [504, 355] width 295 height 24
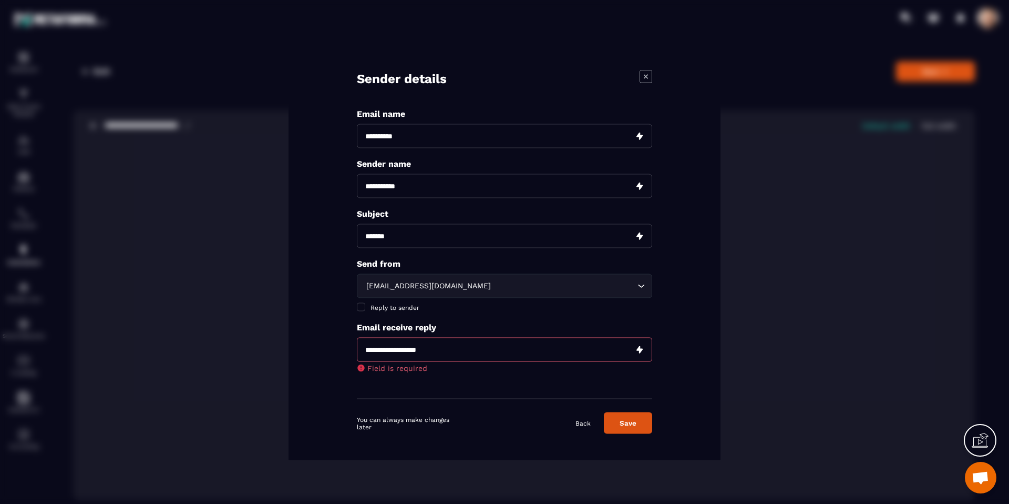
click at [413, 241] on input "Modal window" at bounding box center [504, 236] width 295 height 24
paste input "**********"
type input "**********"
click at [417, 280] on div "[EMAIL_ADDRESS][DOMAIN_NAME]" at bounding box center [499, 286] width 273 height 12
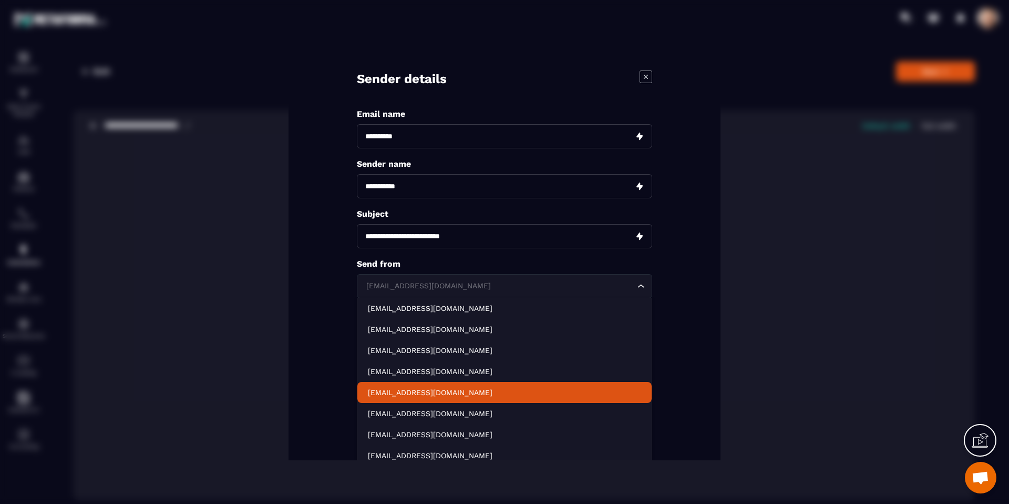
click at [430, 387] on p "[EMAIL_ADDRESS][DOMAIN_NAME]" at bounding box center [504, 392] width 273 height 11
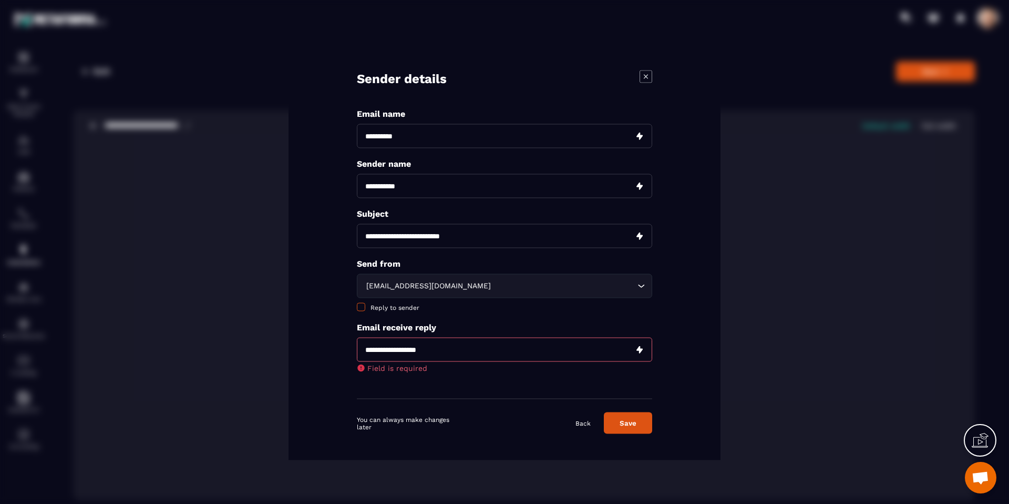
click at [391, 307] on span "Reply to sender" at bounding box center [395, 307] width 49 height 7
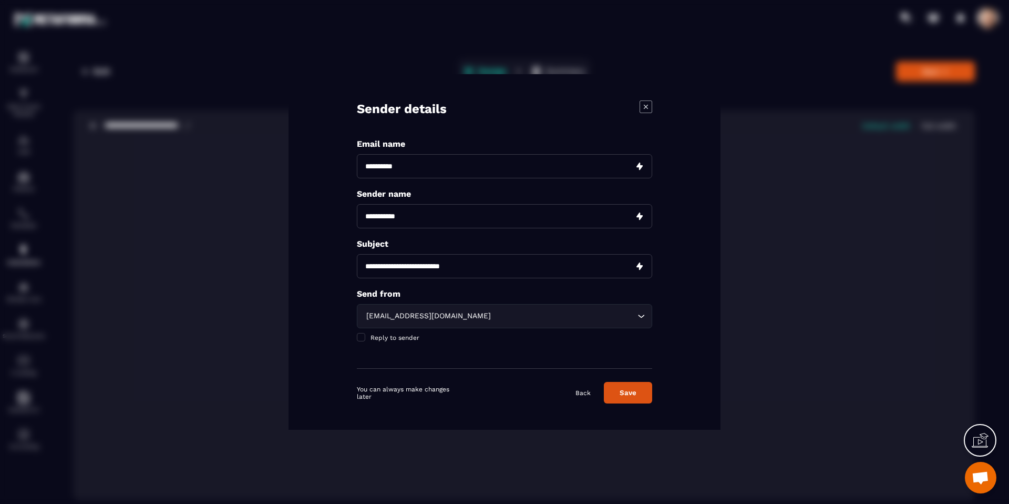
click at [413, 214] on input "Modal window" at bounding box center [504, 216] width 295 height 24
type input "**********"
click at [399, 168] on input "Modal window" at bounding box center [504, 166] width 295 height 24
paste input "**********"
type input "**********"
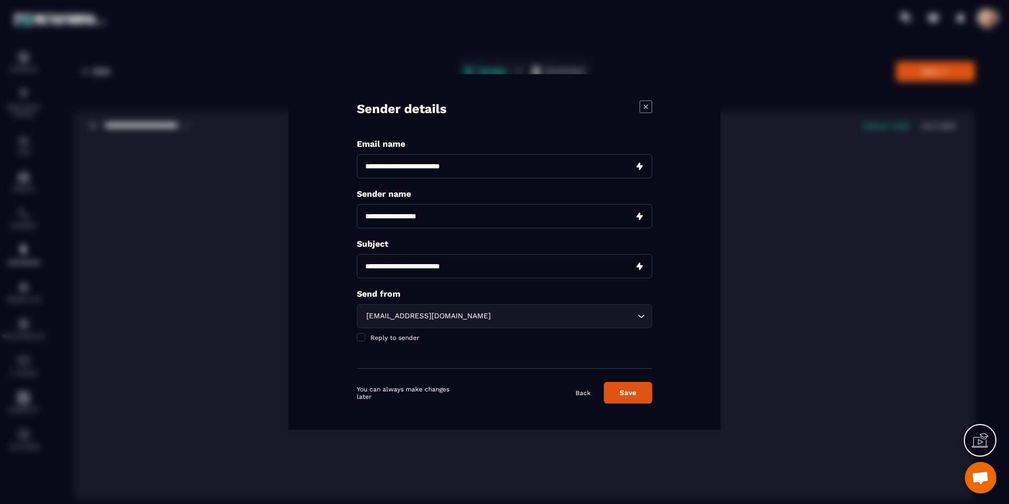
click at [623, 388] on button "Save" at bounding box center [628, 393] width 48 height 22
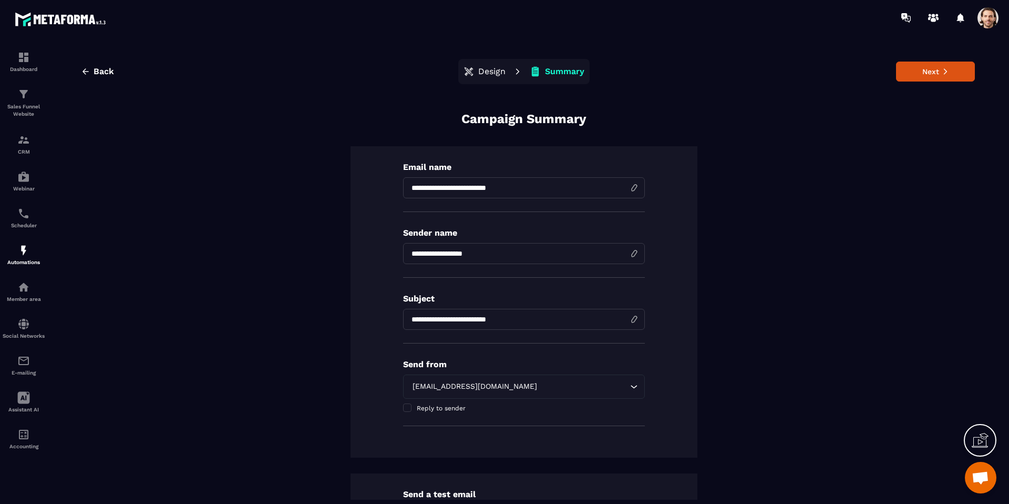
click at [446, 318] on input "**********" at bounding box center [524, 319] width 242 height 21
type input "**********"
click at [929, 71] on button "Next" at bounding box center [935, 71] width 79 height 20
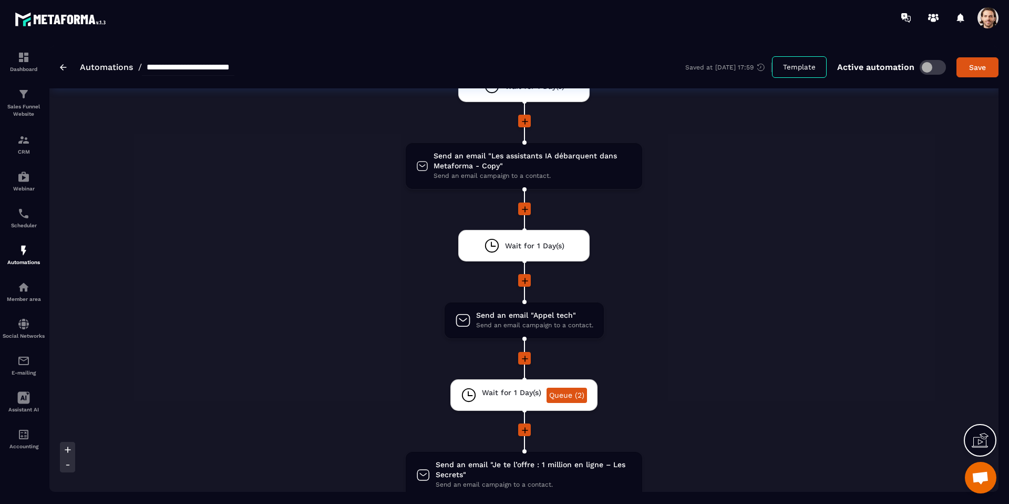
scroll to position [1339, 0]
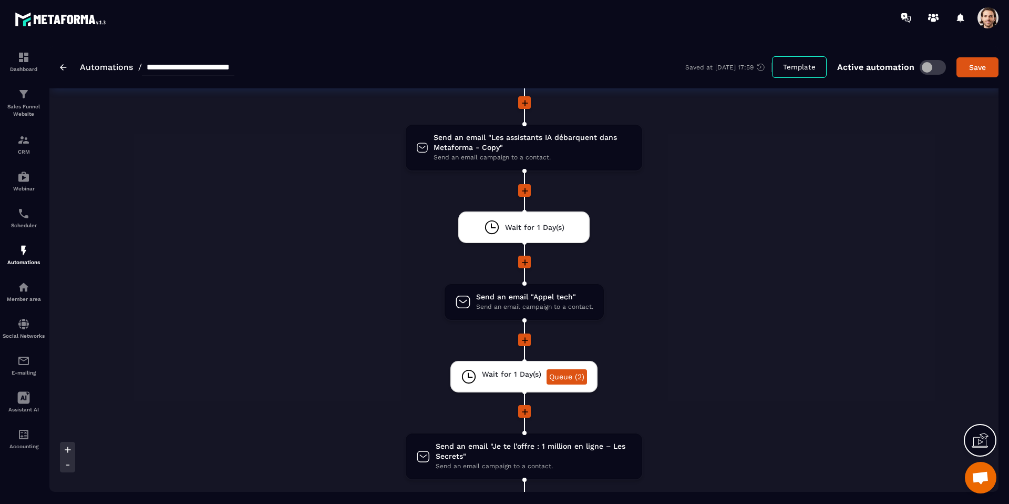
click at [526, 337] on icon at bounding box center [525, 340] width 11 height 11
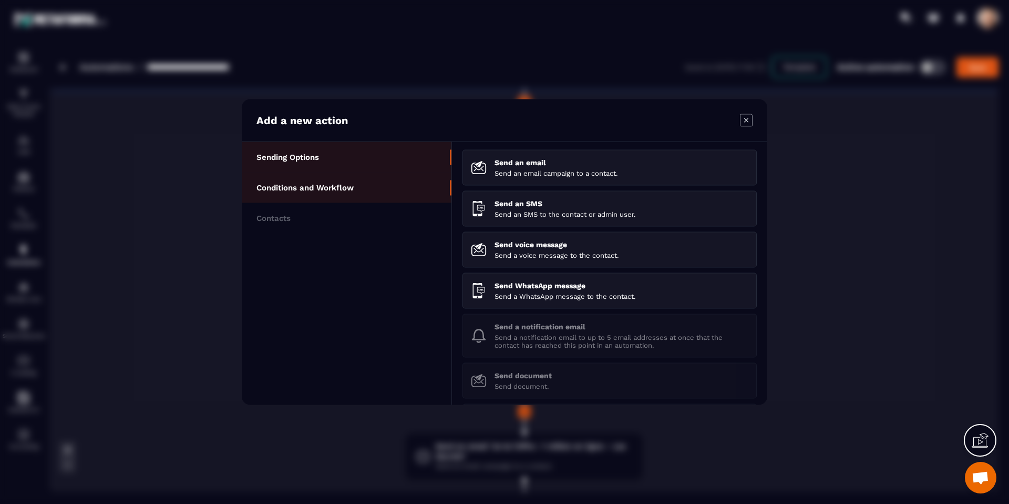
click at [332, 194] on li "Conditions and Workflow" at bounding box center [347, 187] width 210 height 30
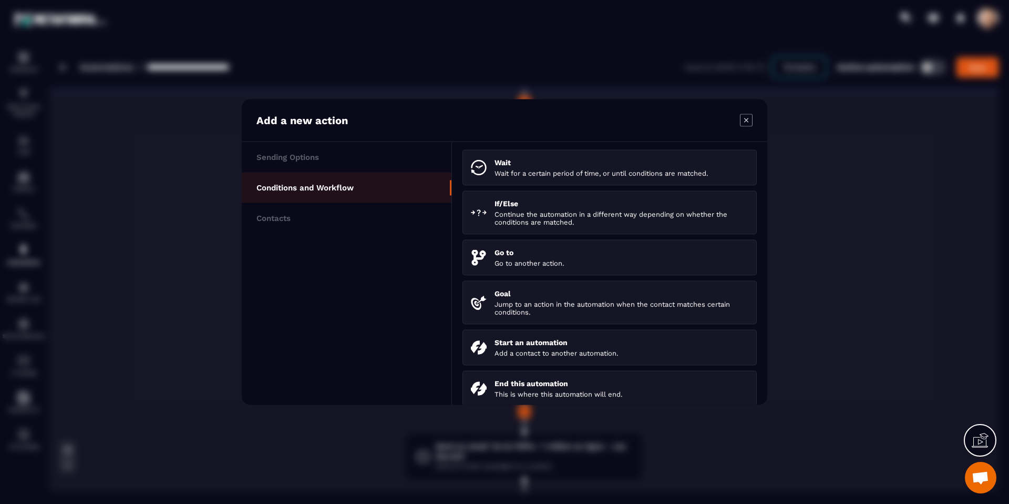
click at [746, 122] on icon "Modal window" at bounding box center [746, 120] width 13 height 13
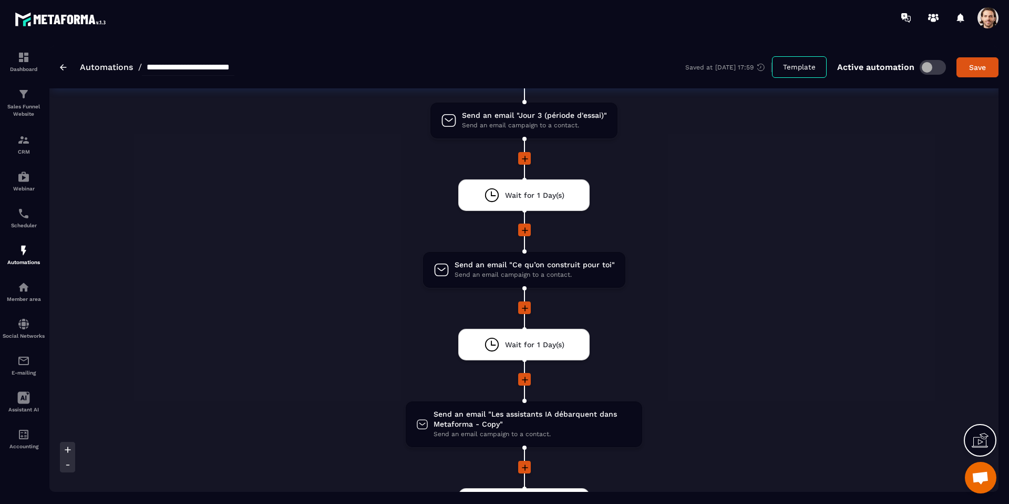
scroll to position [1064, 0]
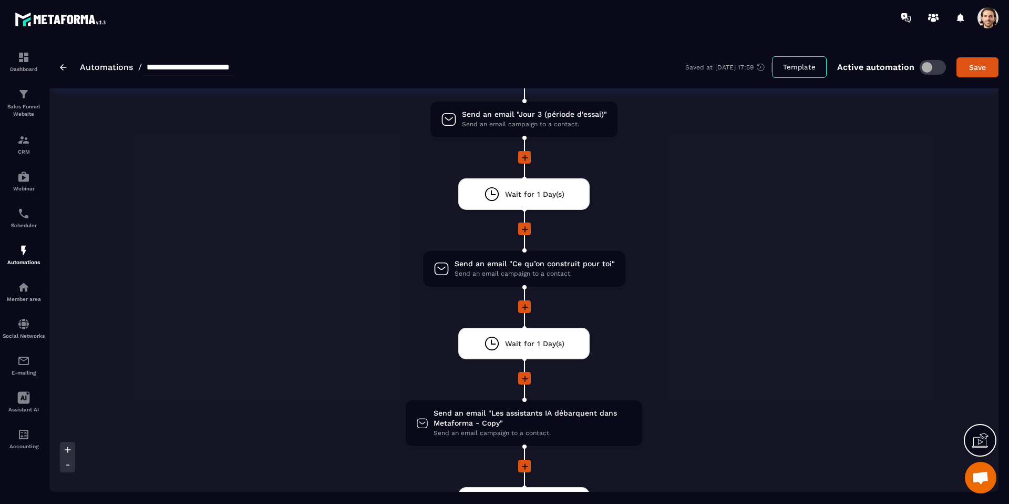
click at [525, 303] on icon at bounding box center [525, 307] width 11 height 11
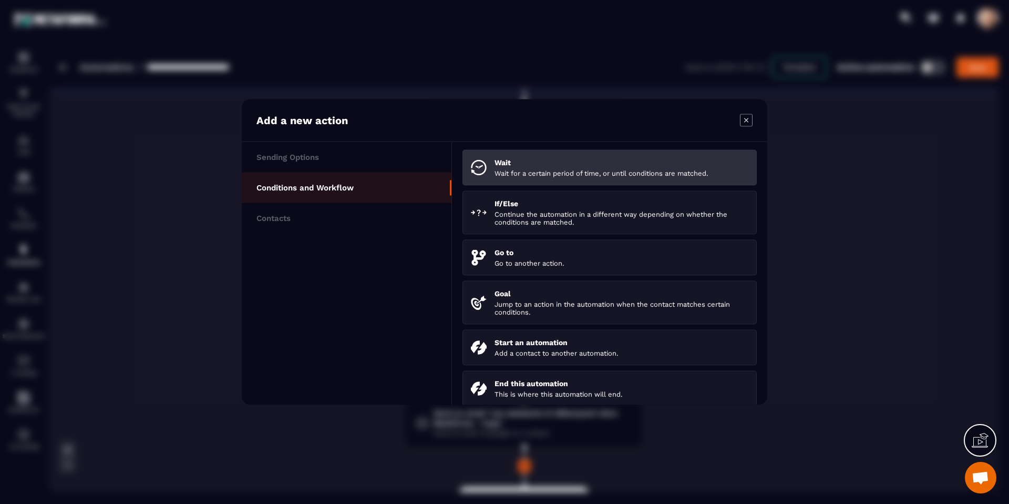
click at [489, 163] on li "Wait Wait for a certain period of time, or until conditions are matched." at bounding box center [610, 168] width 294 height 36
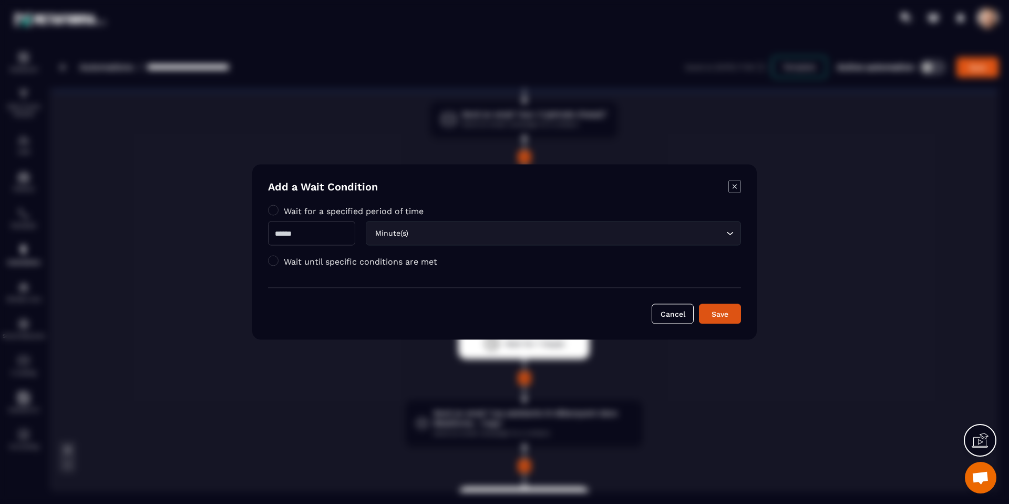
click at [335, 230] on input "Modal window" at bounding box center [311, 233] width 87 height 24
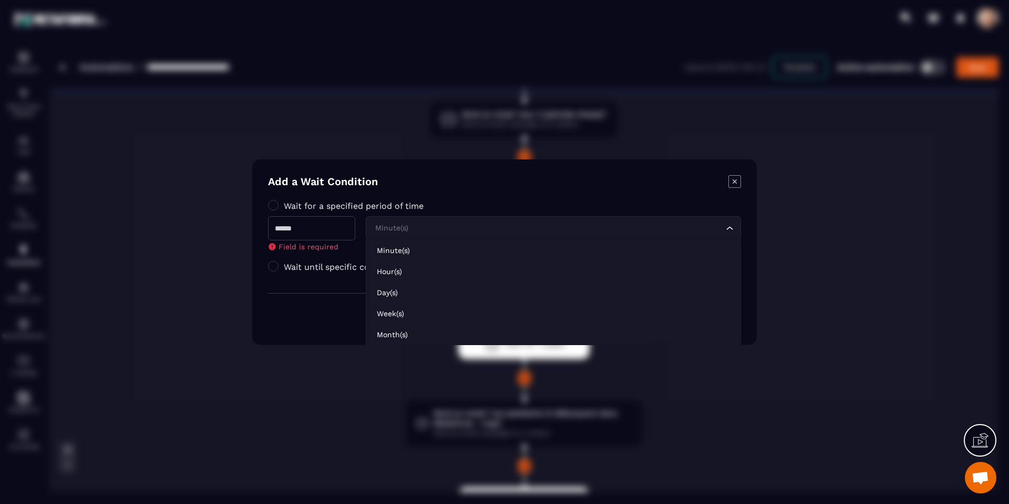
click at [445, 235] on div "Minute(s) Loading..." at bounding box center [553, 228] width 375 height 24
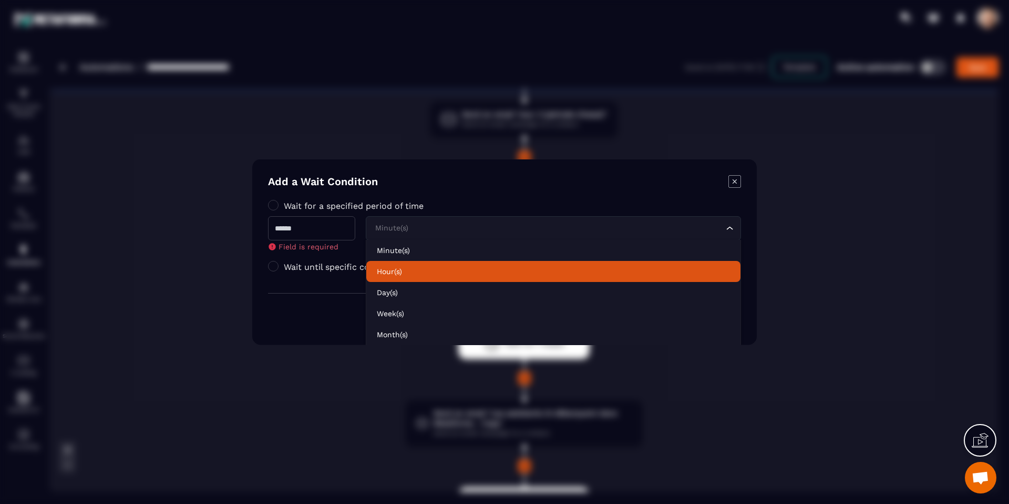
drag, startPoint x: 437, startPoint y: 268, endPoint x: 391, endPoint y: 257, distance: 47.0
click at [436, 268] on p "Hour(s)" at bounding box center [553, 271] width 353 height 11
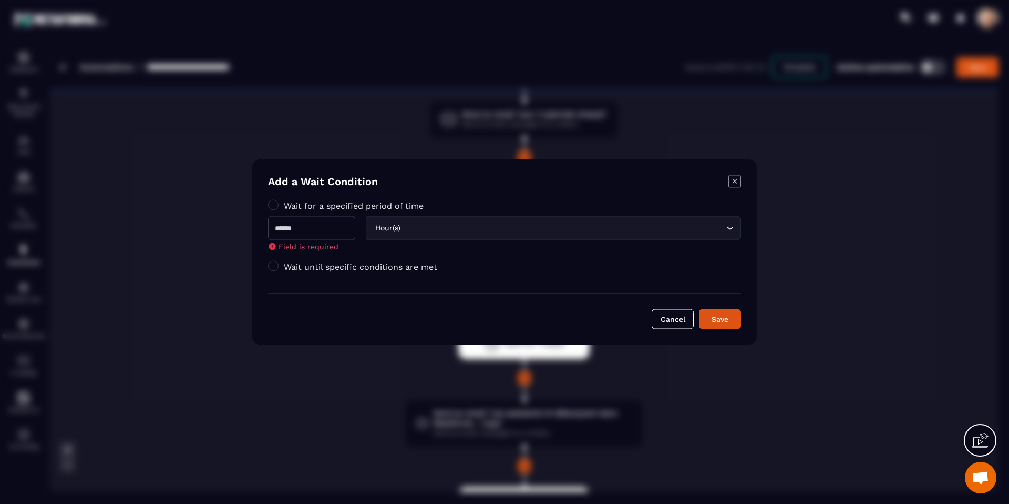
click at [343, 235] on input "Modal window" at bounding box center [311, 228] width 87 height 24
type input "*"
click at [710, 316] on div "Save" at bounding box center [720, 319] width 28 height 11
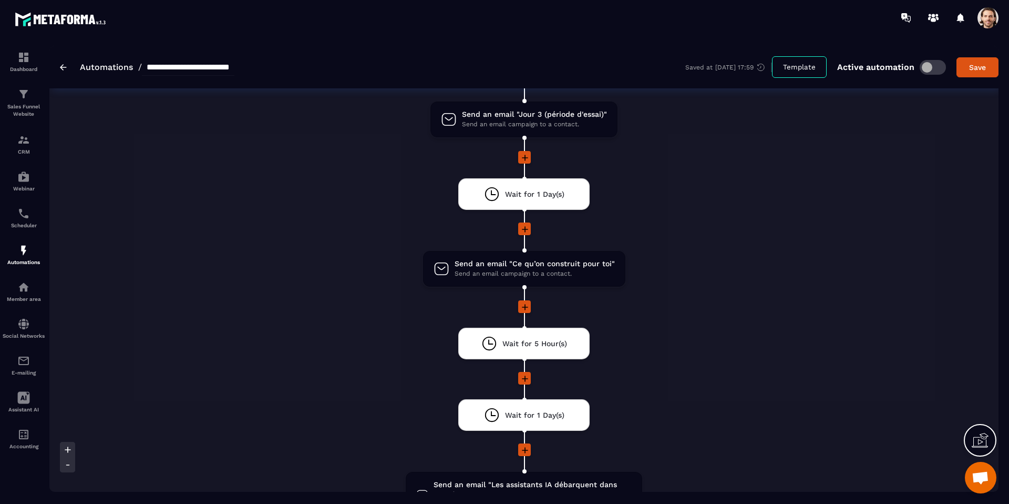
click at [523, 374] on icon at bounding box center [525, 378] width 11 height 11
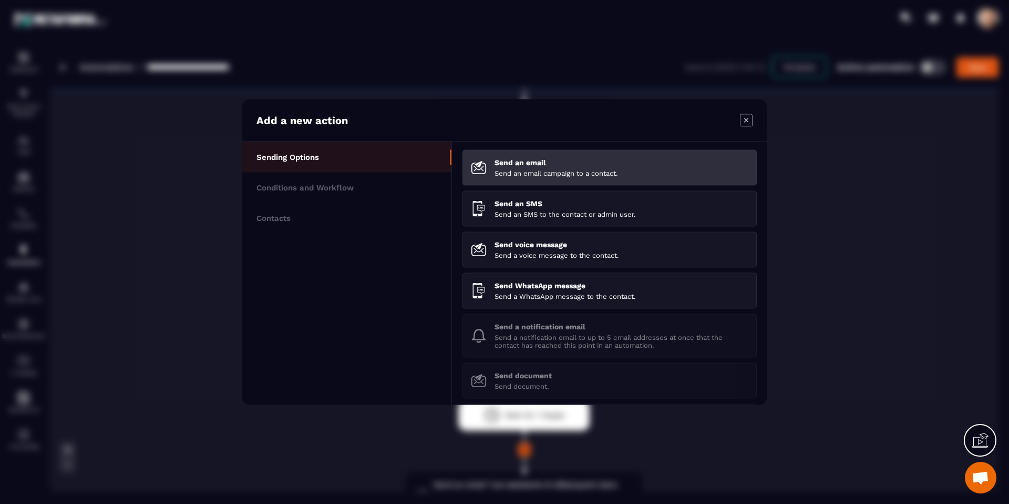
click at [524, 173] on p "Send an email campaign to a contact." at bounding box center [622, 173] width 254 height 8
